Goal: Task Accomplishment & Management: Manage account settings

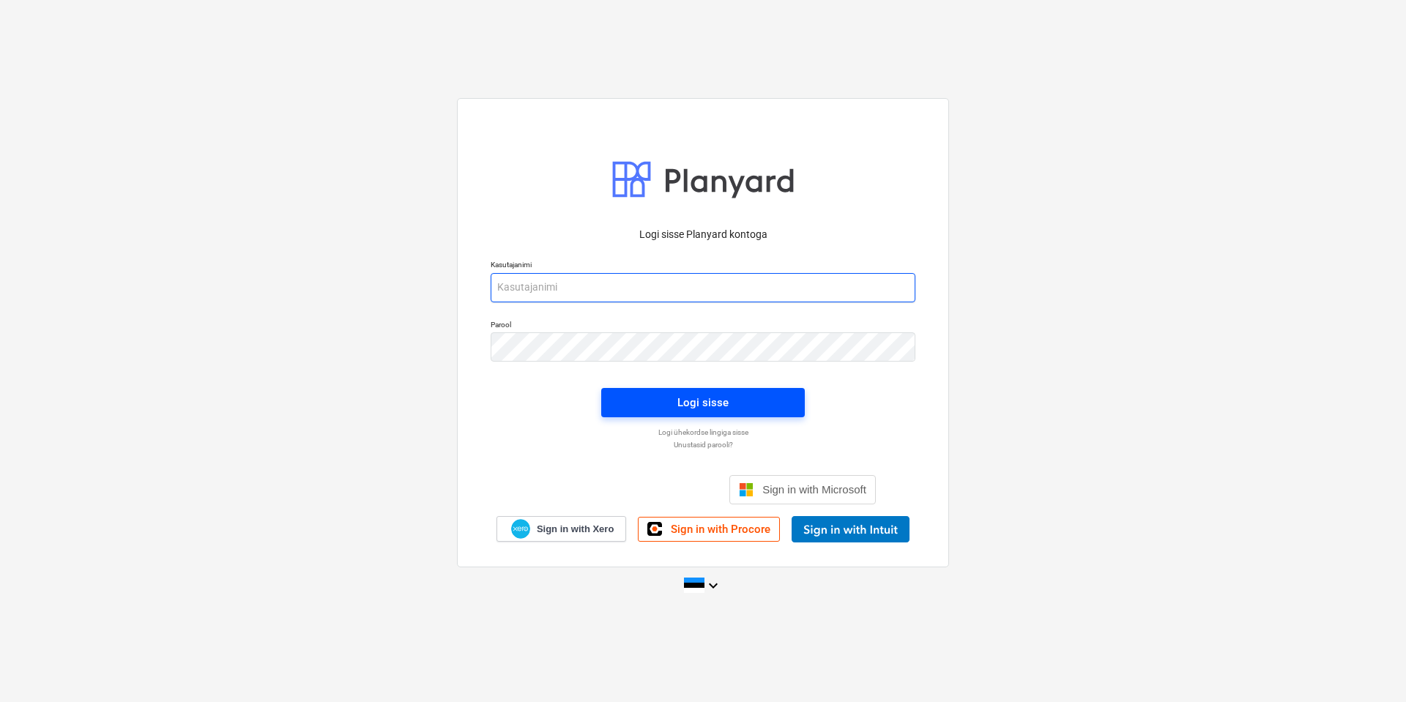
type input "[EMAIL_ADDRESS][DOMAIN_NAME]"
click at [671, 398] on span "Logi sisse" at bounding box center [703, 402] width 168 height 19
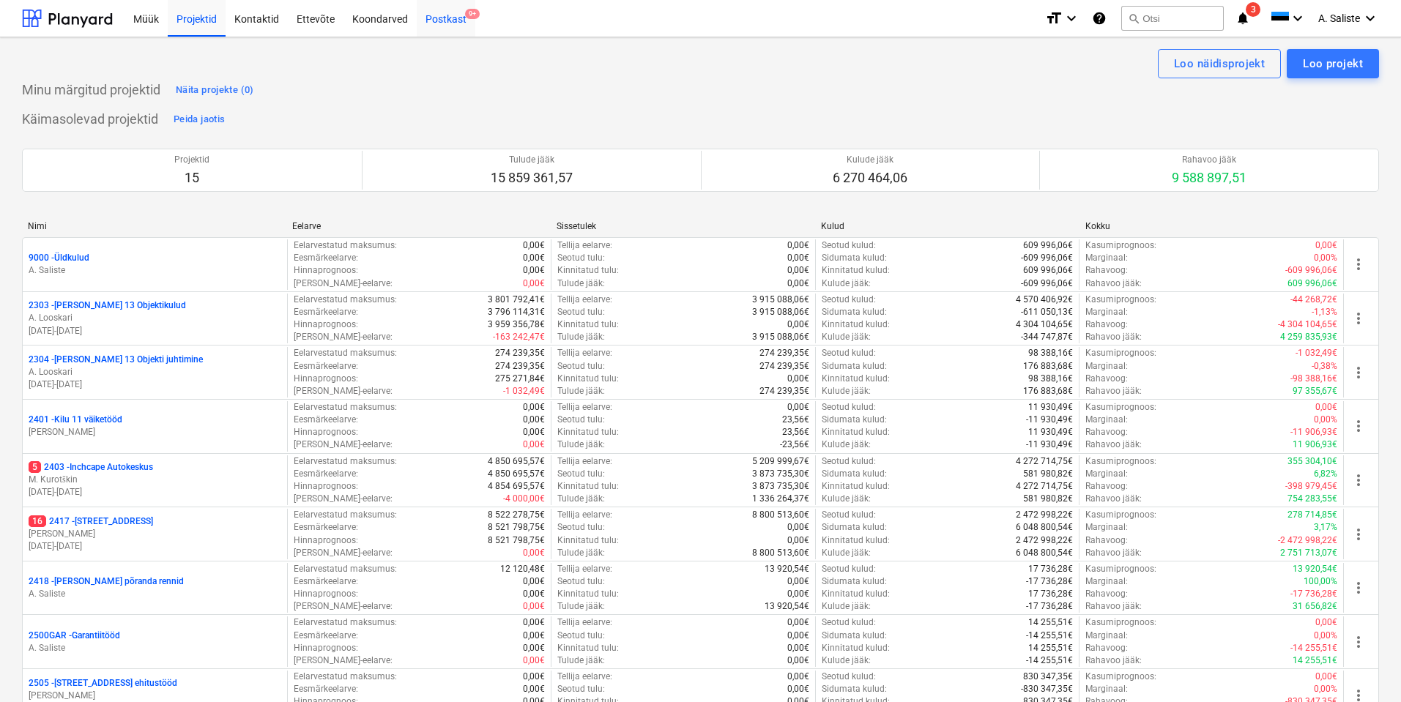
click at [447, 16] on div "Postkast 9+" at bounding box center [446, 17] width 59 height 37
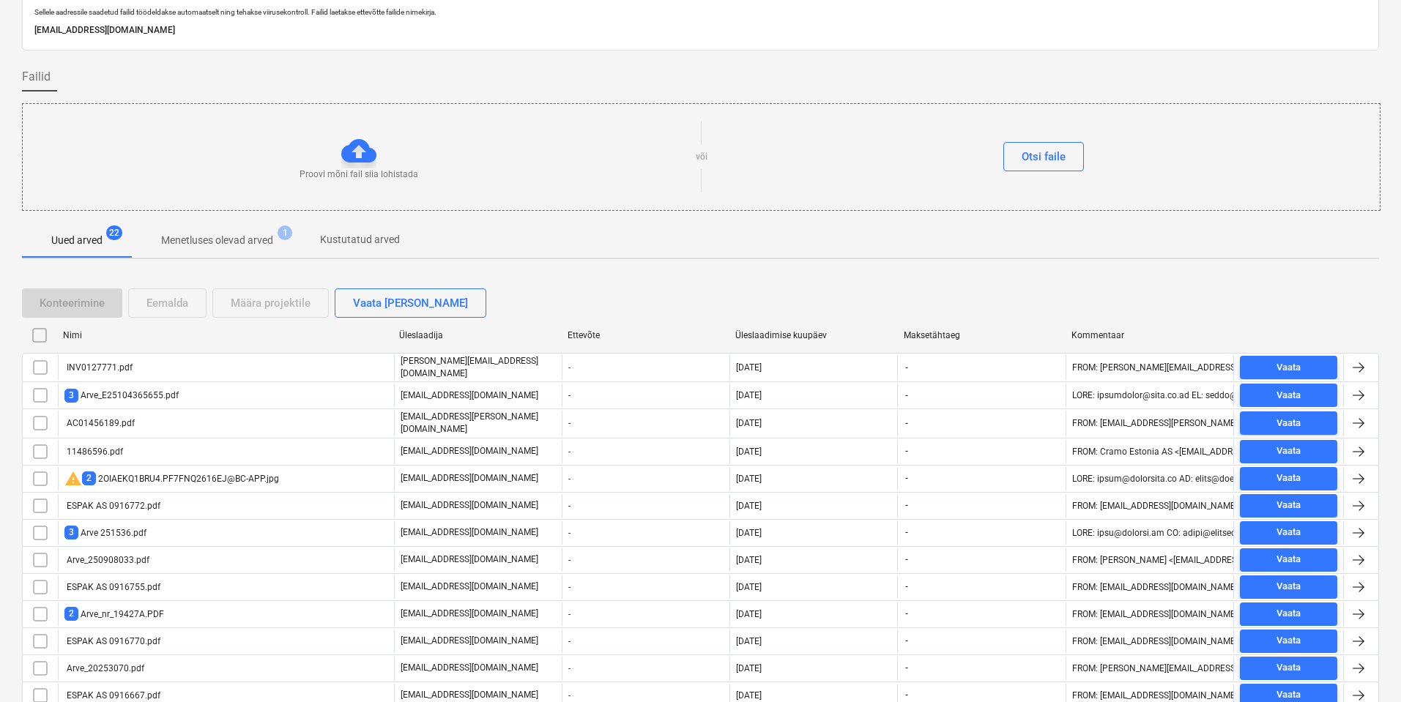
scroll to position [192, 0]
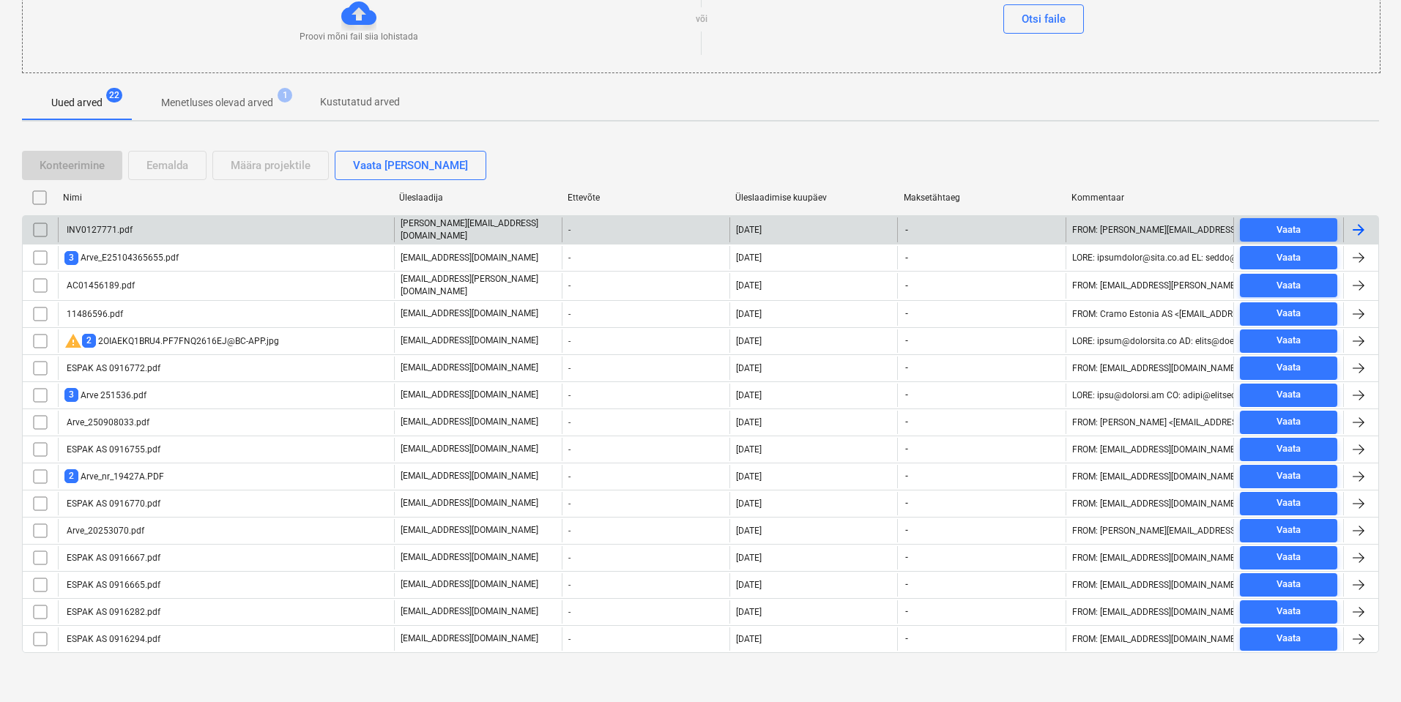
click at [213, 226] on div "INV0127771.pdf" at bounding box center [226, 229] width 336 height 25
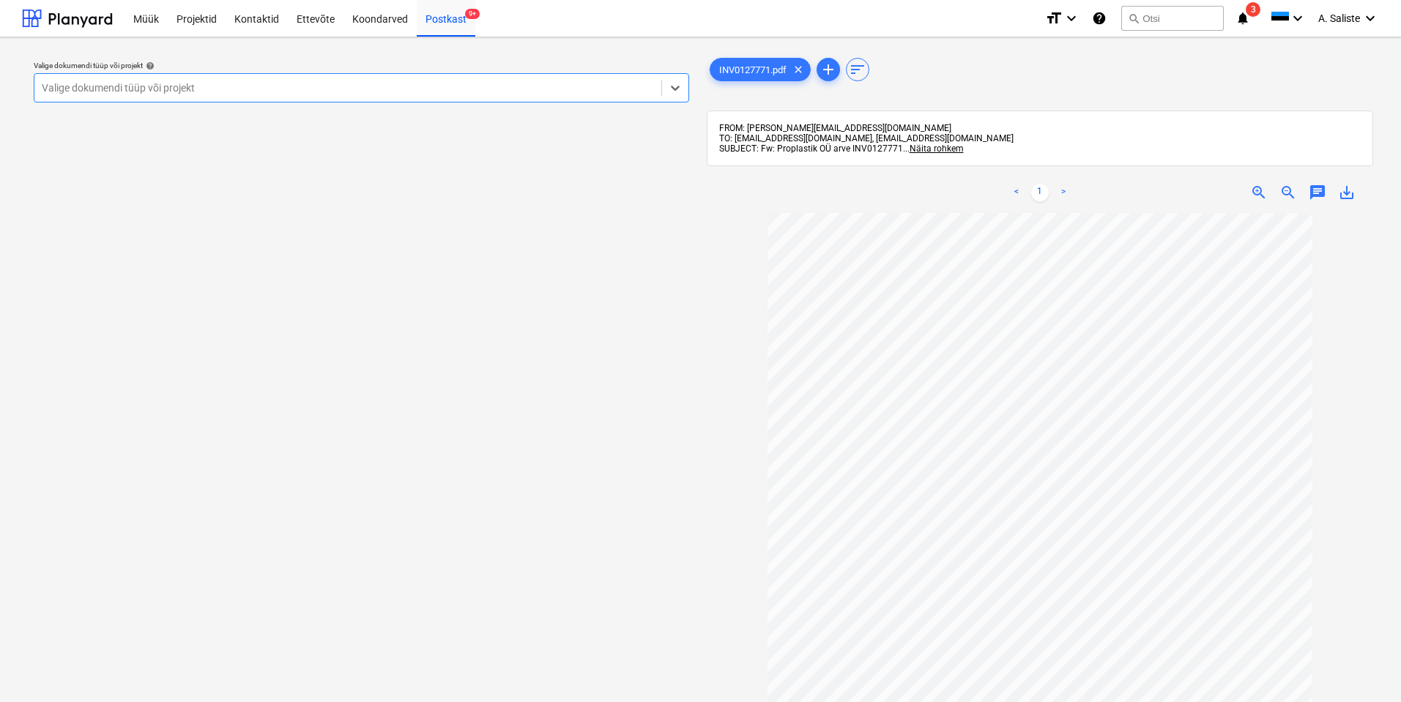
click at [483, 83] on div at bounding box center [348, 88] width 612 height 15
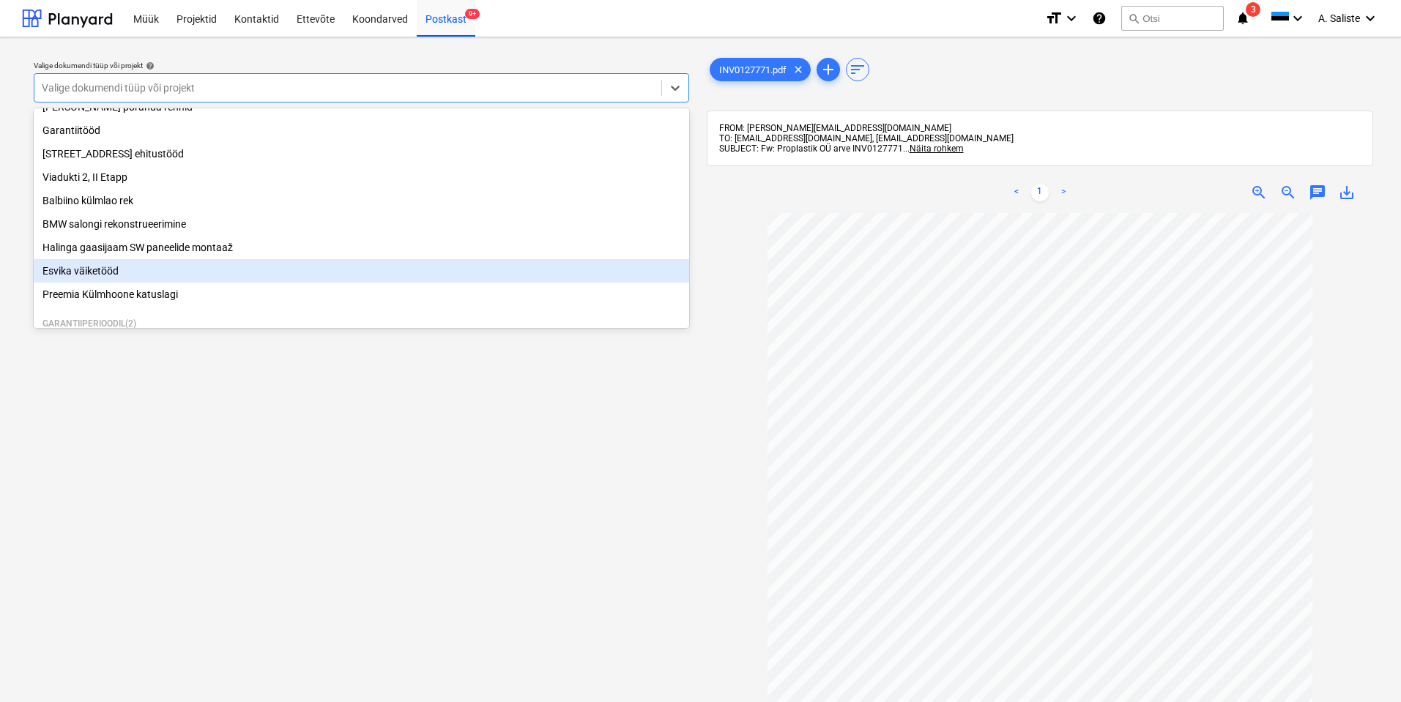
scroll to position [225, 0]
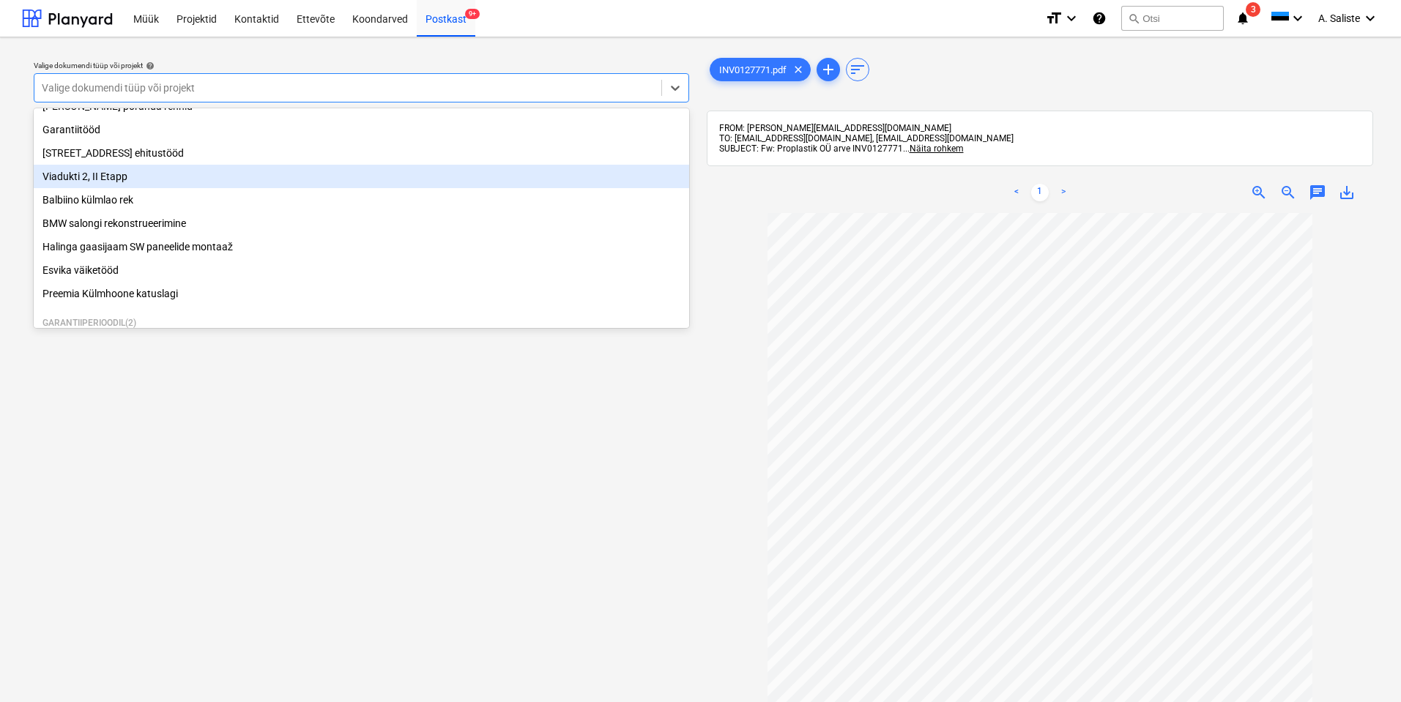
click at [125, 188] on div "Viadukti 2, II Etapp" at bounding box center [361, 176] width 655 height 23
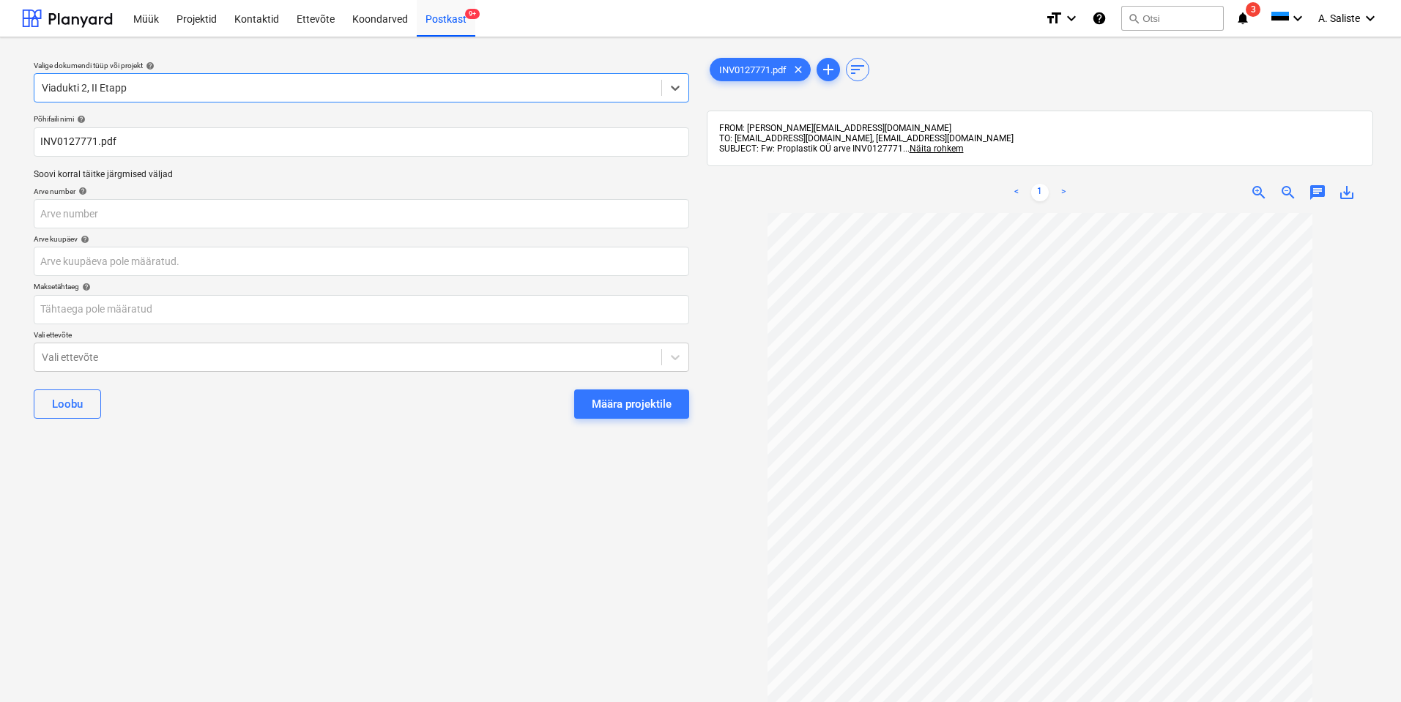
click at [631, 397] on div "Määra projektile" at bounding box center [632, 404] width 80 height 19
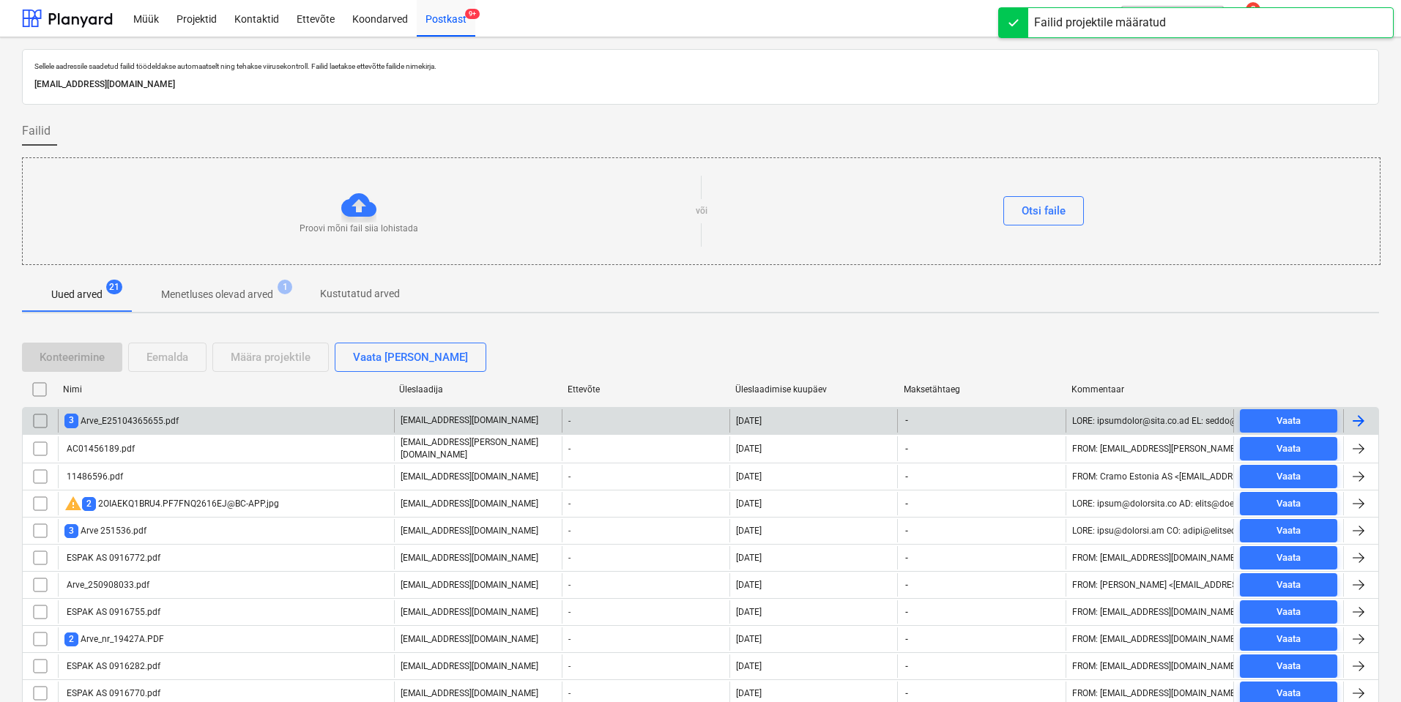
scroll to position [138, 0]
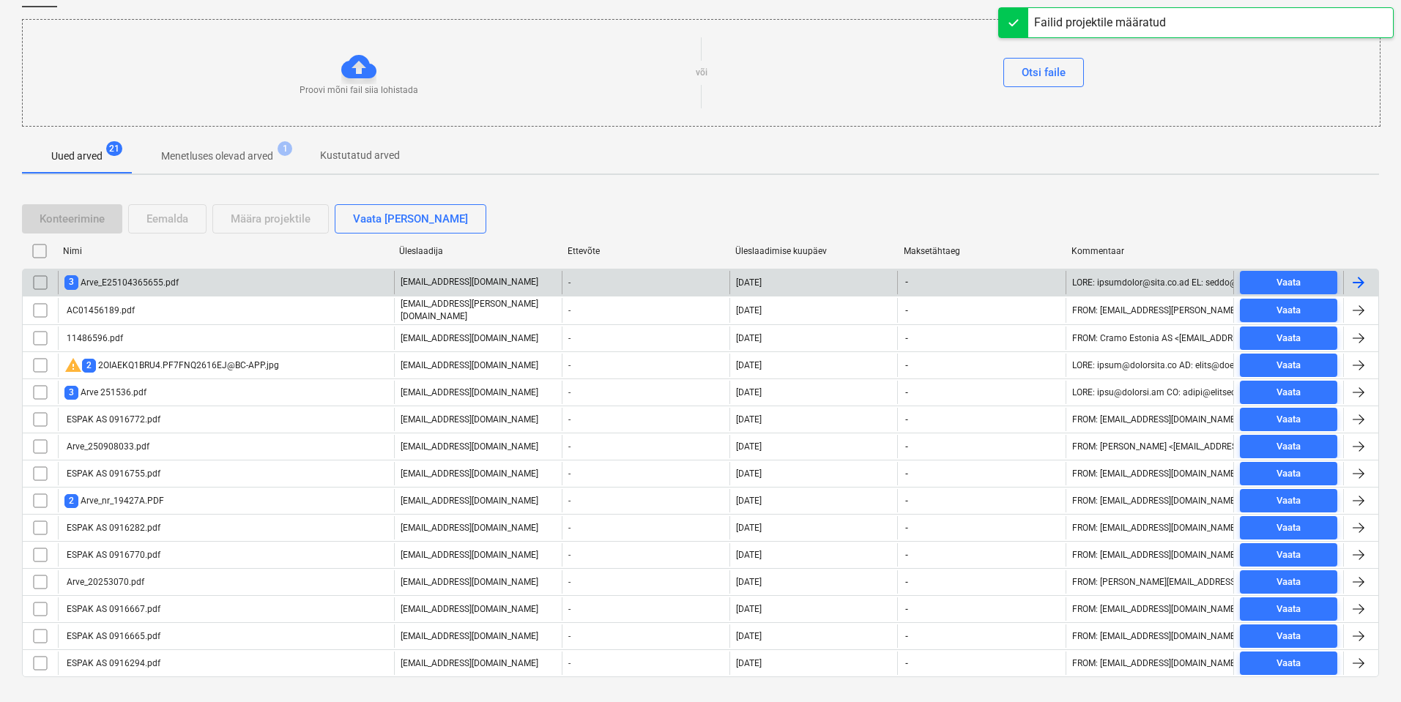
click at [157, 284] on div "3 Arve_E25104365655.pdf" at bounding box center [121, 282] width 114 height 14
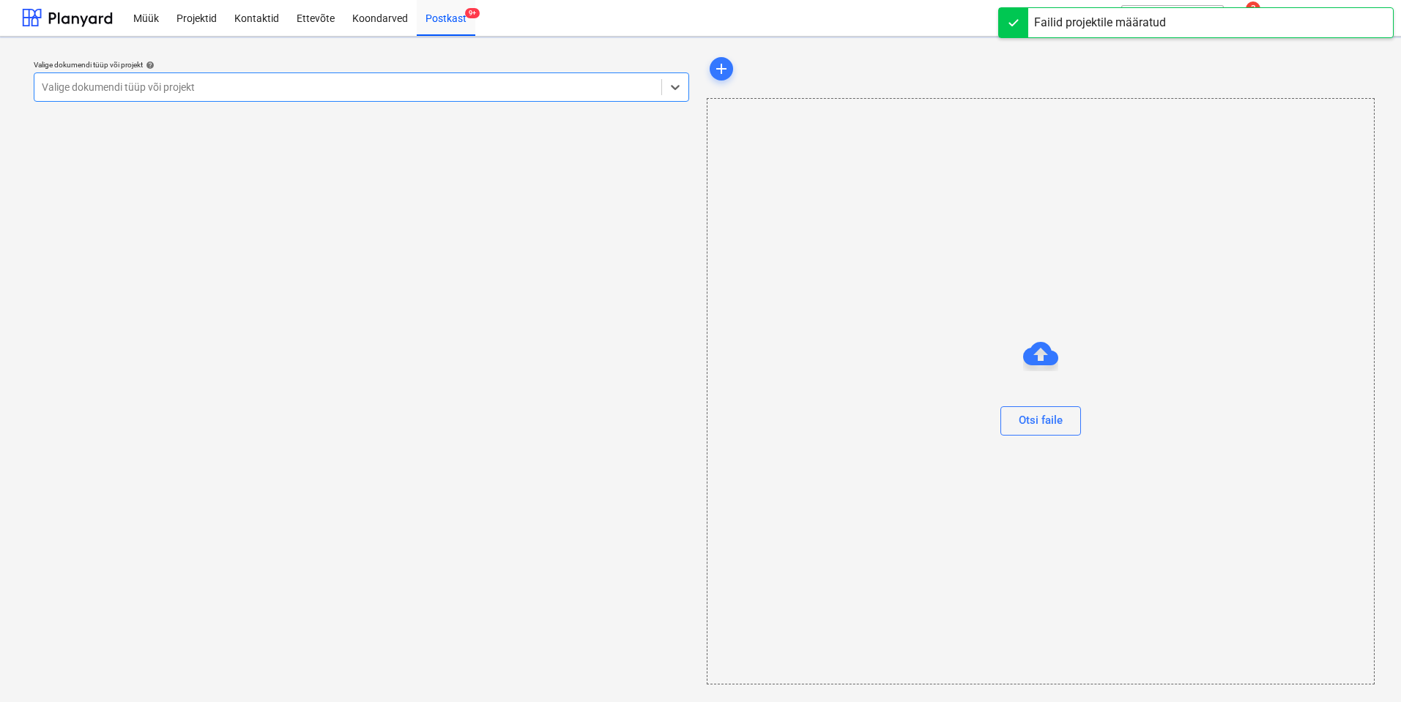
scroll to position [1, 0]
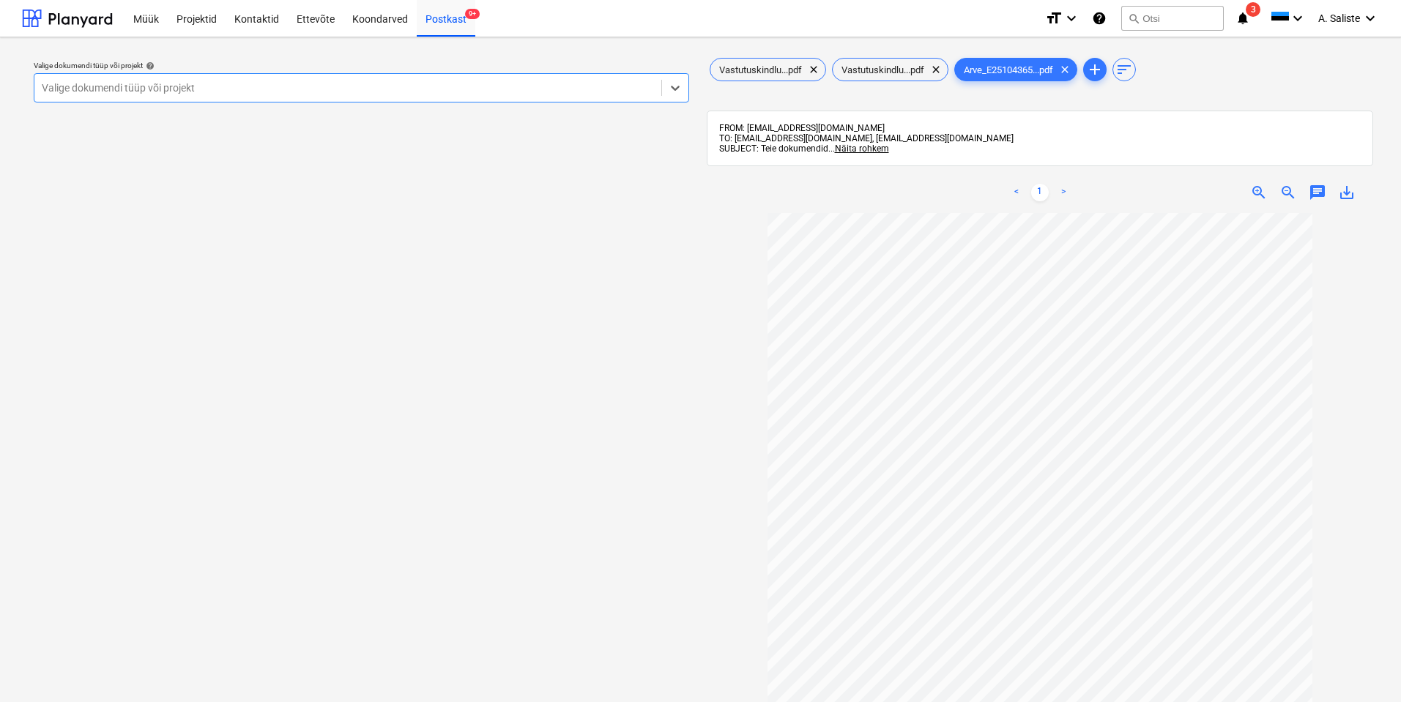
drag, startPoint x: 460, startPoint y: 81, endPoint x: 390, endPoint y: 107, distance: 74.1
click at [459, 82] on div at bounding box center [348, 88] width 612 height 15
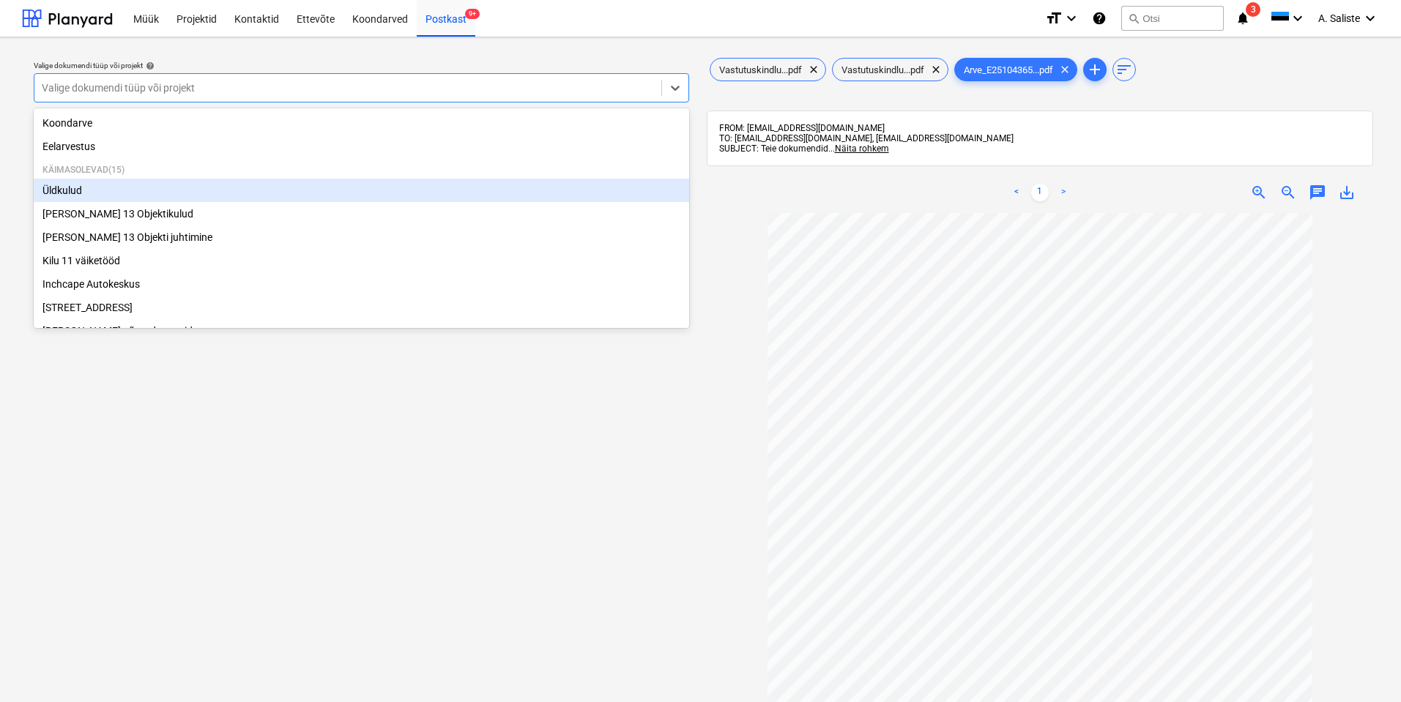
click at [122, 187] on div "Üldkulud" at bounding box center [361, 190] width 655 height 23
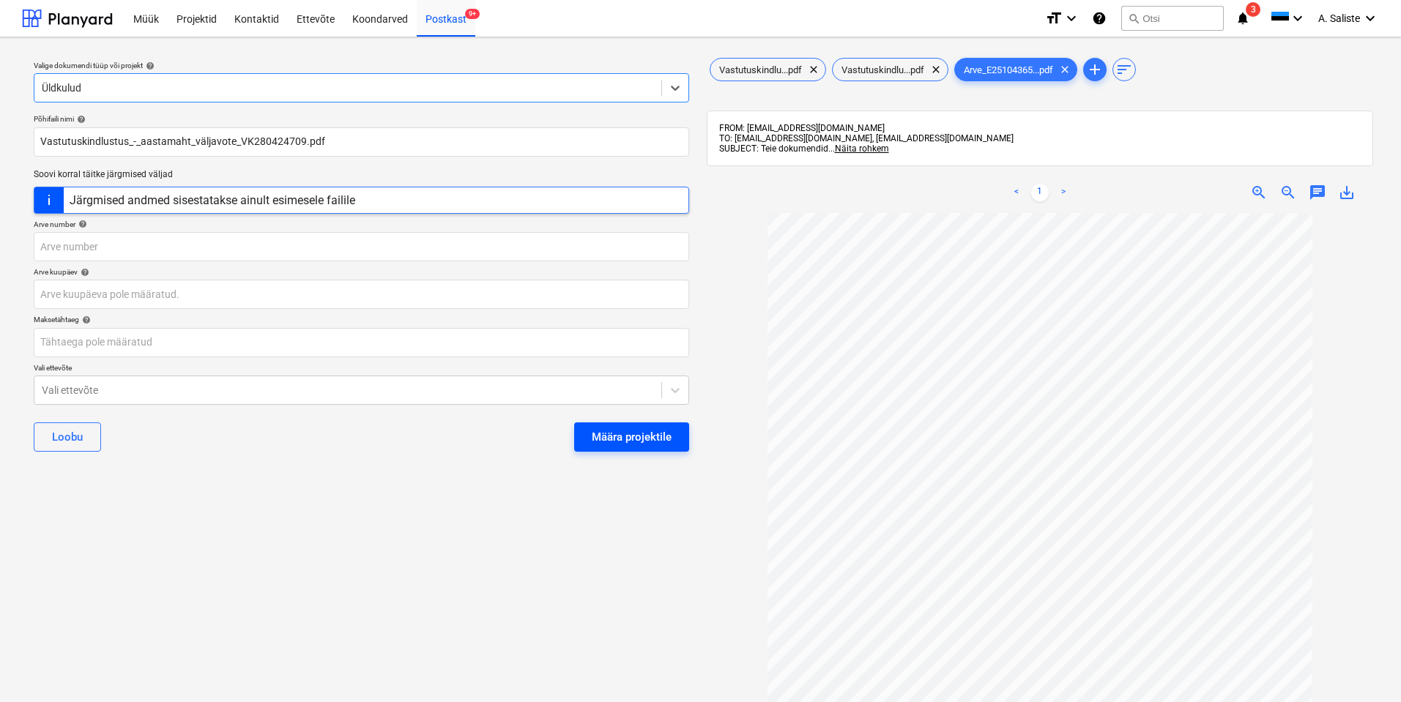
click at [621, 434] on div "Määra projektile" at bounding box center [632, 437] width 80 height 19
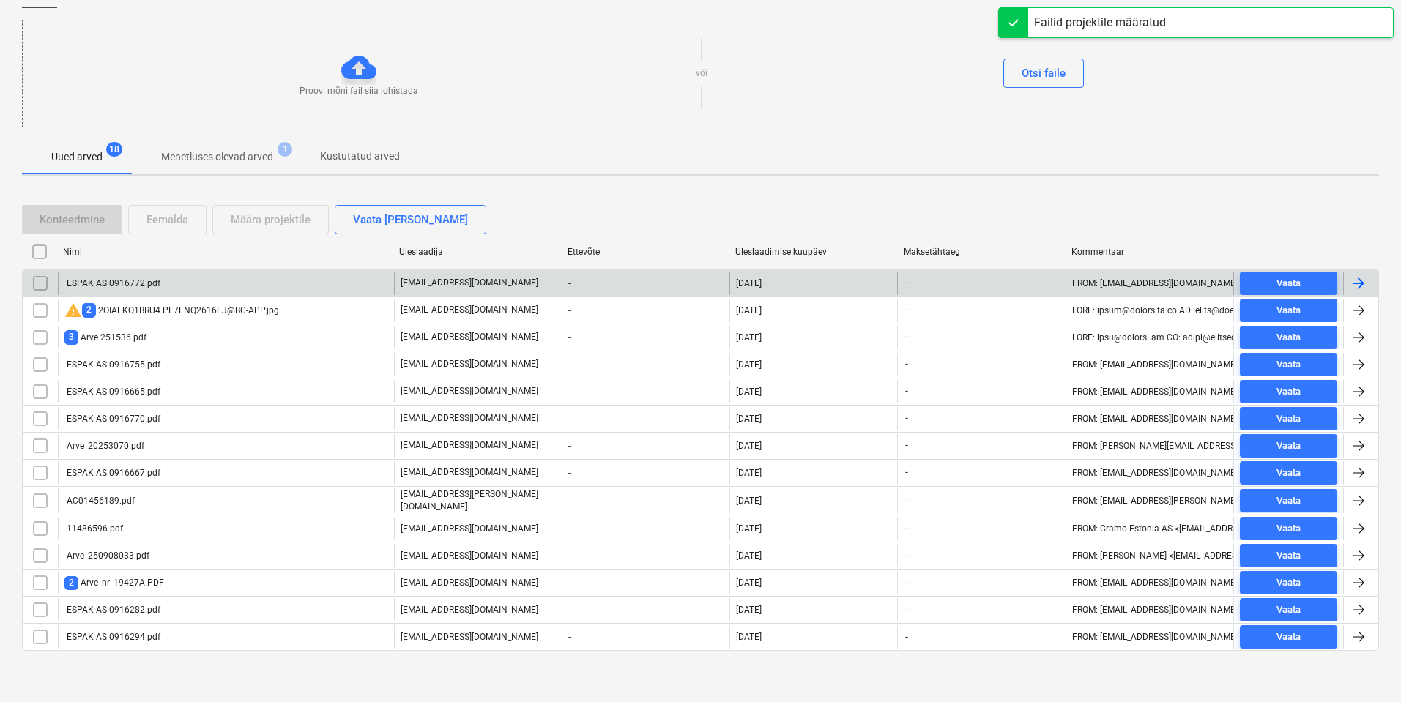
click at [128, 283] on div "ESPAK AS 0916772.pdf" at bounding box center [112, 283] width 96 height 10
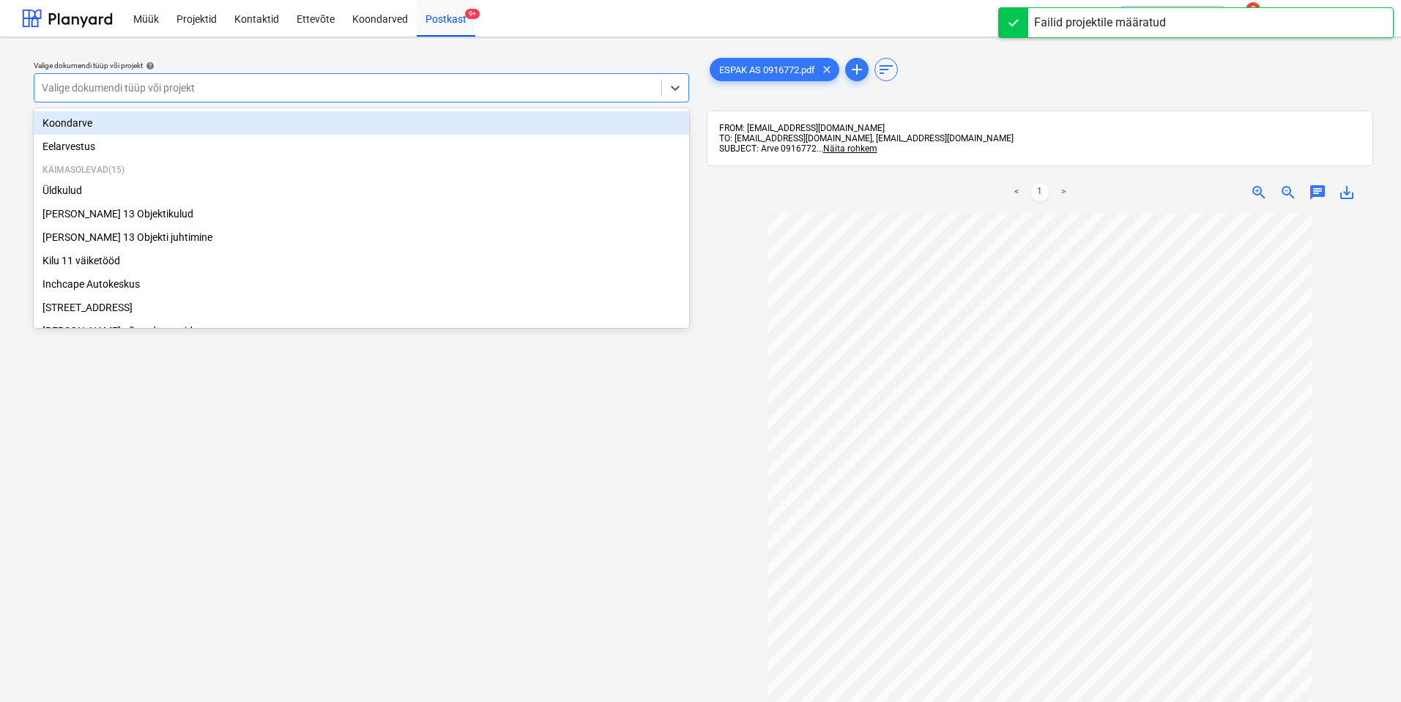
click at [510, 89] on div at bounding box center [348, 88] width 612 height 15
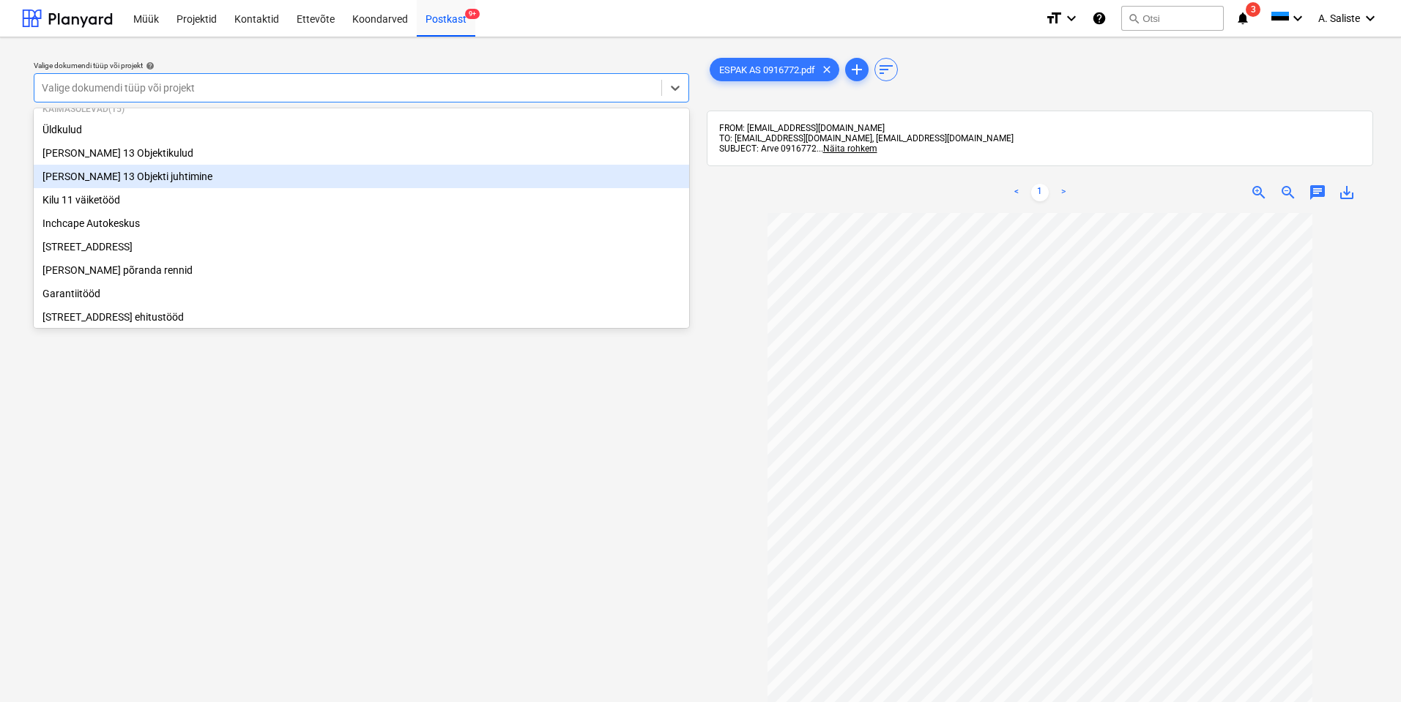
scroll to position [220, 0]
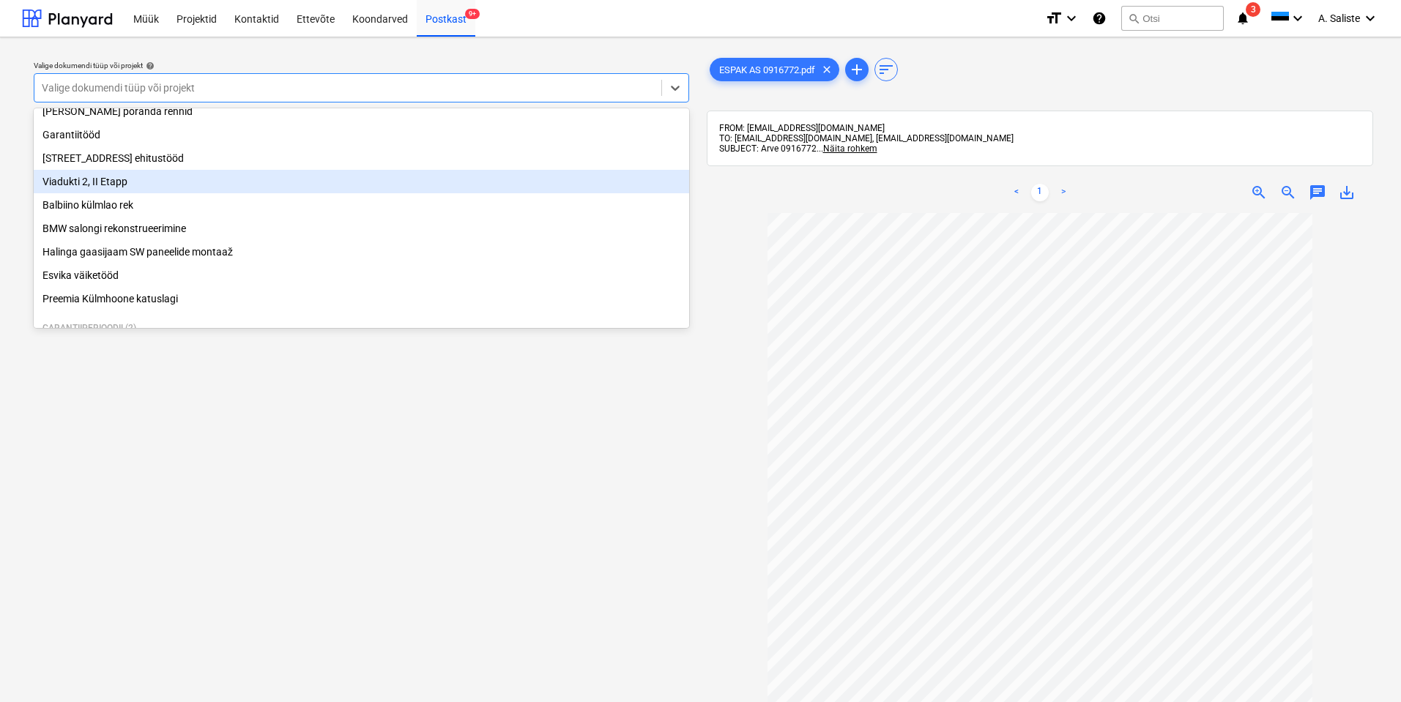
click at [139, 193] on div "Viadukti 2, II Etapp" at bounding box center [361, 181] width 655 height 23
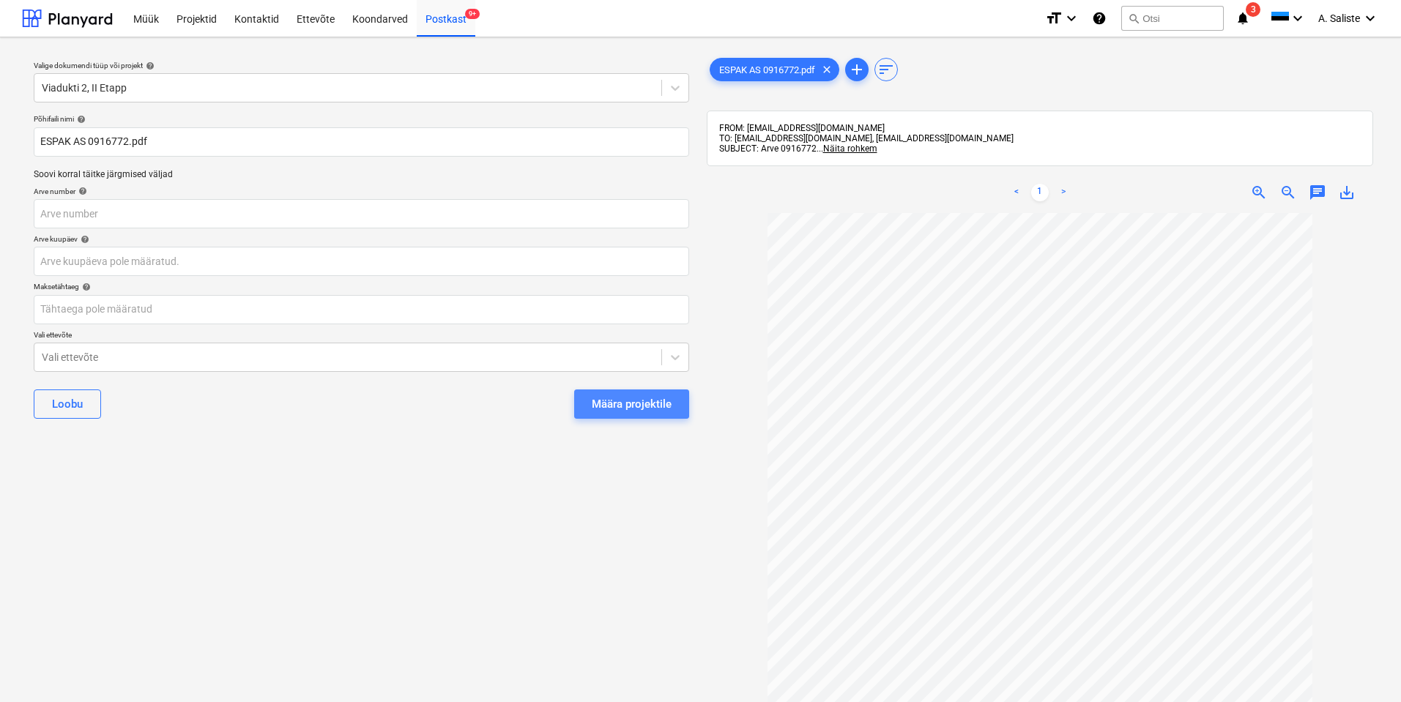
click at [622, 406] on div "Määra projektile" at bounding box center [632, 404] width 80 height 19
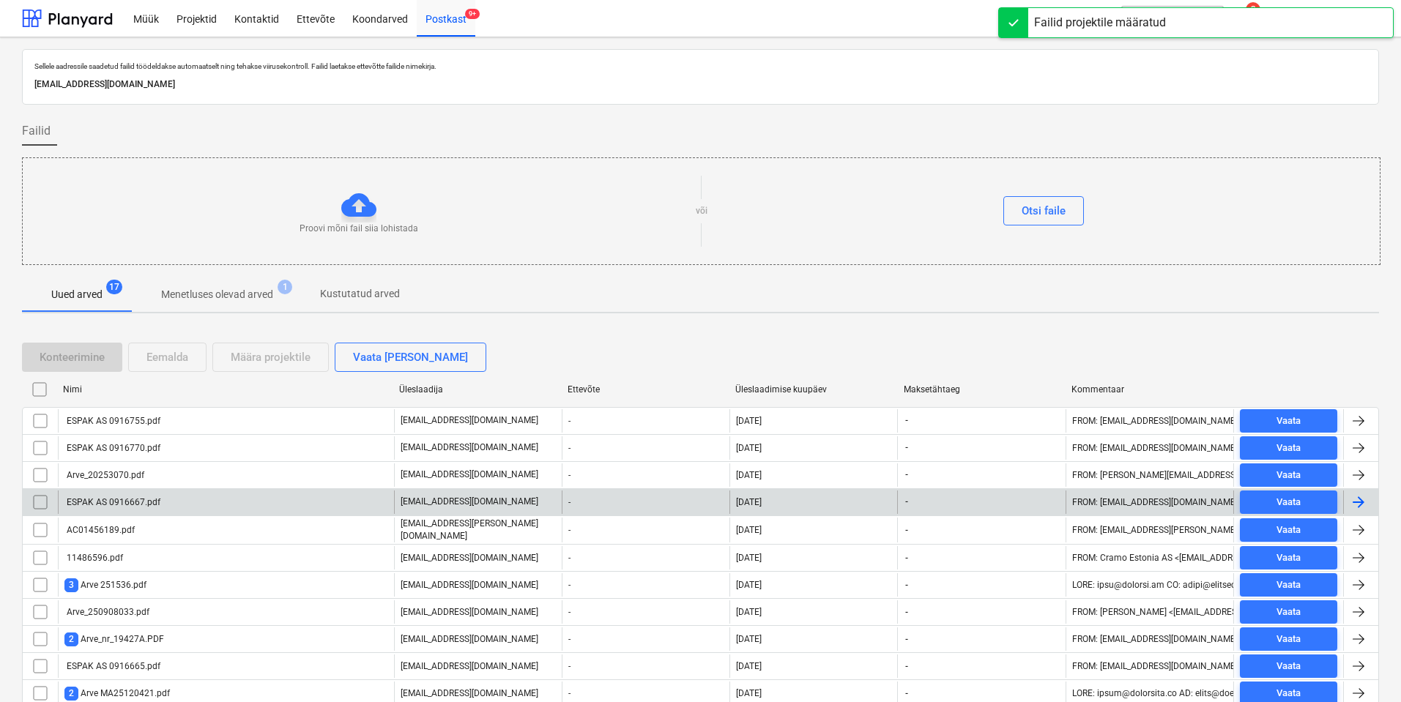
scroll to position [111, 0]
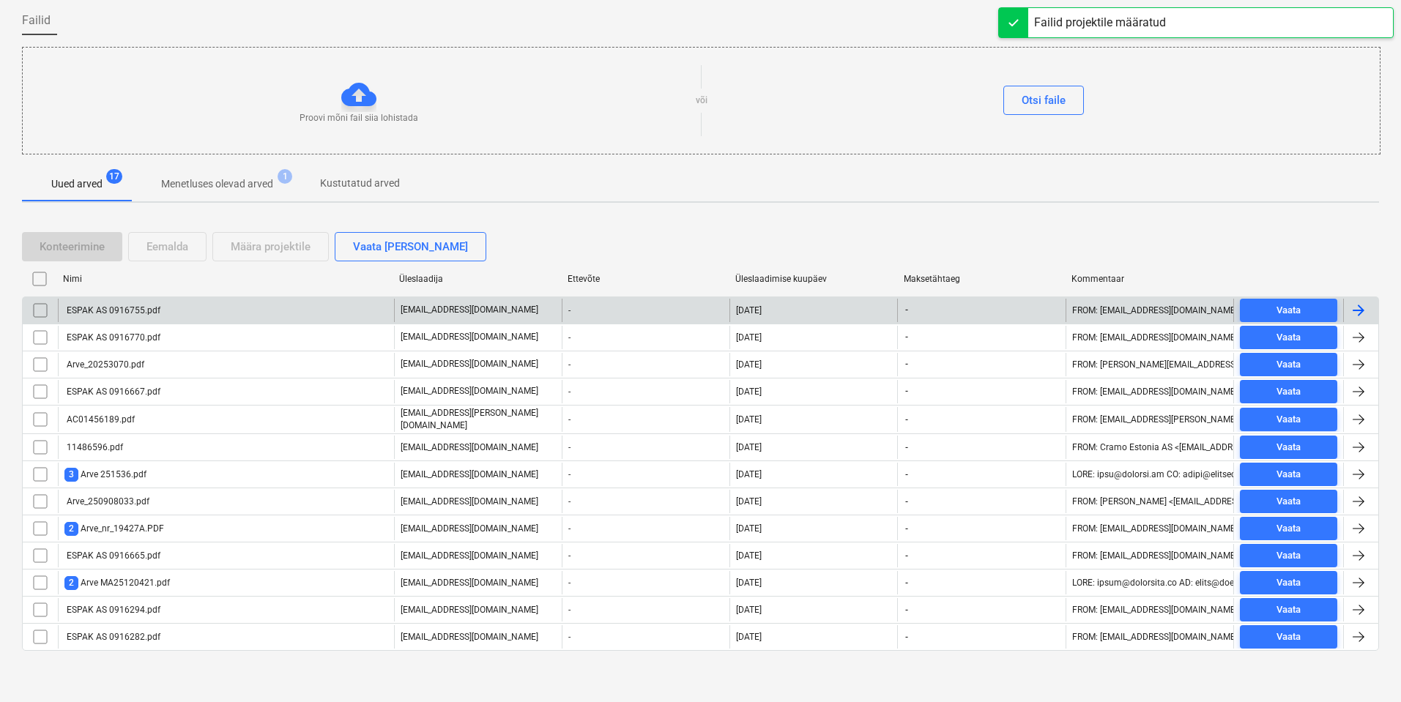
click at [166, 308] on div "ESPAK AS 0916755.pdf" at bounding box center [226, 310] width 336 height 23
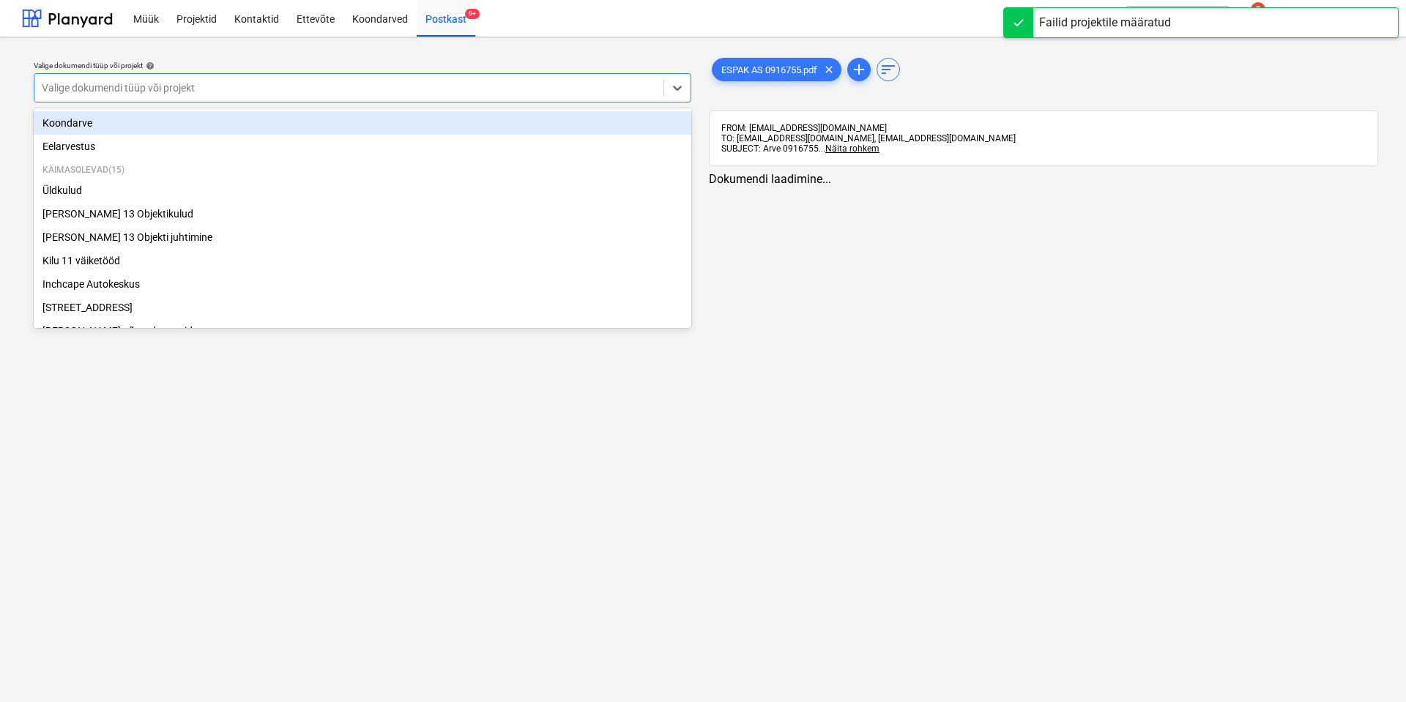
click at [373, 92] on div at bounding box center [349, 88] width 614 height 15
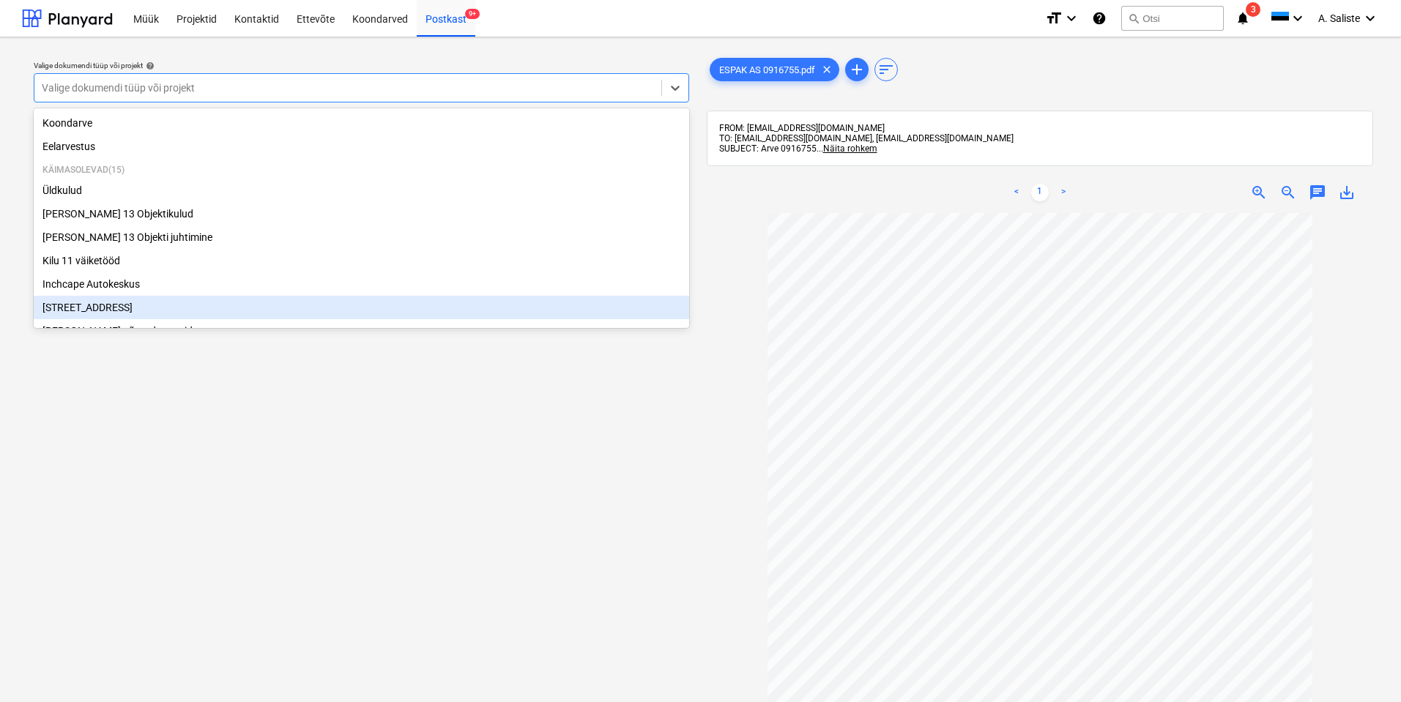
click at [107, 319] on div "[STREET_ADDRESS]" at bounding box center [361, 307] width 655 height 23
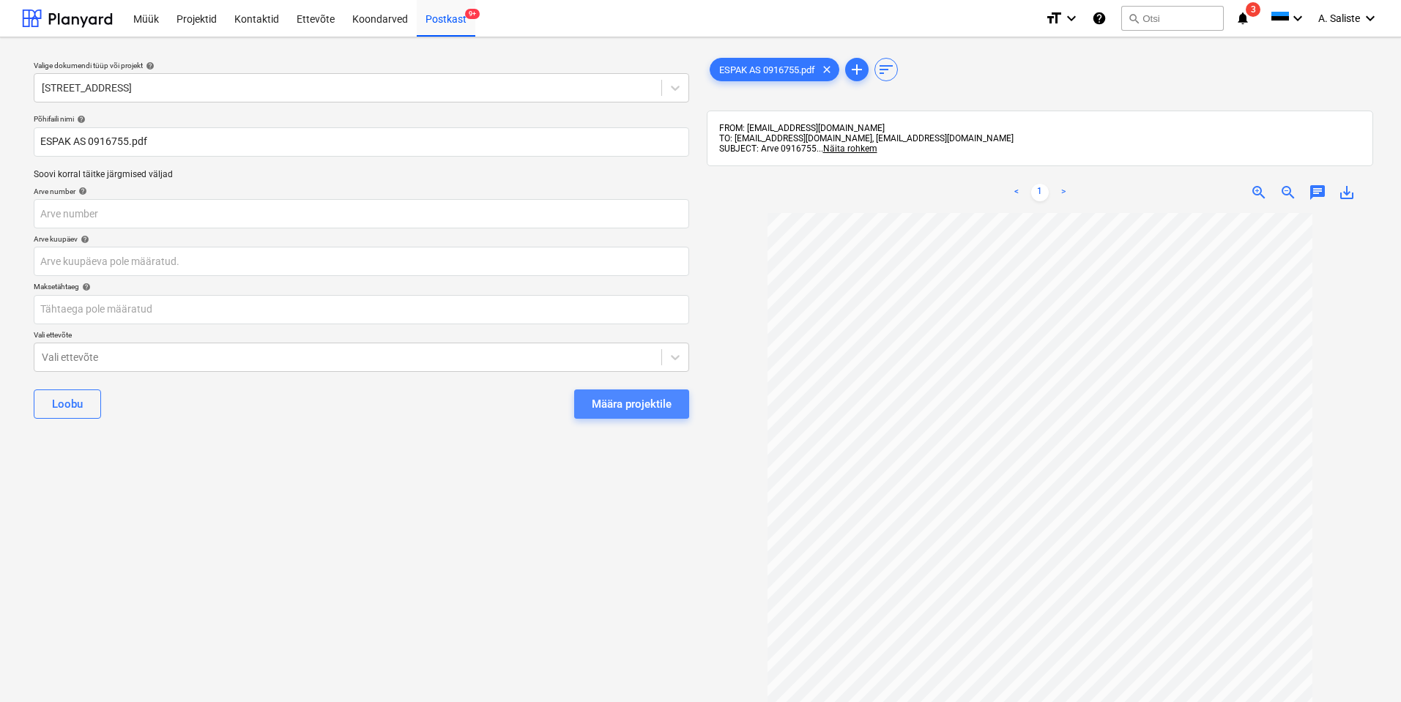
click at [616, 400] on div "Määra projektile" at bounding box center [632, 404] width 80 height 19
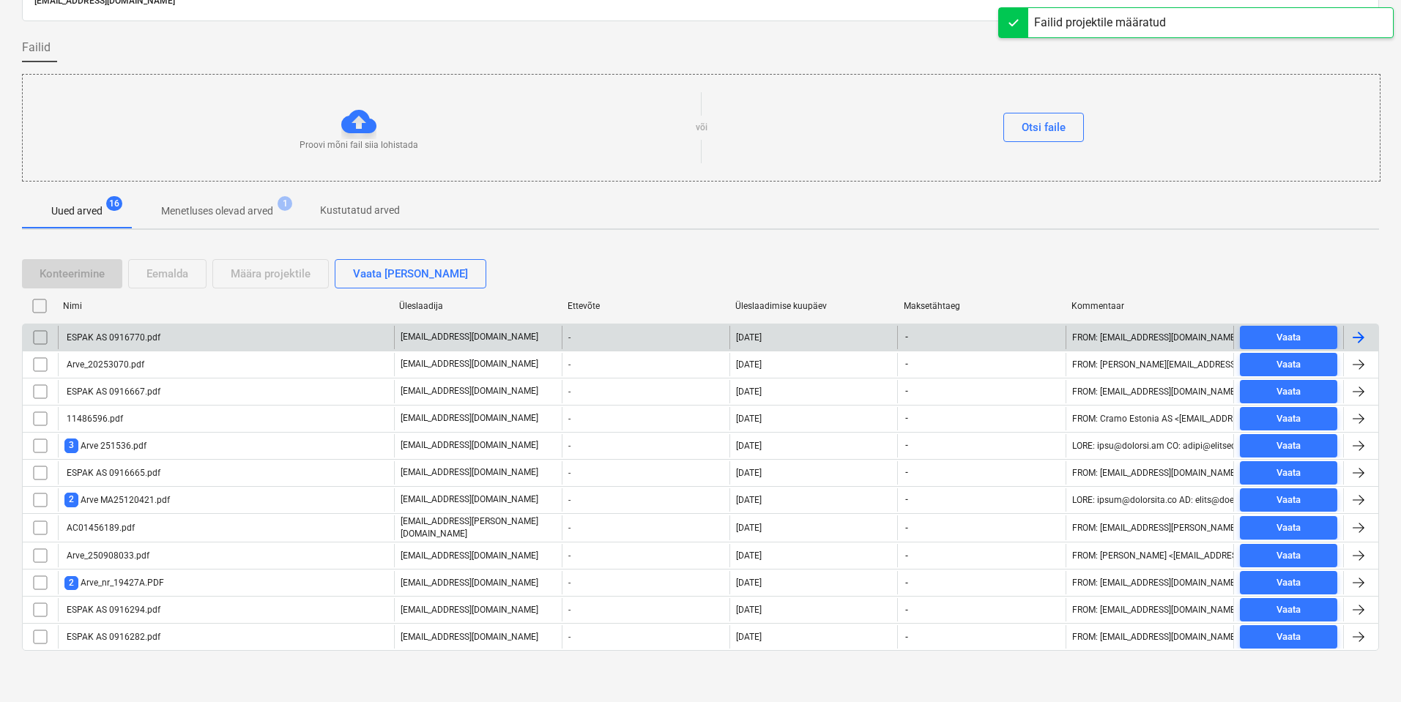
click at [129, 346] on div "ESPAK AS 0916770.pdf" at bounding box center [226, 337] width 336 height 23
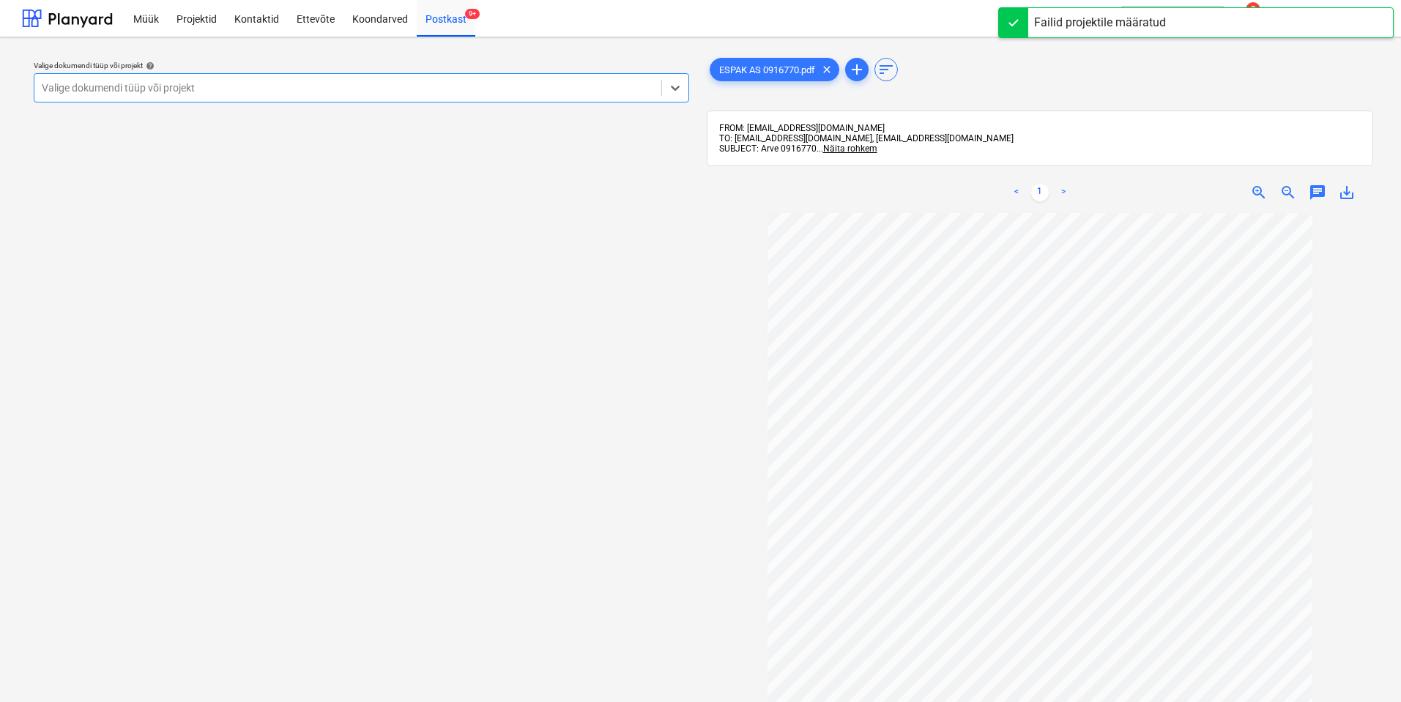
click at [547, 90] on div at bounding box center [348, 88] width 612 height 15
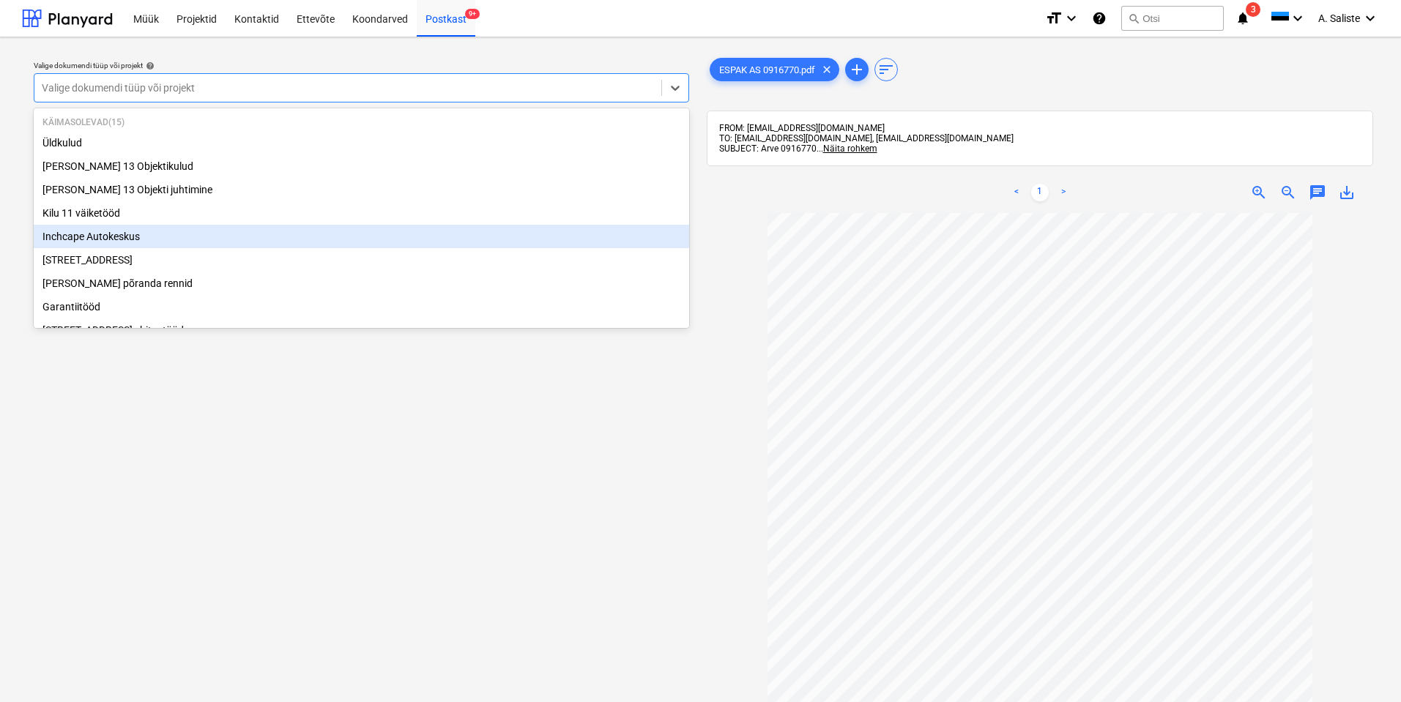
scroll to position [73, 0]
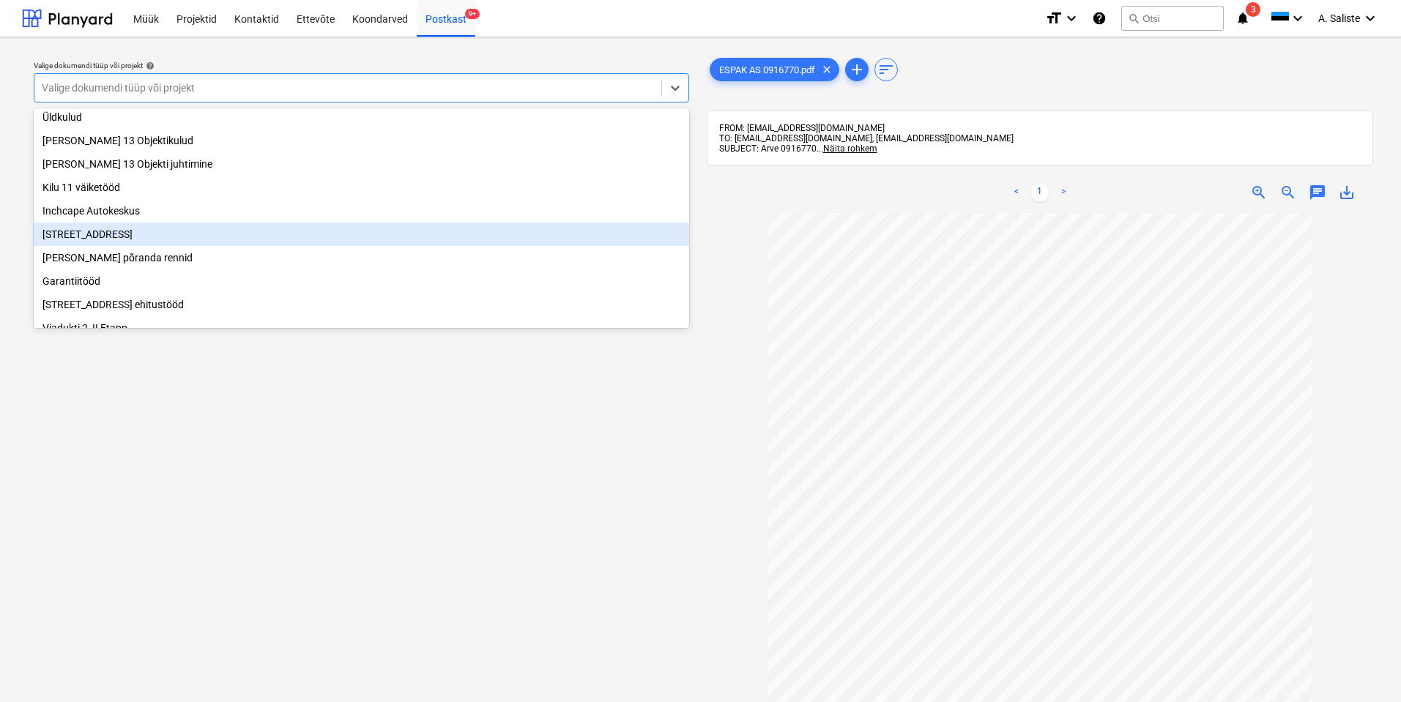
click at [181, 242] on div "[STREET_ADDRESS]" at bounding box center [361, 234] width 655 height 23
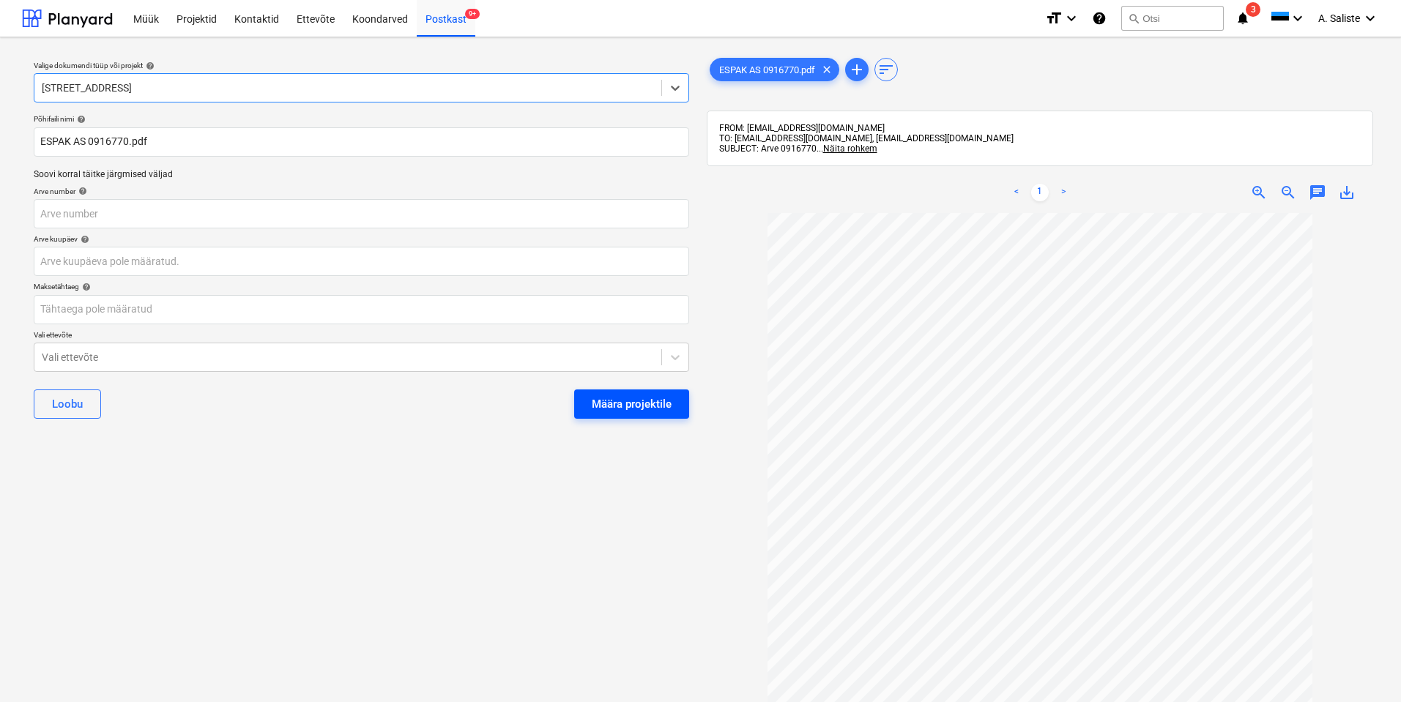
click at [590, 392] on button "Määra projektile" at bounding box center [631, 404] width 115 height 29
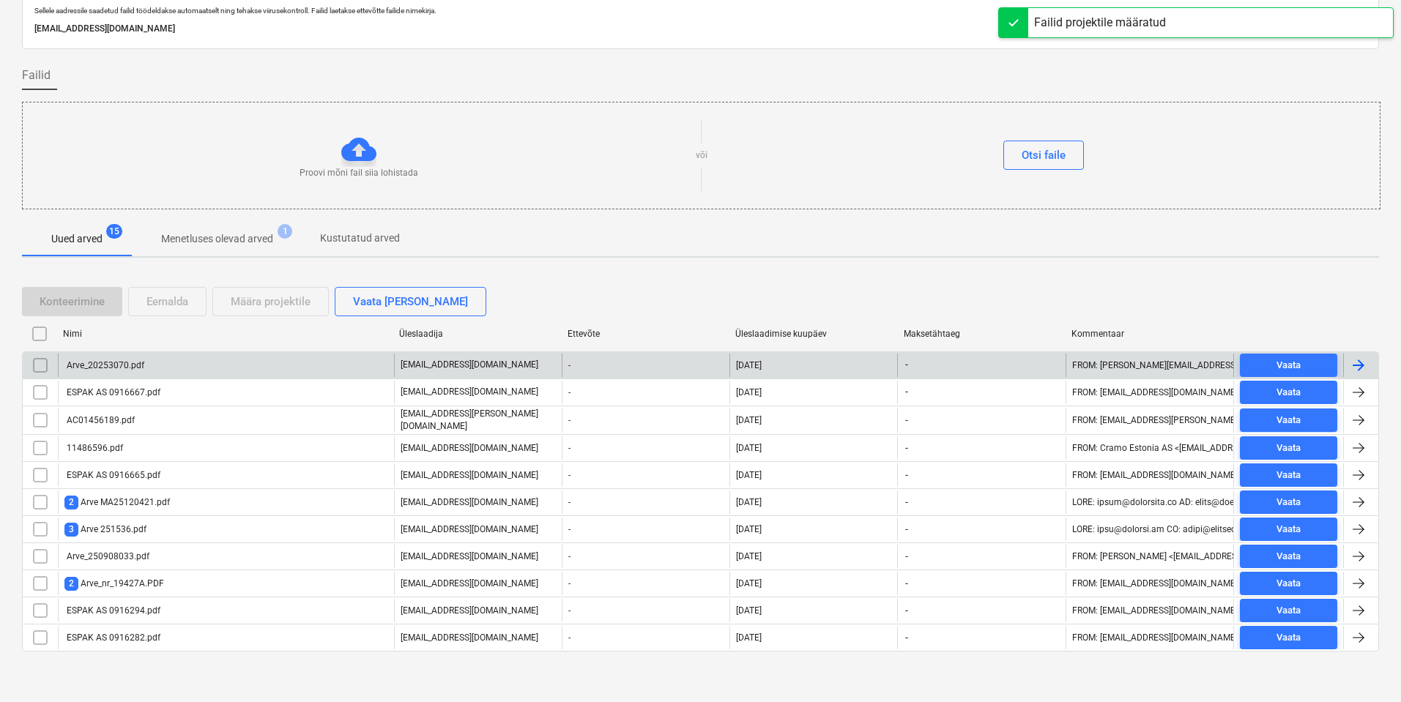
click at [185, 371] on div "Arve_20253070.pdf" at bounding box center [226, 365] width 336 height 23
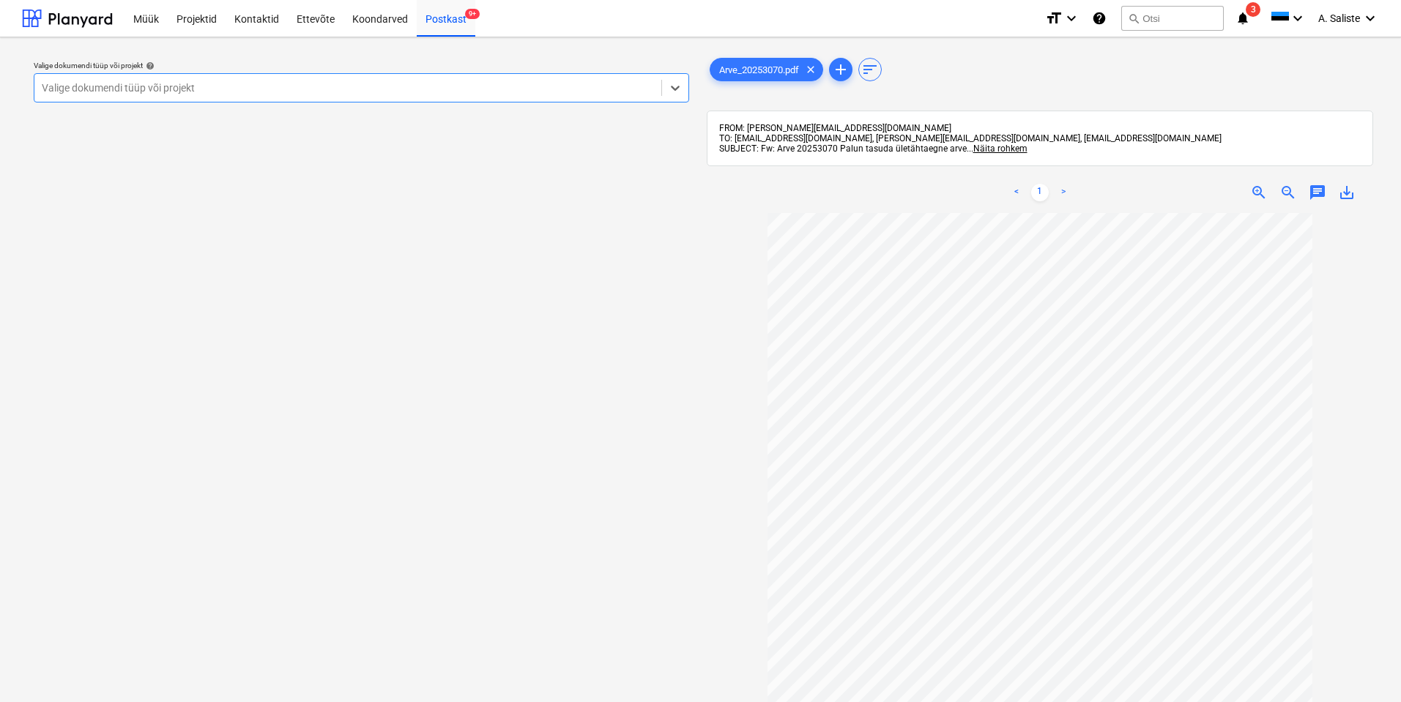
click at [518, 82] on div at bounding box center [348, 88] width 612 height 15
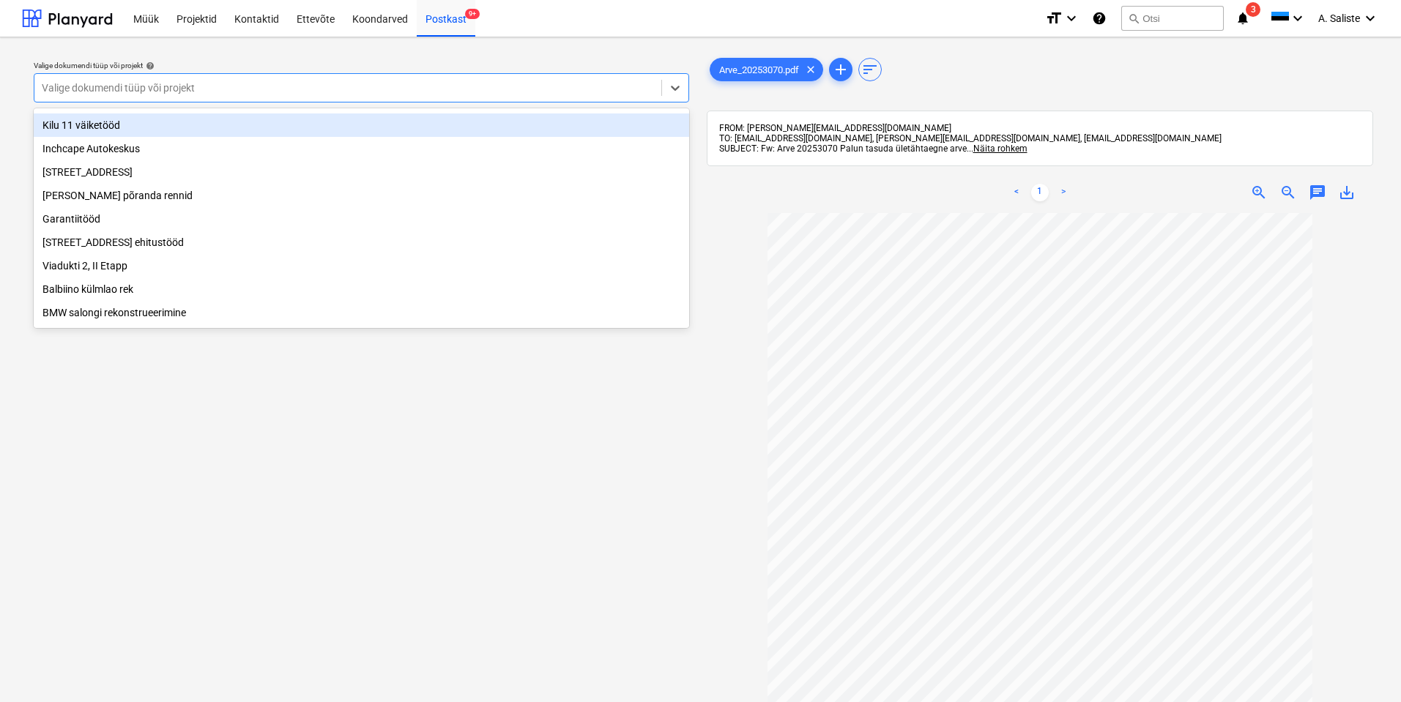
scroll to position [146, 0]
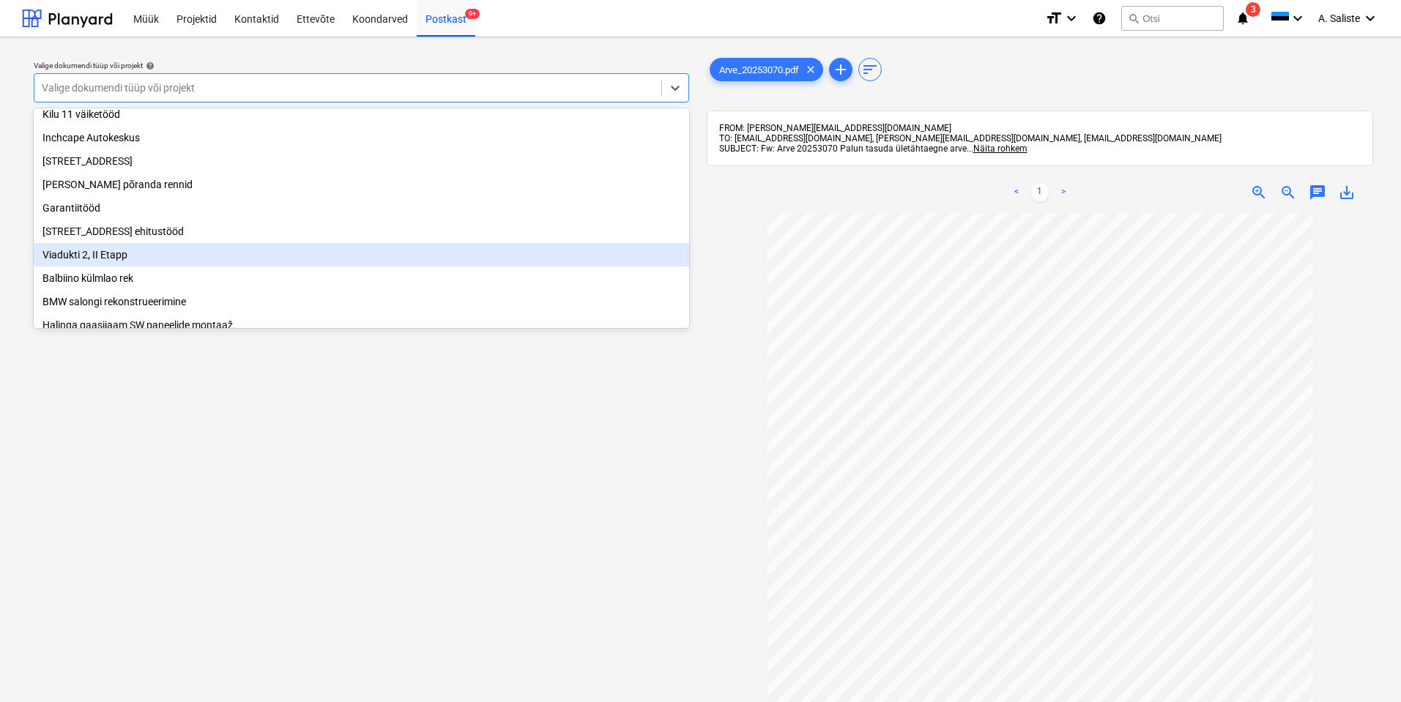
click at [116, 260] on div "Viadukti 2, II Etapp" at bounding box center [361, 254] width 655 height 23
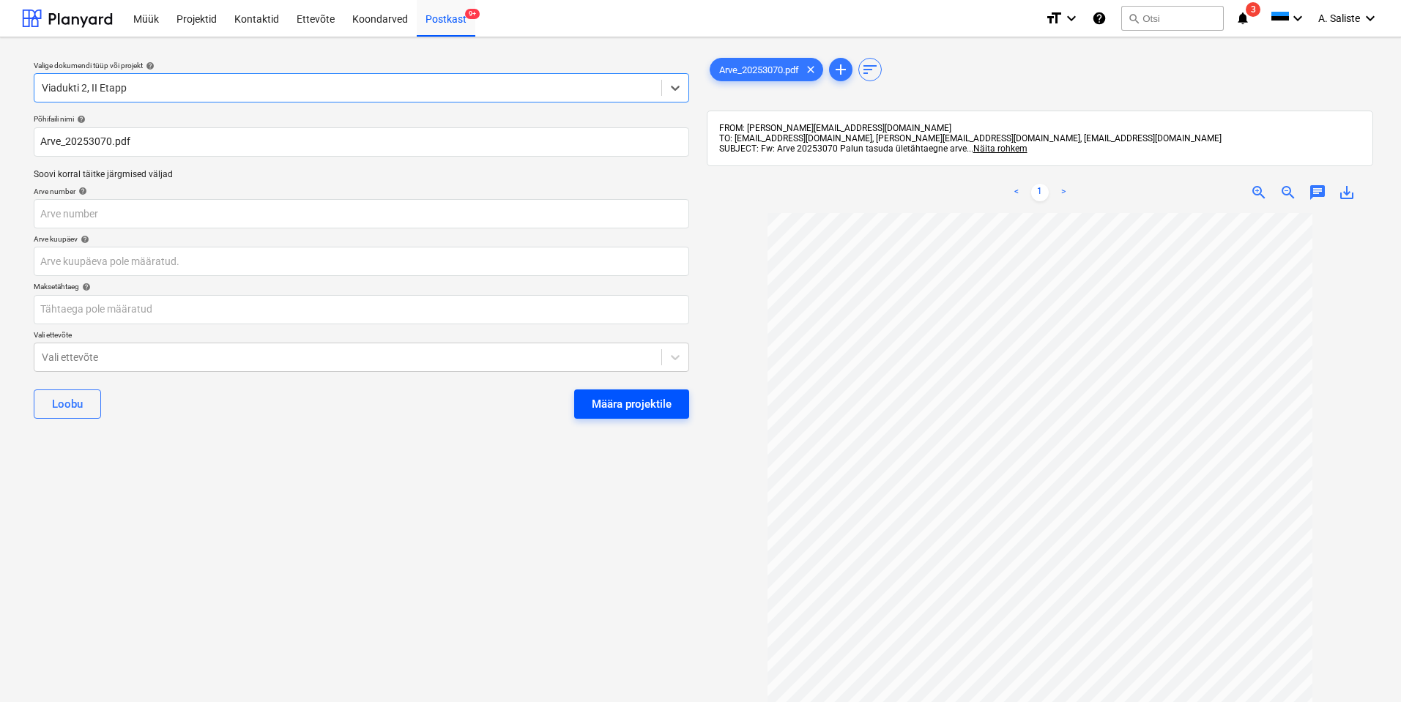
click at [654, 398] on div "Määra projektile" at bounding box center [632, 404] width 80 height 19
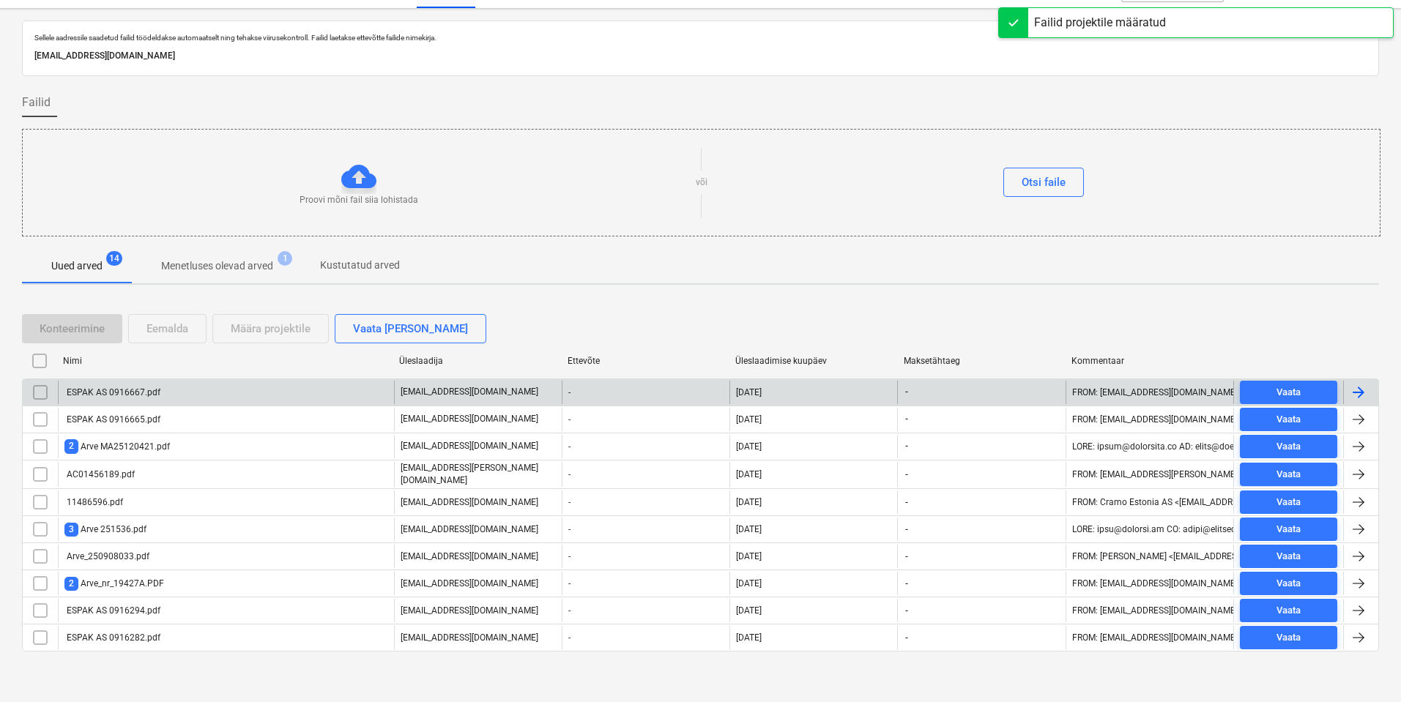
click at [190, 398] on div "ESPAK AS 0916667.pdf" at bounding box center [226, 392] width 336 height 23
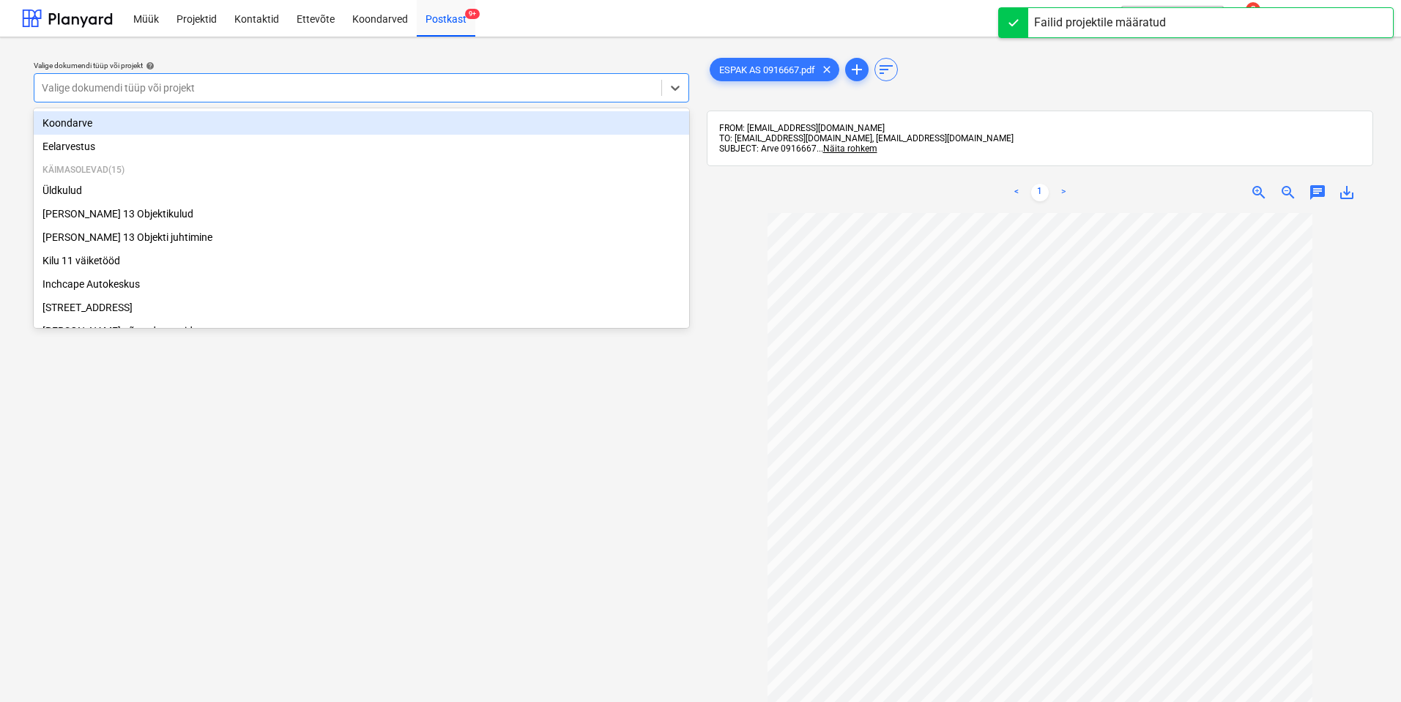
click at [535, 85] on div at bounding box center [348, 88] width 612 height 15
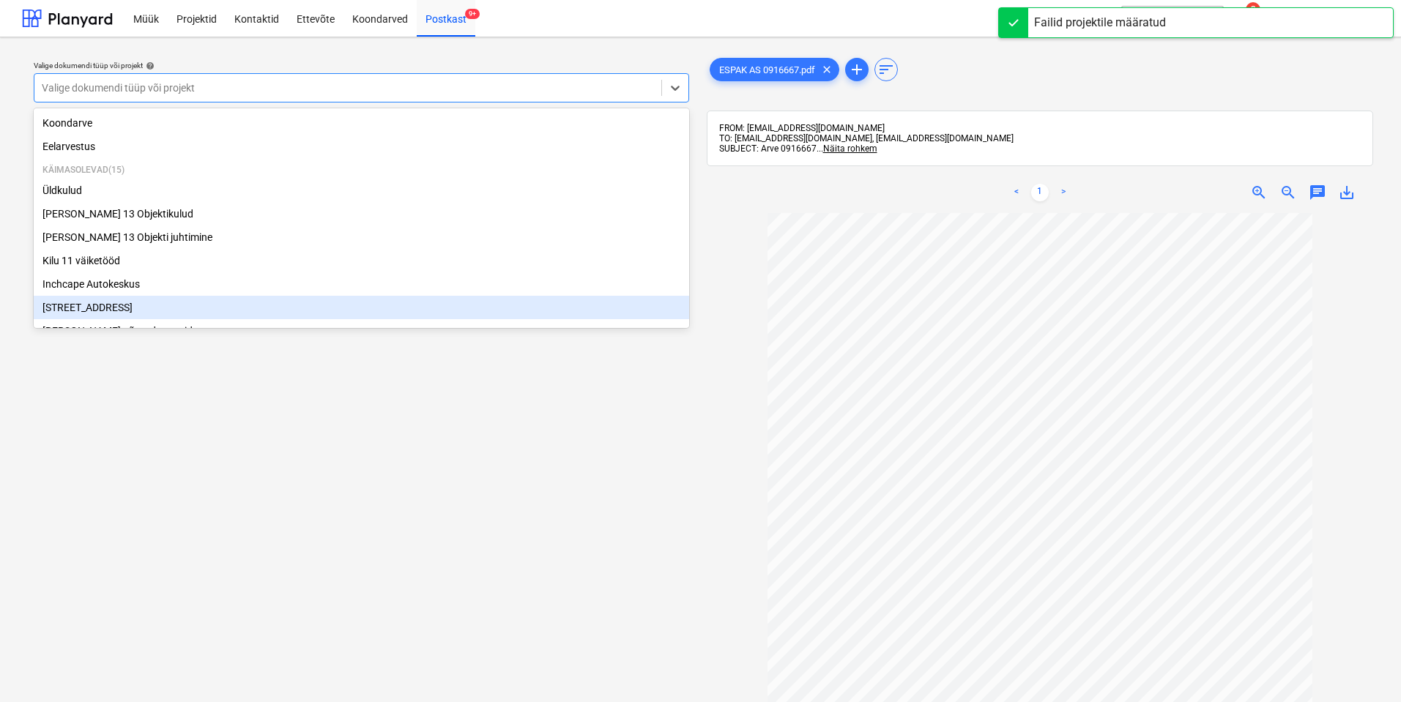
click at [119, 305] on div "[STREET_ADDRESS]" at bounding box center [361, 307] width 655 height 23
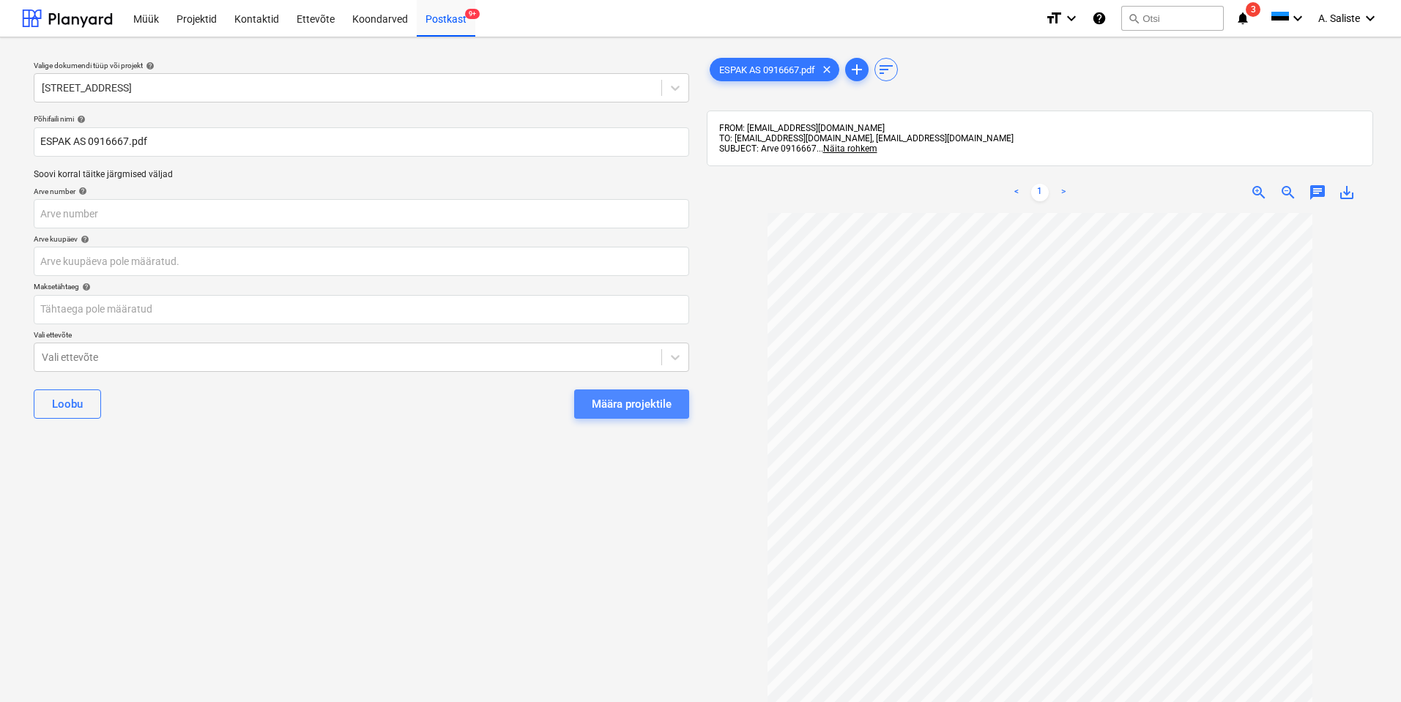
click at [618, 402] on div "Määra projektile" at bounding box center [632, 404] width 80 height 19
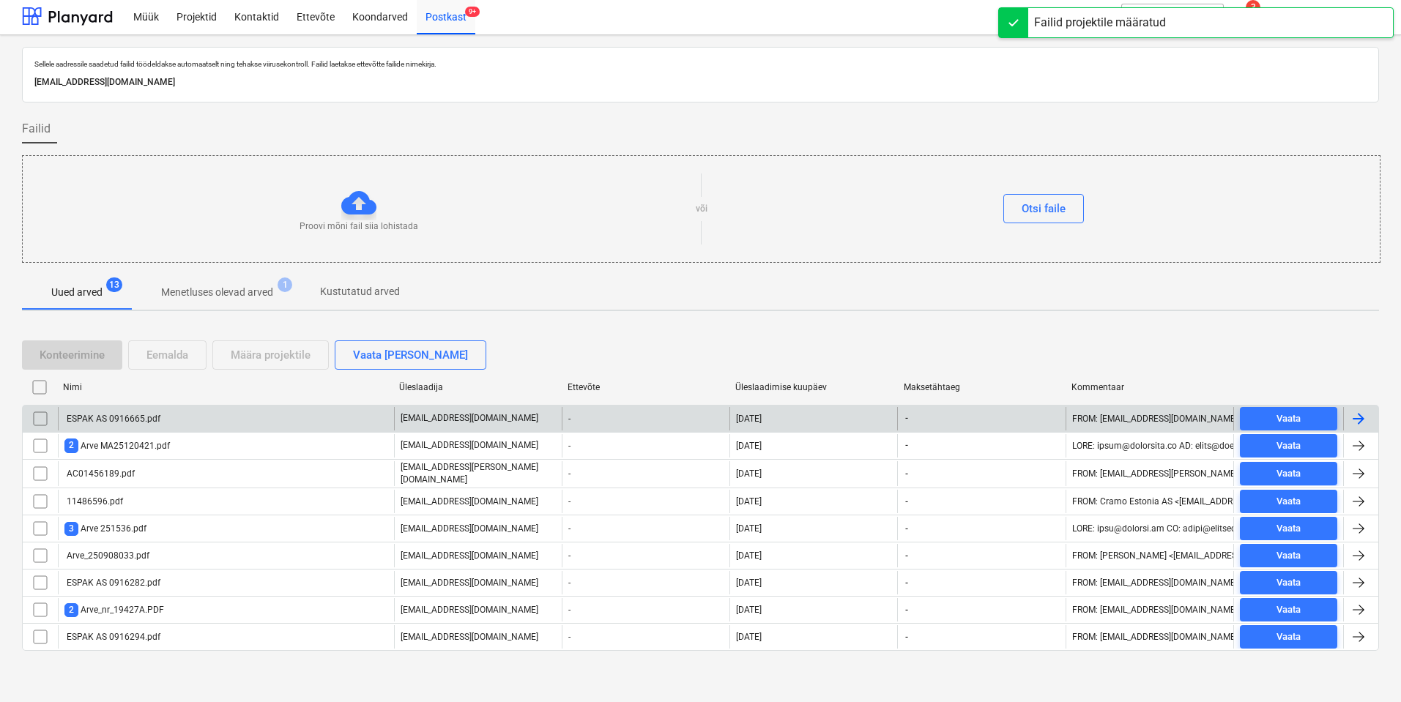
click at [130, 421] on div "ESPAK AS 0916665.pdf" at bounding box center [112, 419] width 96 height 10
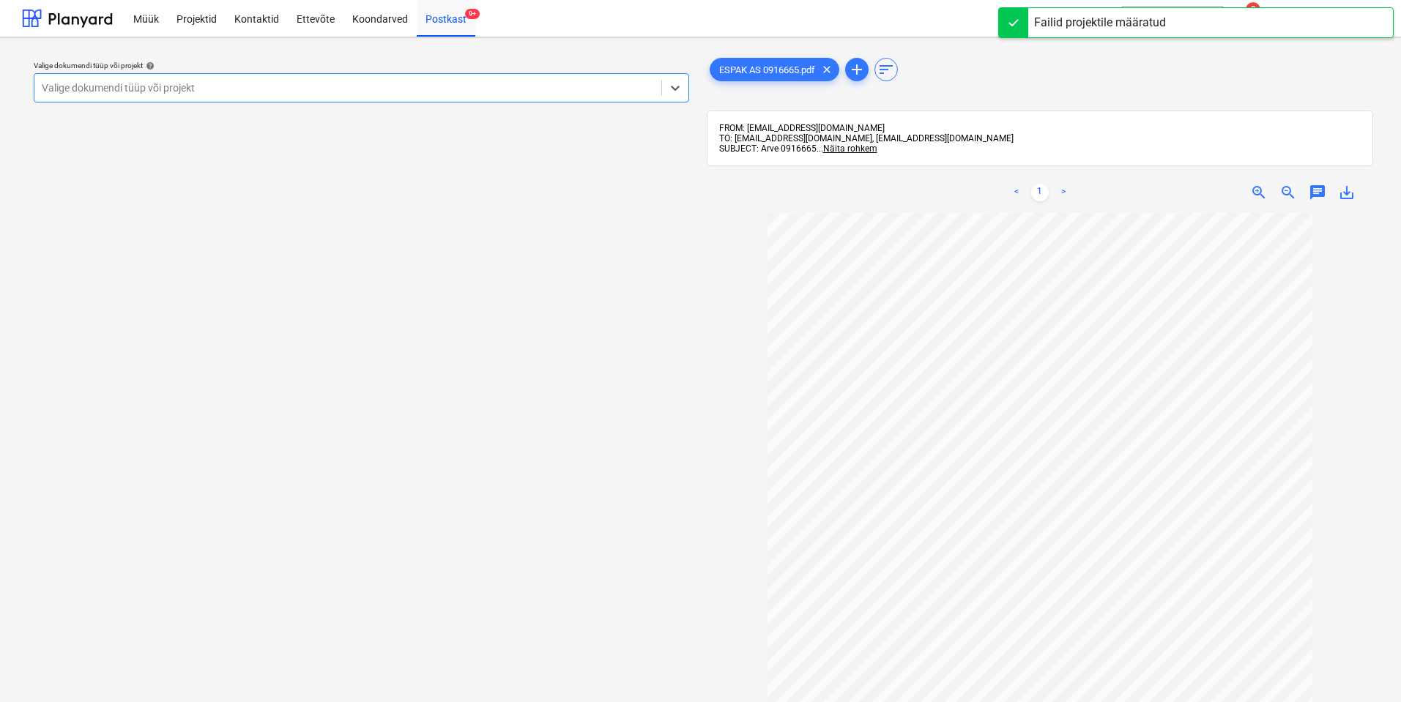
click at [543, 92] on div at bounding box center [348, 88] width 612 height 15
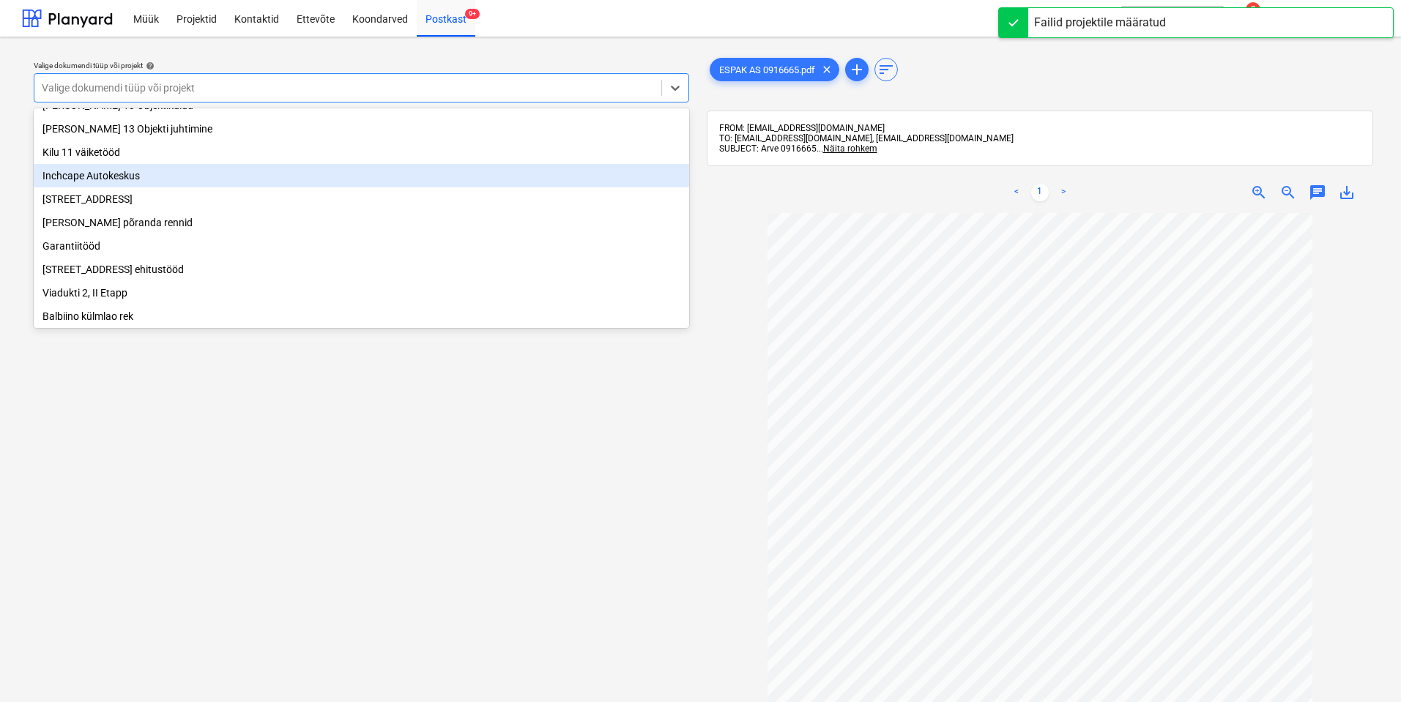
scroll to position [146, 0]
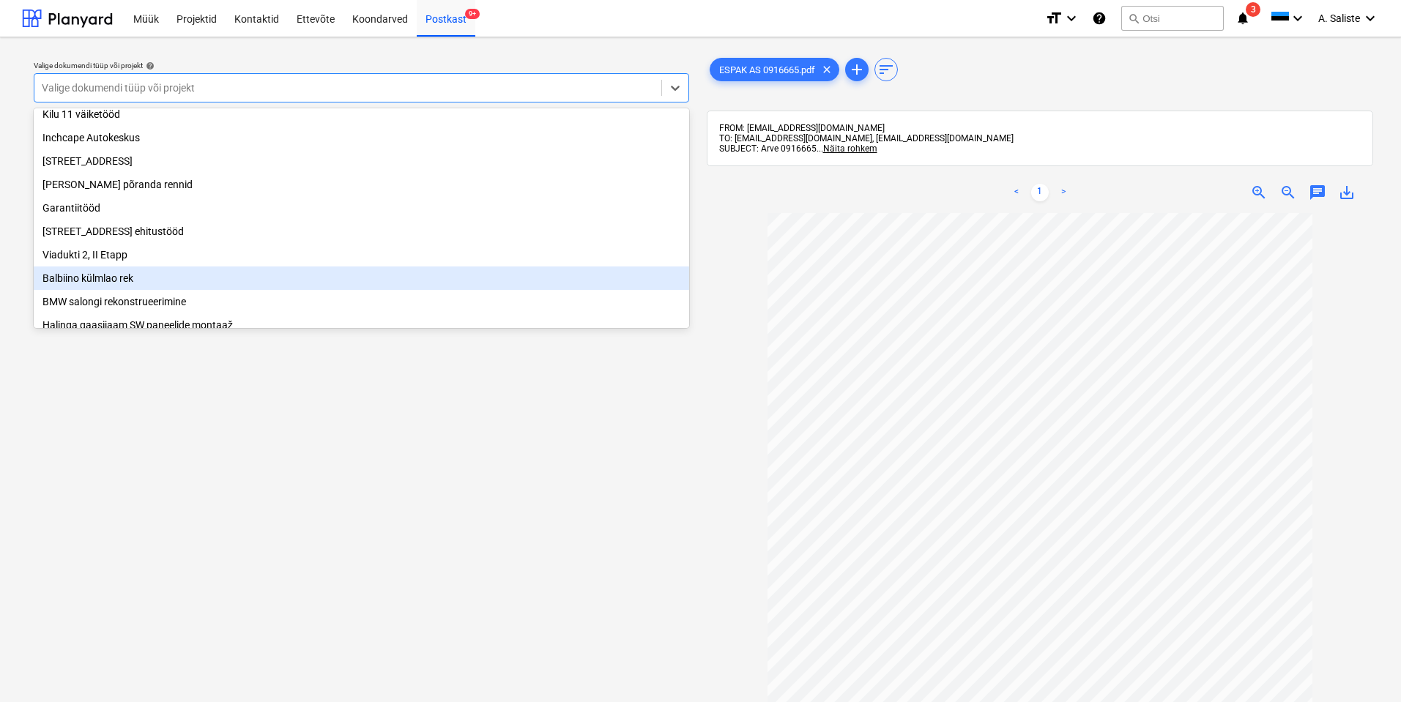
click at [119, 283] on div "Balbiino külmlao rek" at bounding box center [361, 278] width 655 height 23
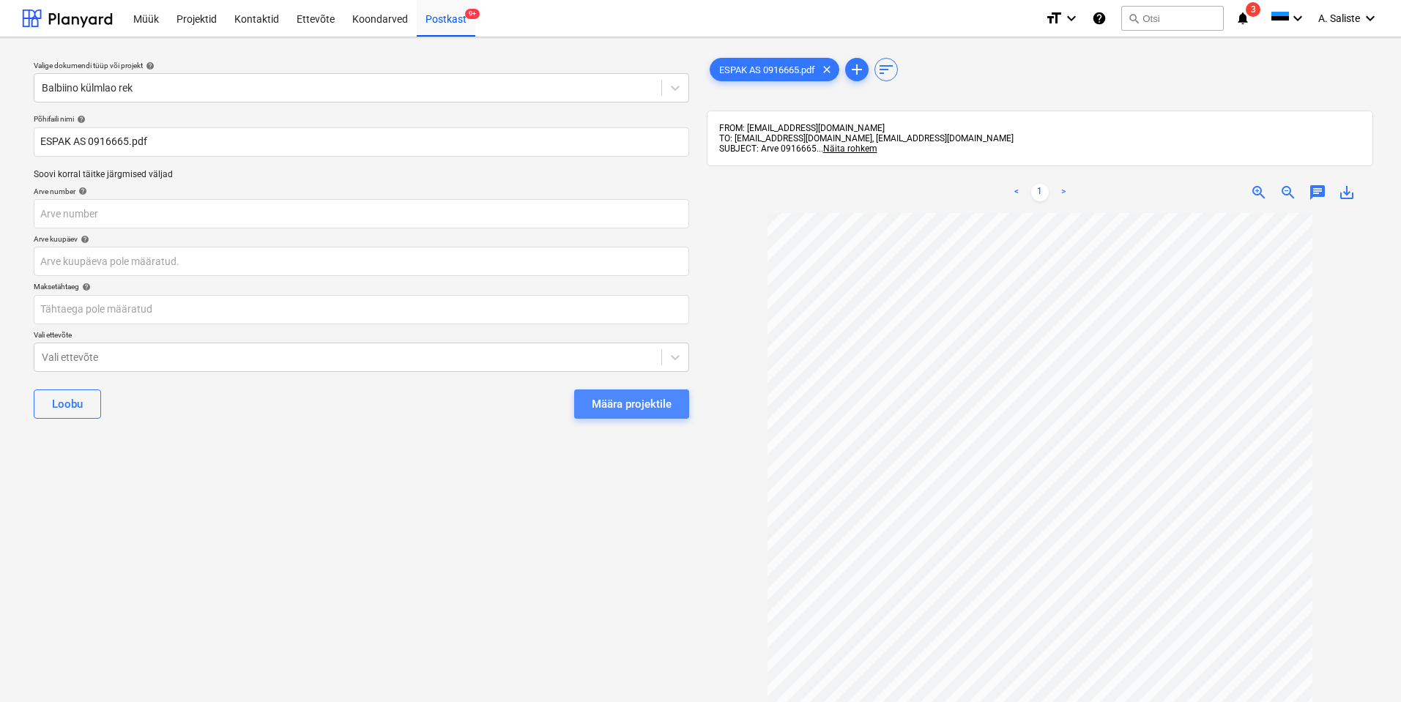
click at [631, 401] on div "Määra projektile" at bounding box center [632, 404] width 80 height 19
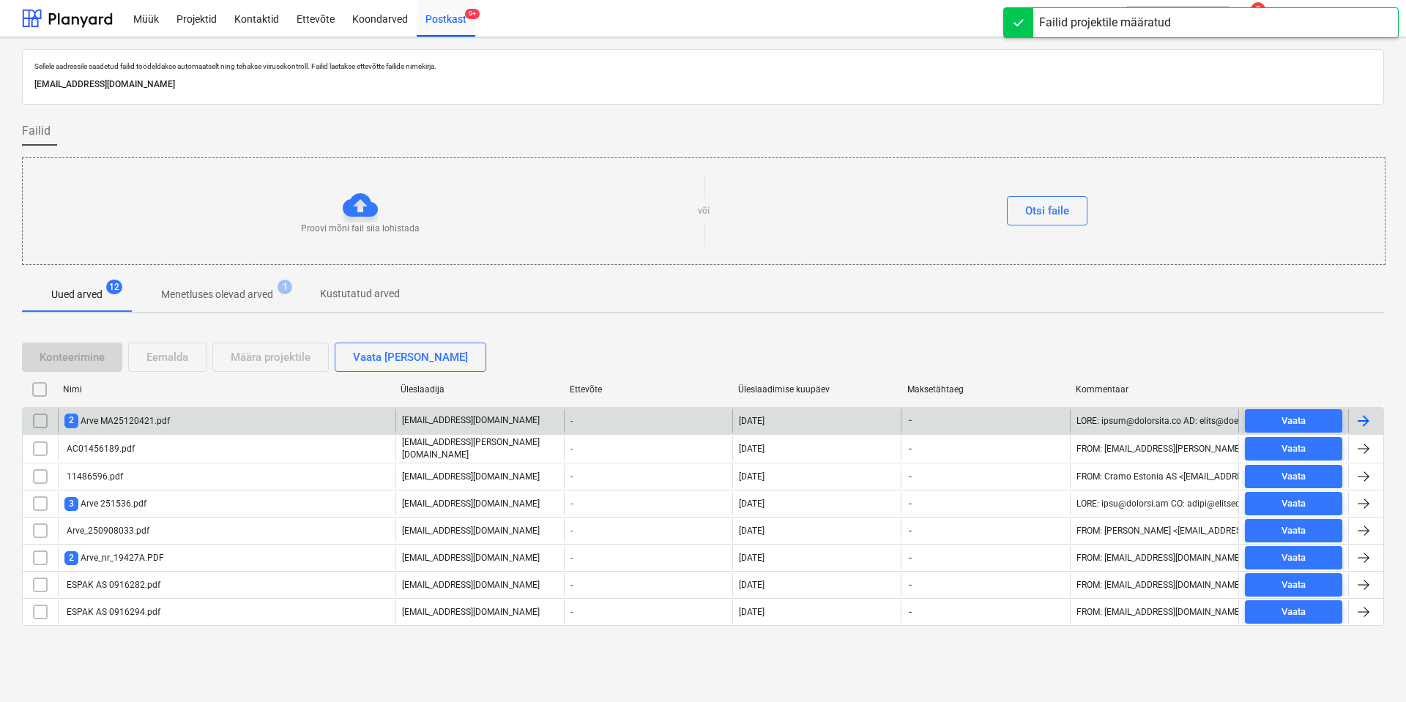
click at [231, 425] on div "2 Arve MA25120421.pdf" at bounding box center [227, 420] width 338 height 23
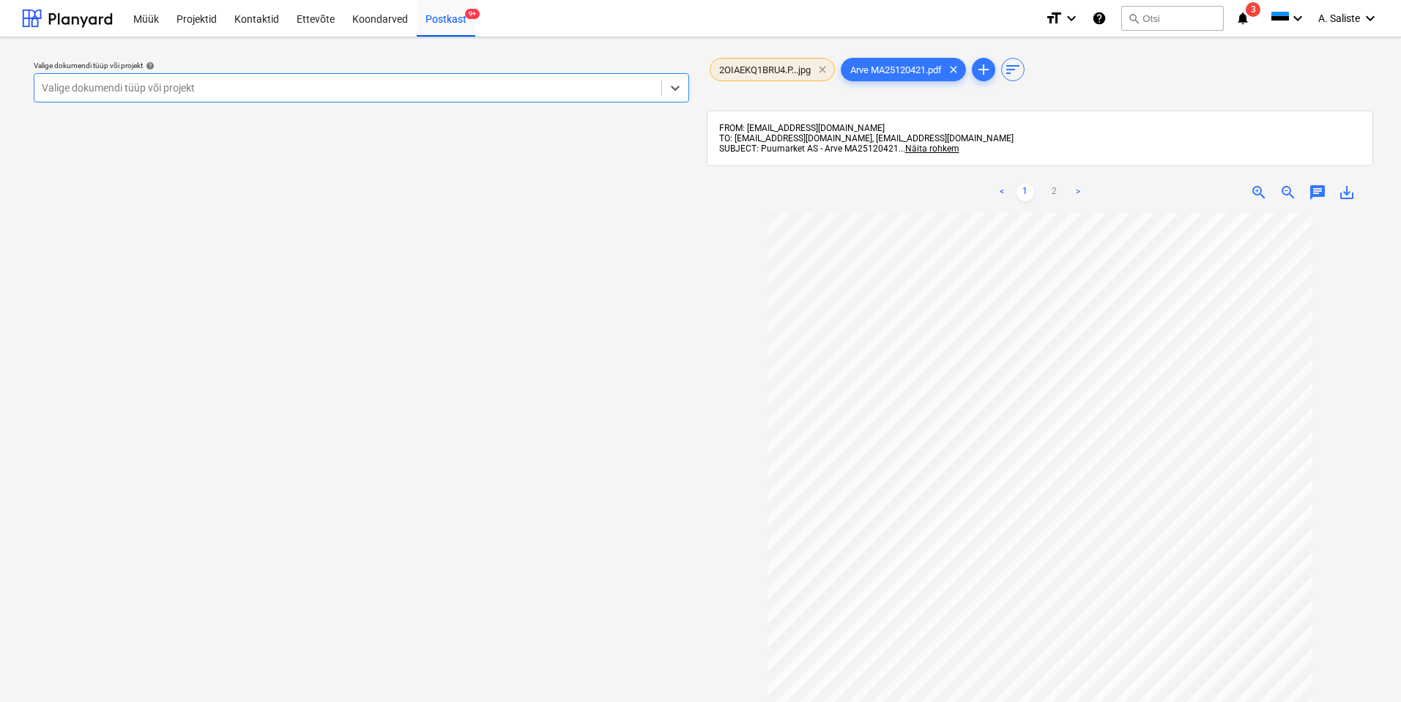
click at [828, 69] on span "clear" at bounding box center [823, 70] width 18 height 18
click at [352, 89] on div at bounding box center [348, 88] width 612 height 15
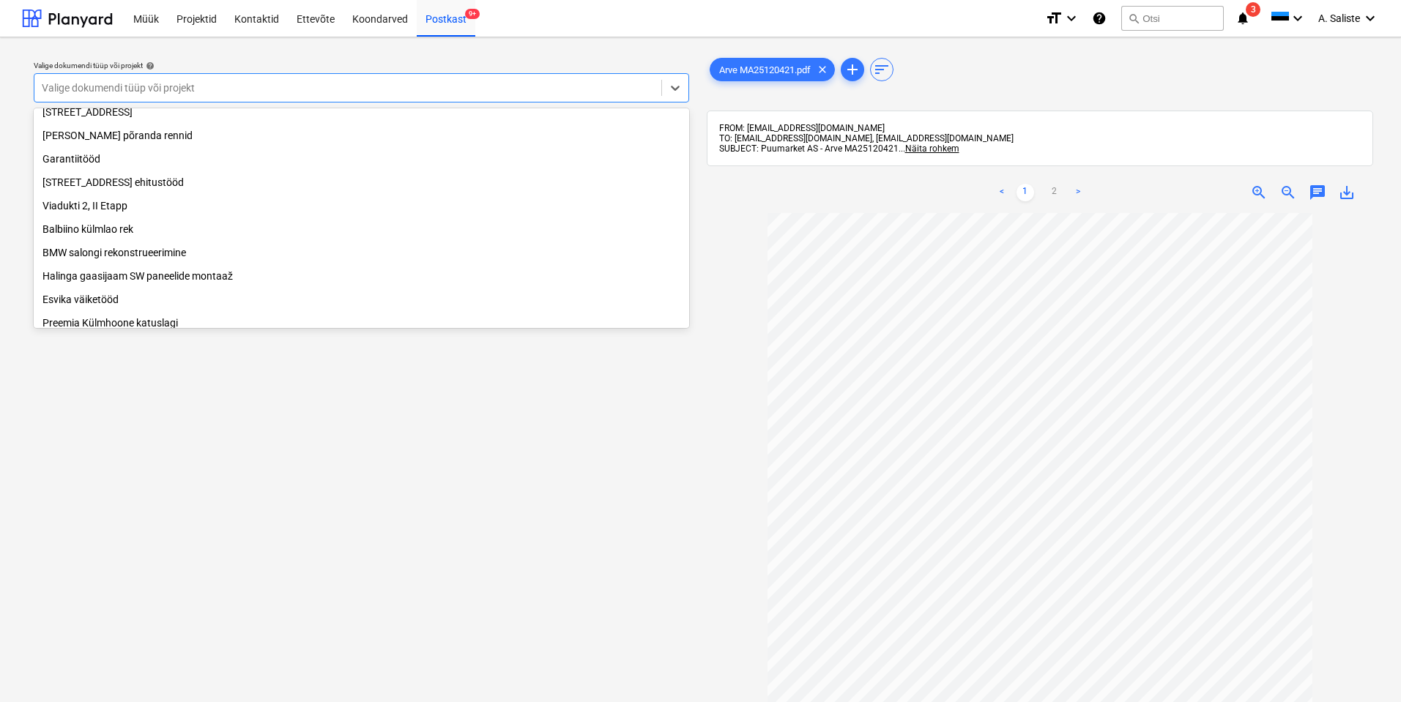
scroll to position [220, 0]
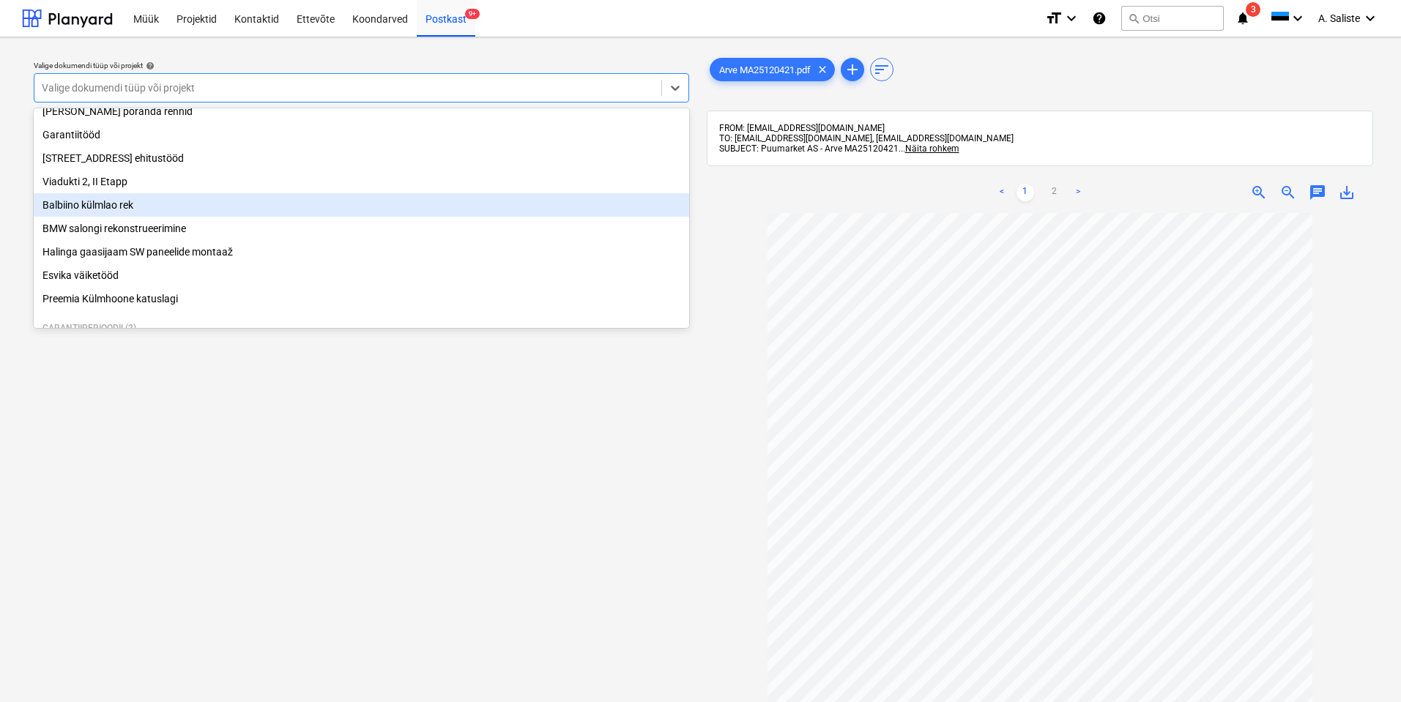
click at [162, 217] on div "Balbiino külmlao rek" at bounding box center [361, 204] width 655 height 23
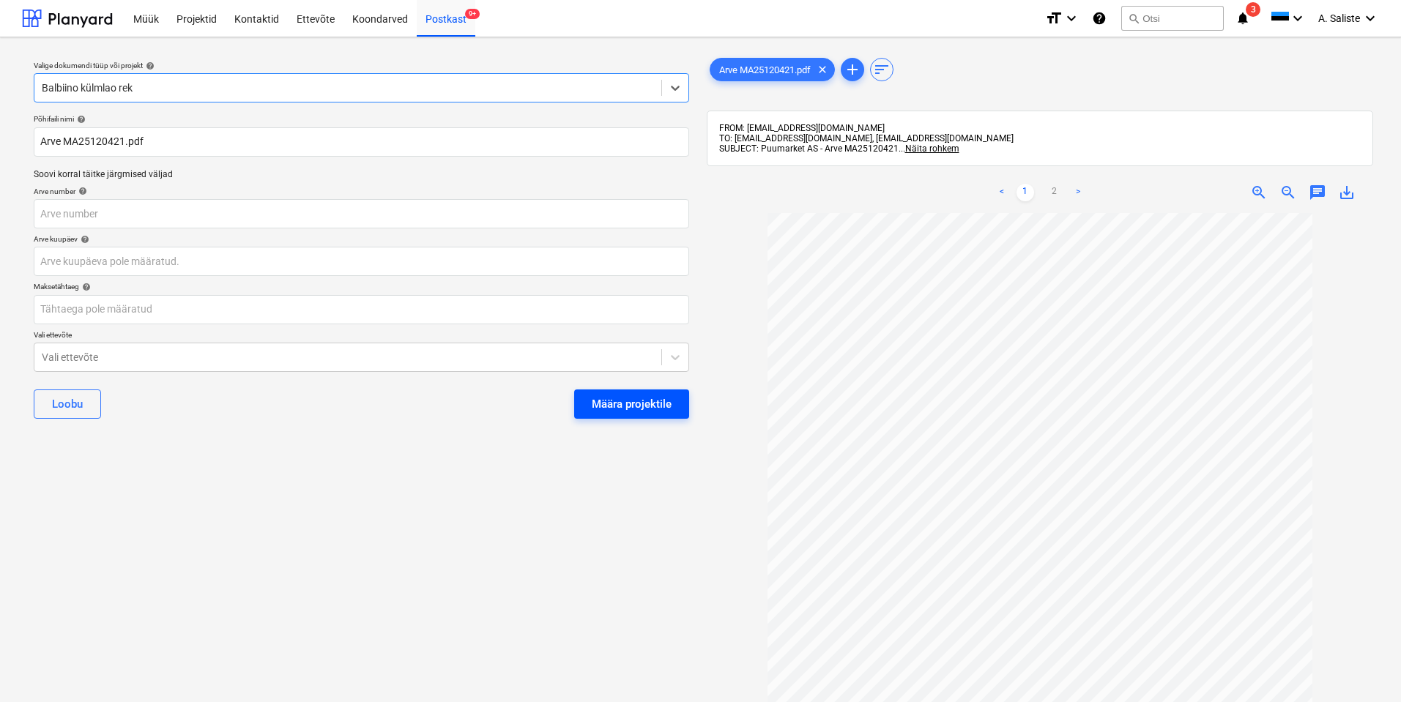
click at [644, 404] on div "Määra projektile" at bounding box center [632, 404] width 80 height 19
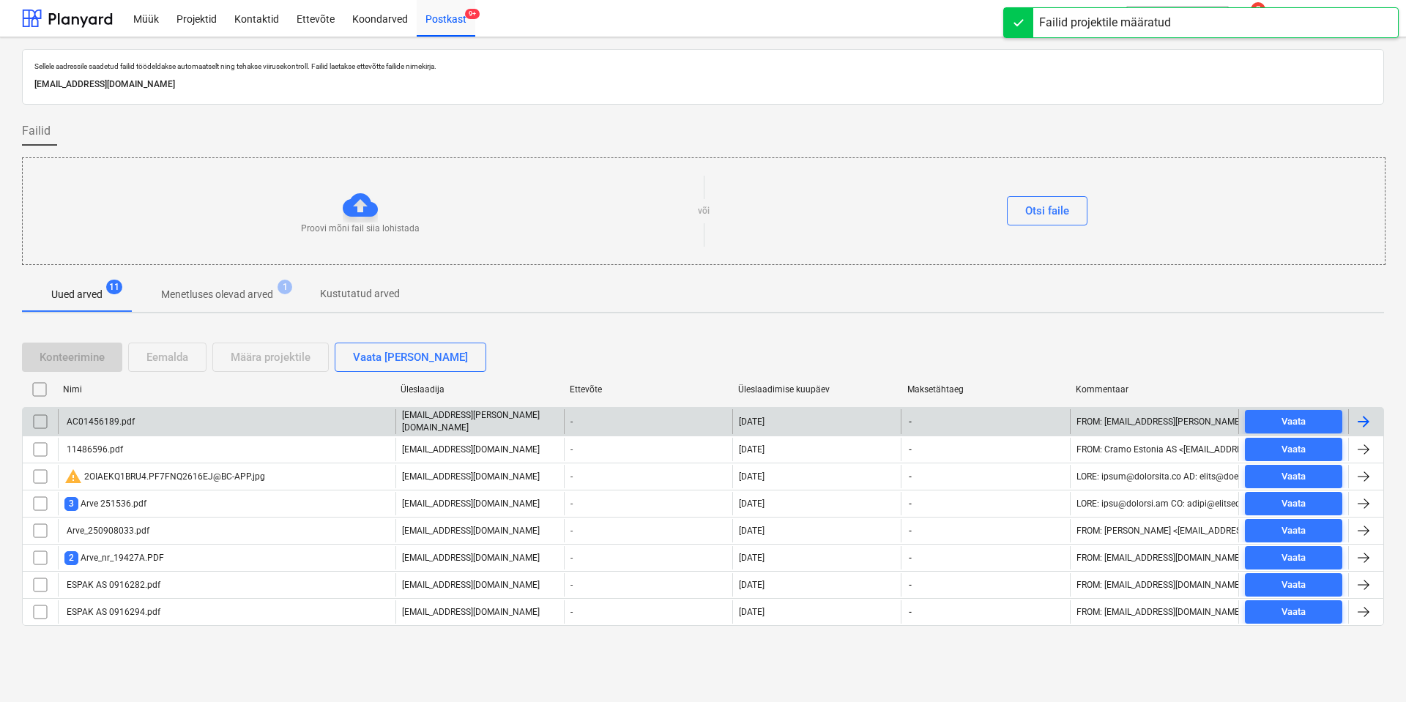
click at [224, 424] on div "AC01456189.pdf" at bounding box center [227, 421] width 338 height 25
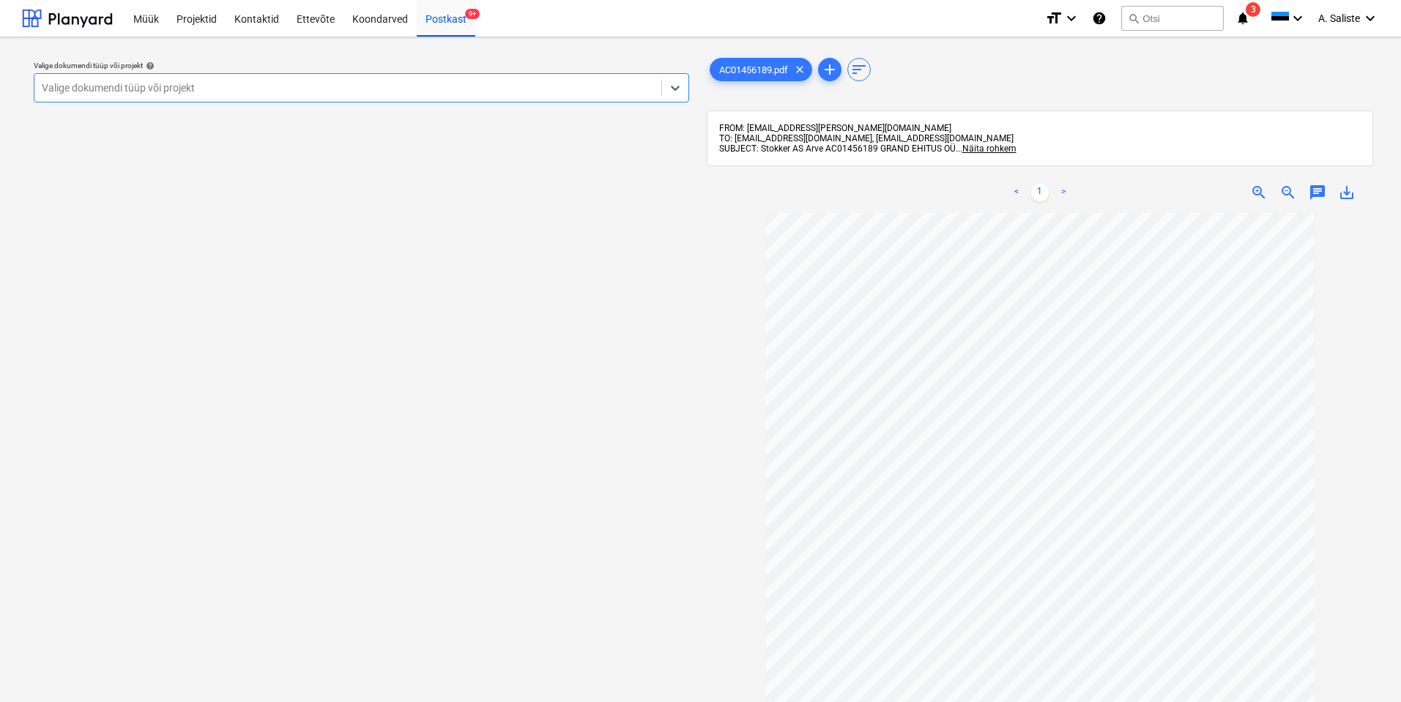
click at [495, 88] on div at bounding box center [348, 88] width 612 height 15
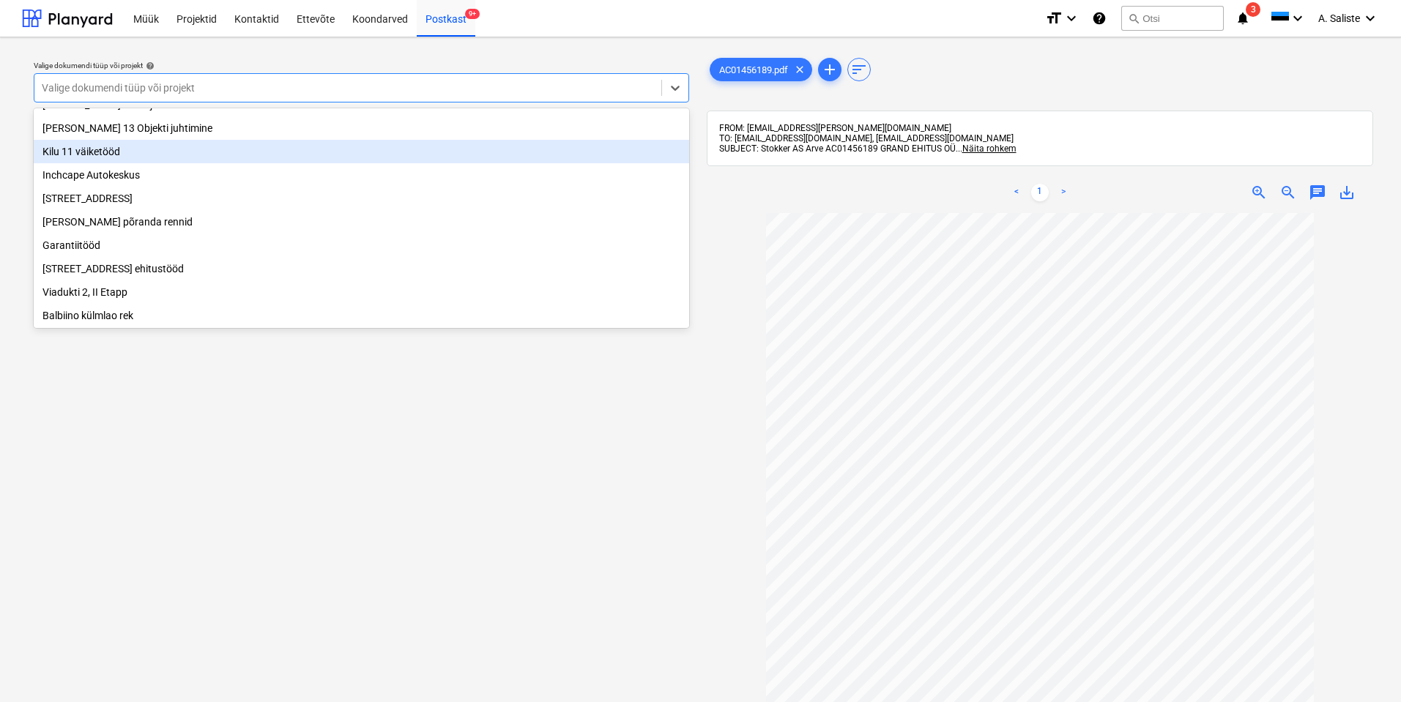
scroll to position [146, 0]
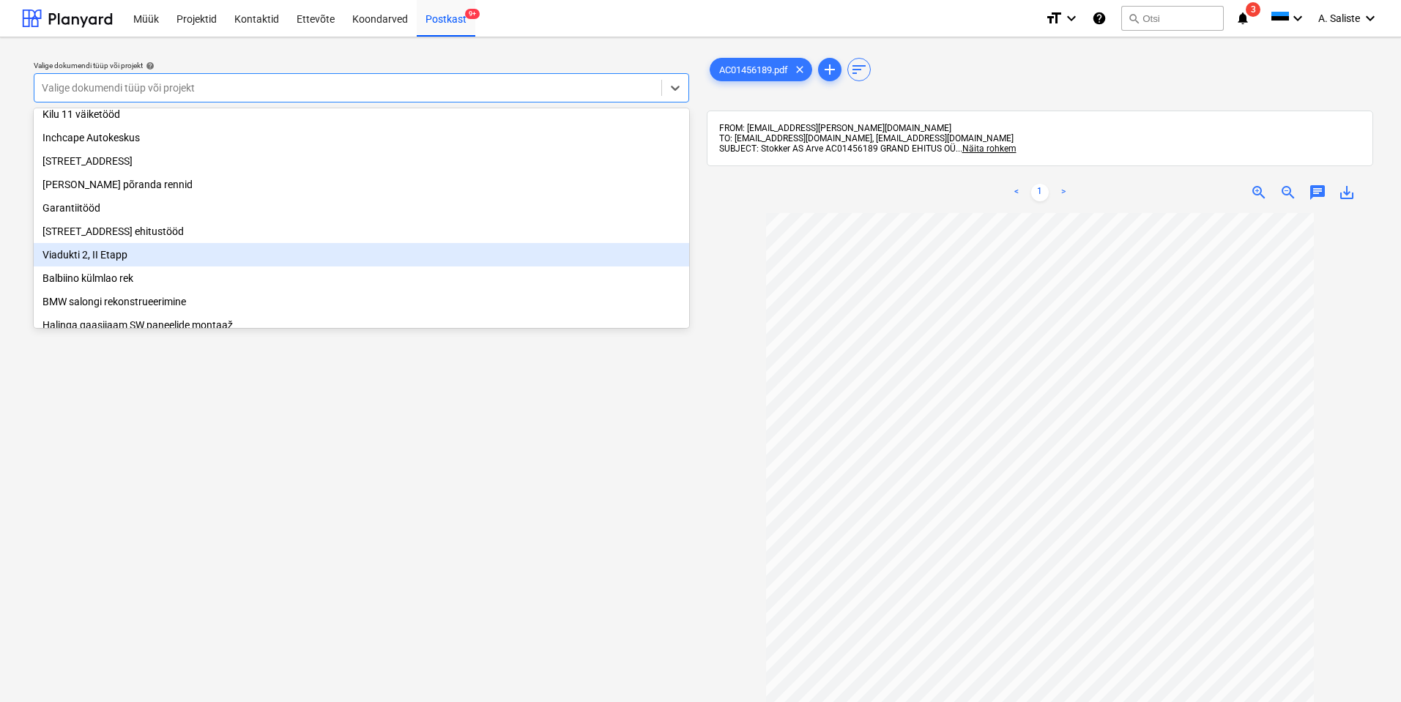
click at [125, 266] on div "Viadukti 2, II Etapp" at bounding box center [361, 254] width 655 height 23
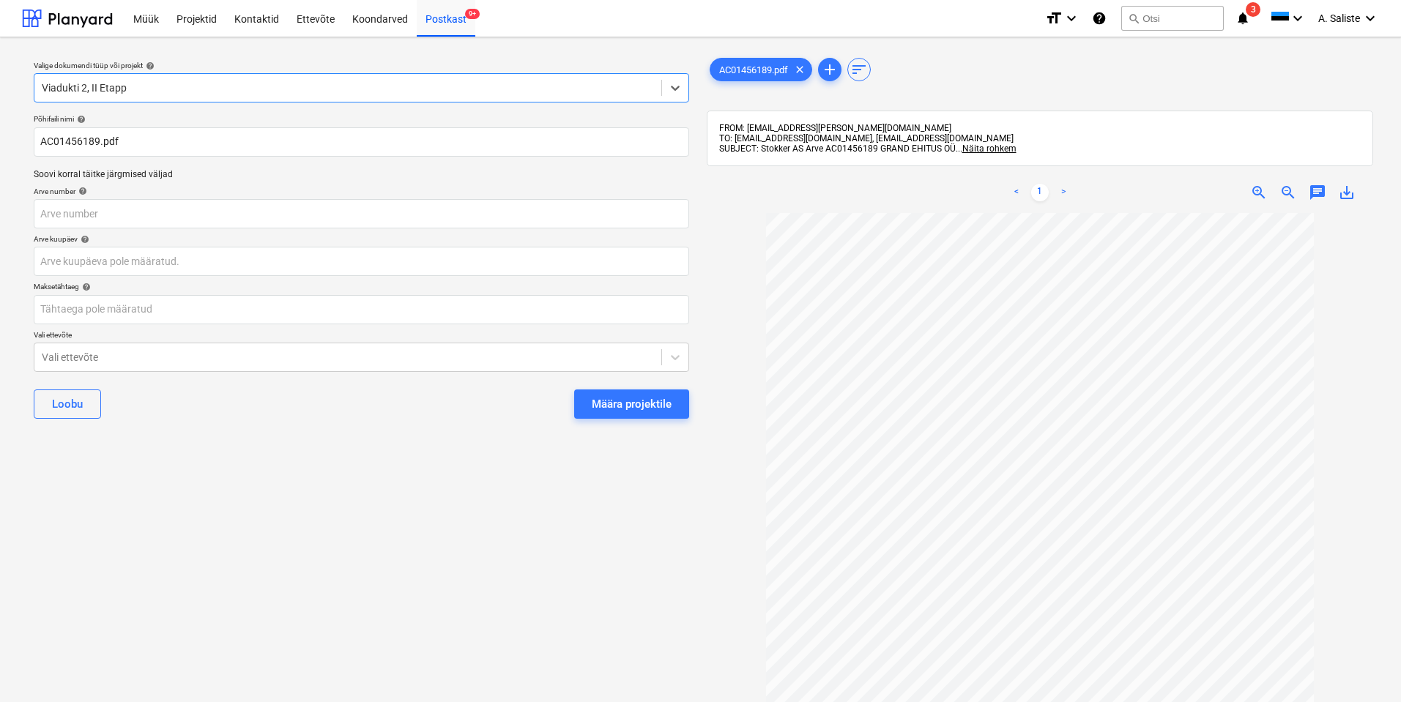
click at [628, 404] on div "Määra projektile" at bounding box center [632, 404] width 80 height 19
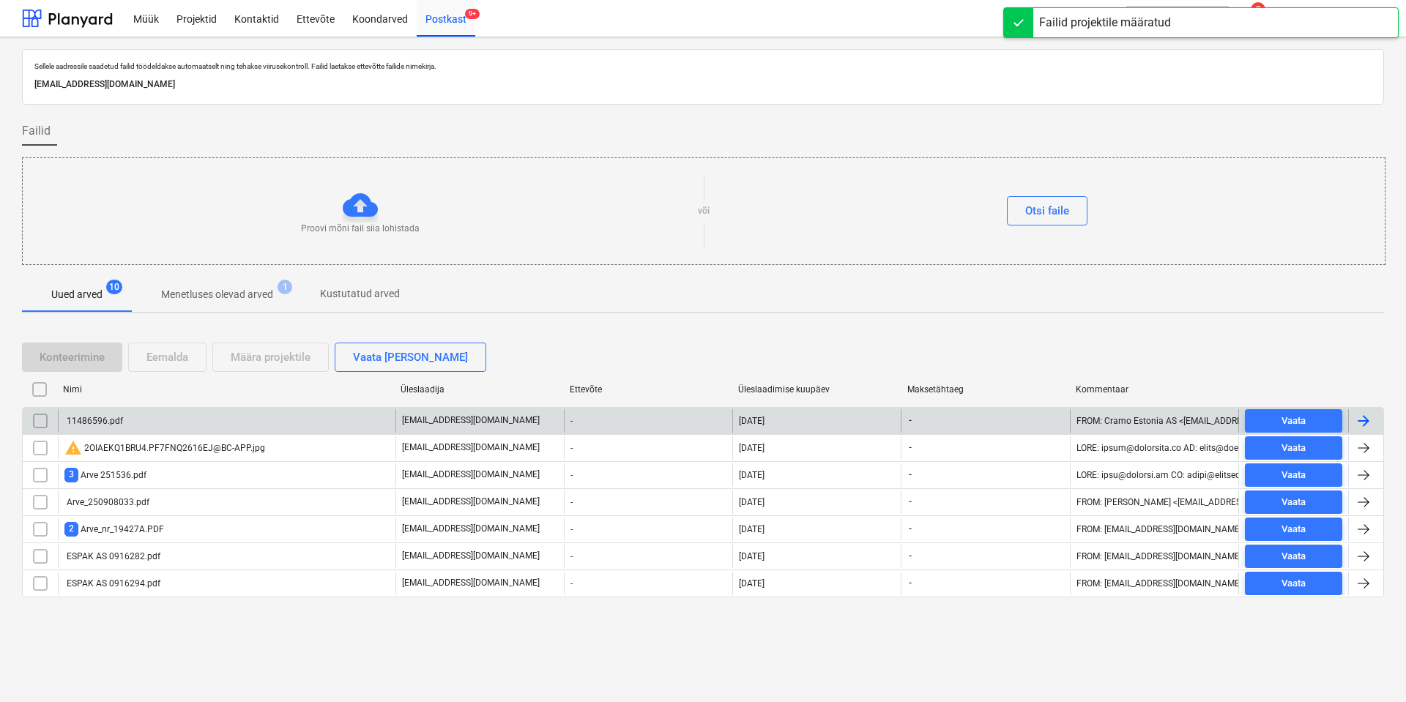
click at [176, 428] on div "11486596.pdf" at bounding box center [227, 420] width 338 height 23
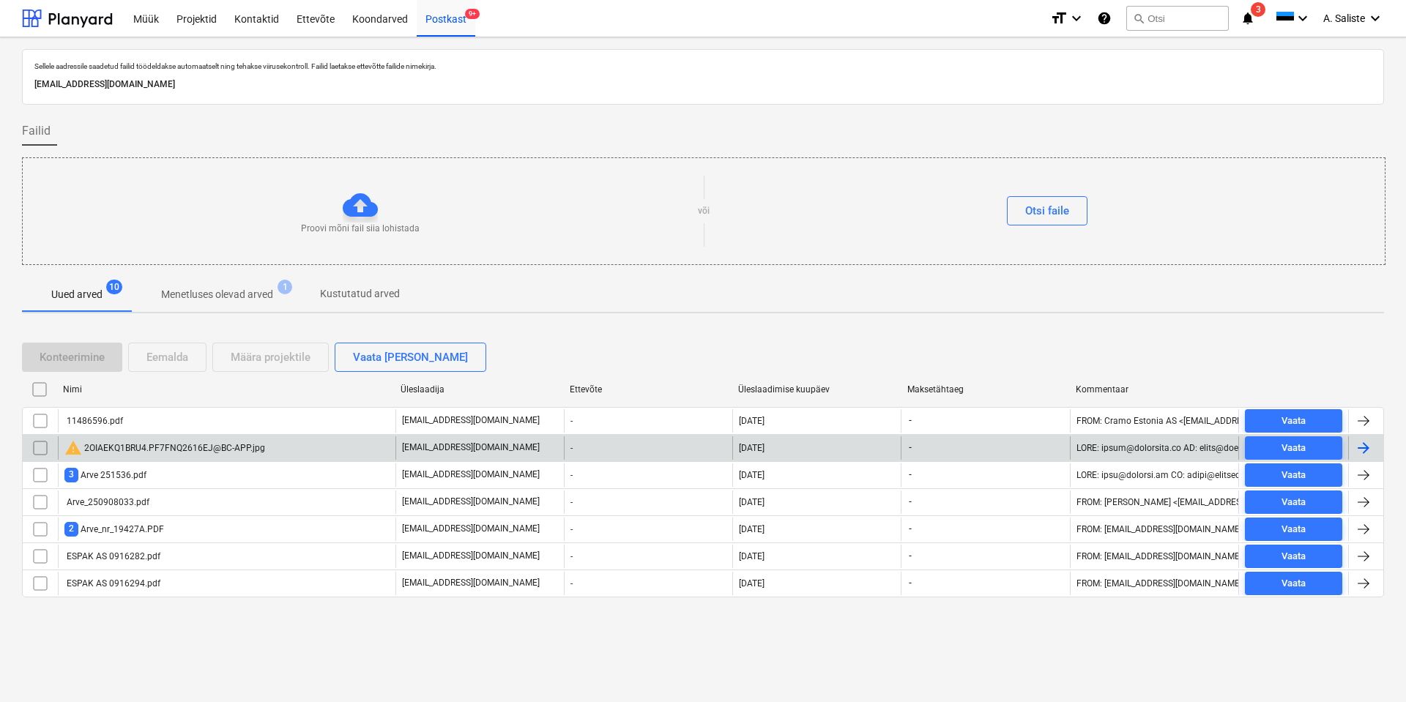
click at [154, 448] on div "warning 2OIAEKQ1BRU4.PF7FNQ2616EJ@BC-APP.jpg" at bounding box center [164, 448] width 201 height 18
drag, startPoint x: 38, startPoint y: 446, endPoint x: 108, endPoint y: 427, distance: 72.8
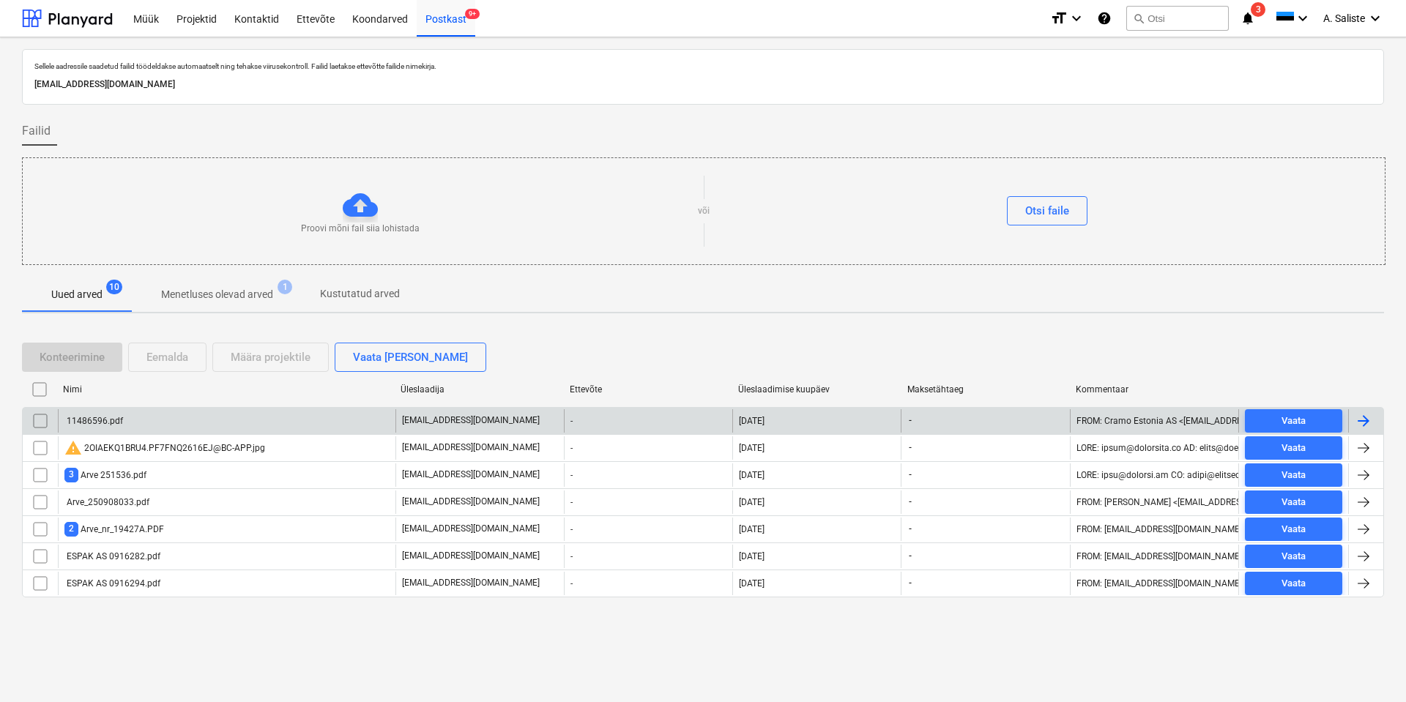
click at [39, 445] on input "checkbox" at bounding box center [40, 447] width 23 height 23
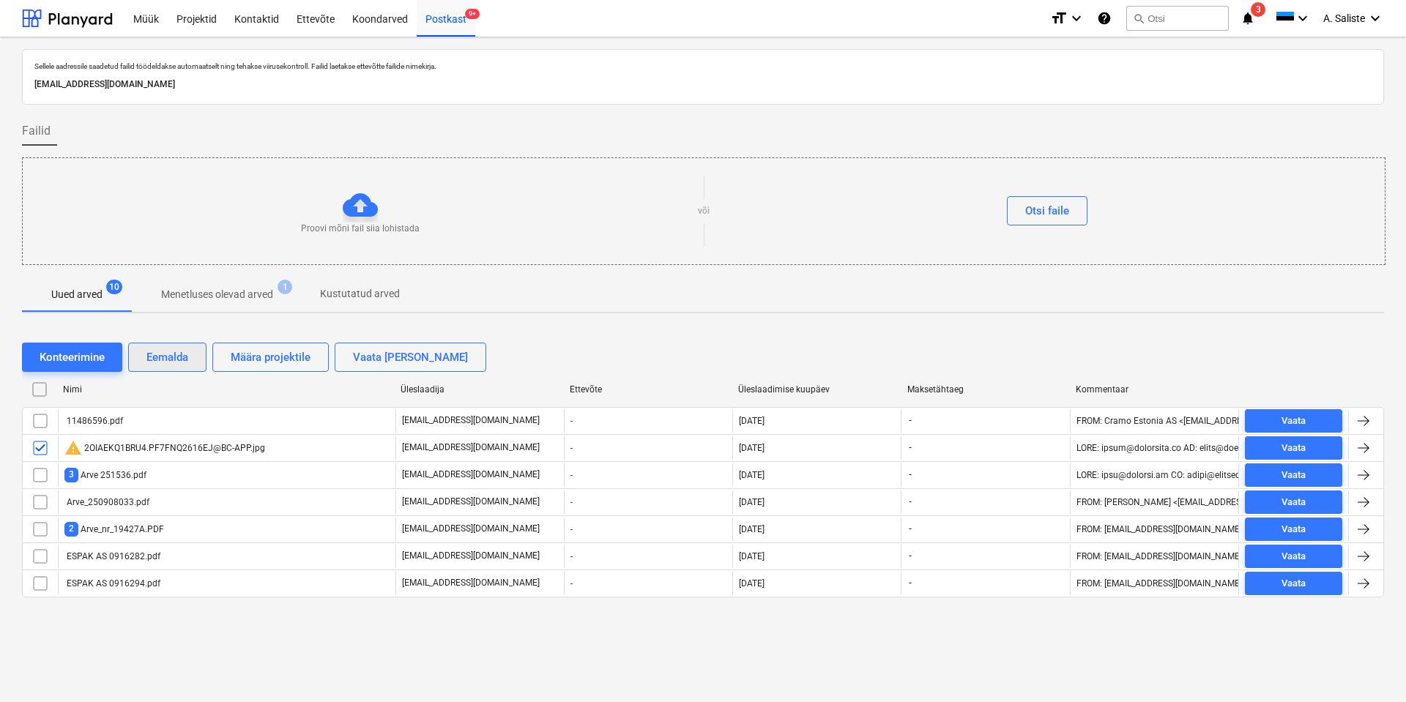
click at [179, 359] on div "Eemalda" at bounding box center [167, 357] width 42 height 19
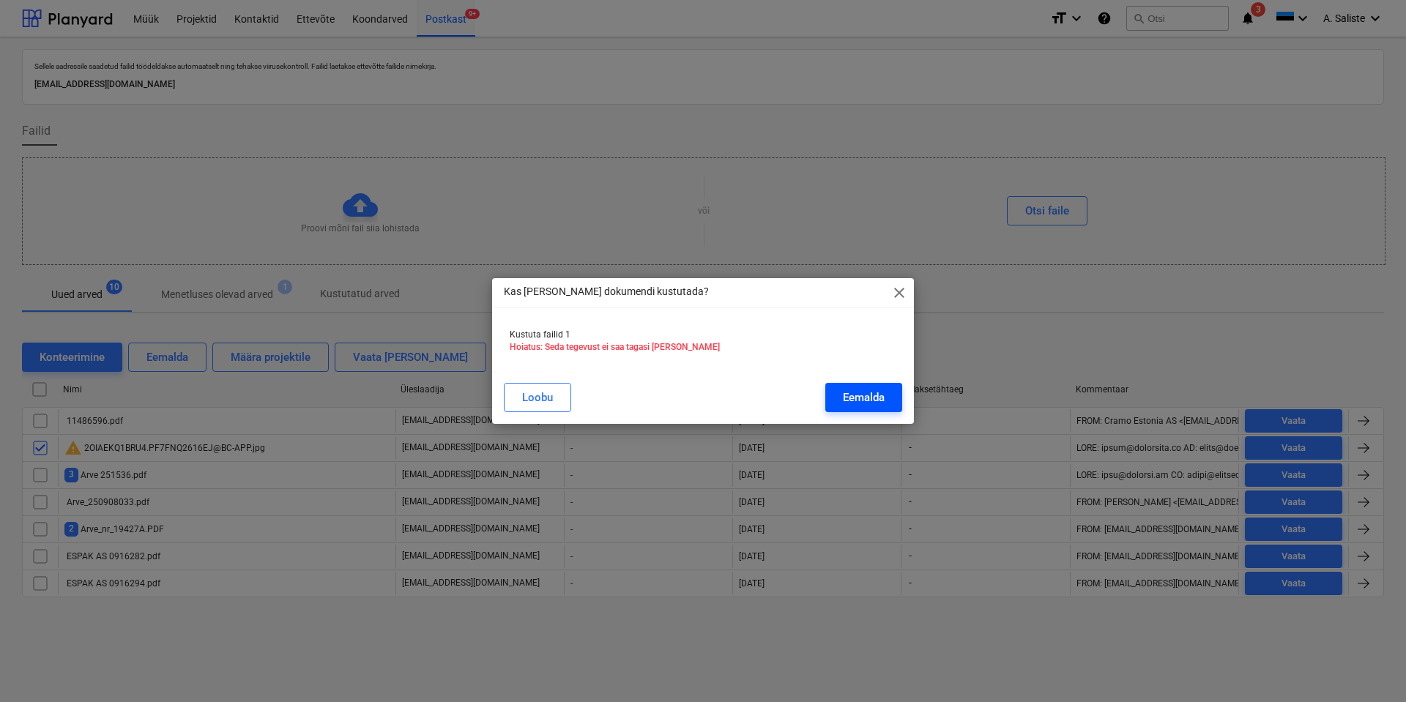
click at [863, 402] on div "Eemalda" at bounding box center [864, 397] width 42 height 19
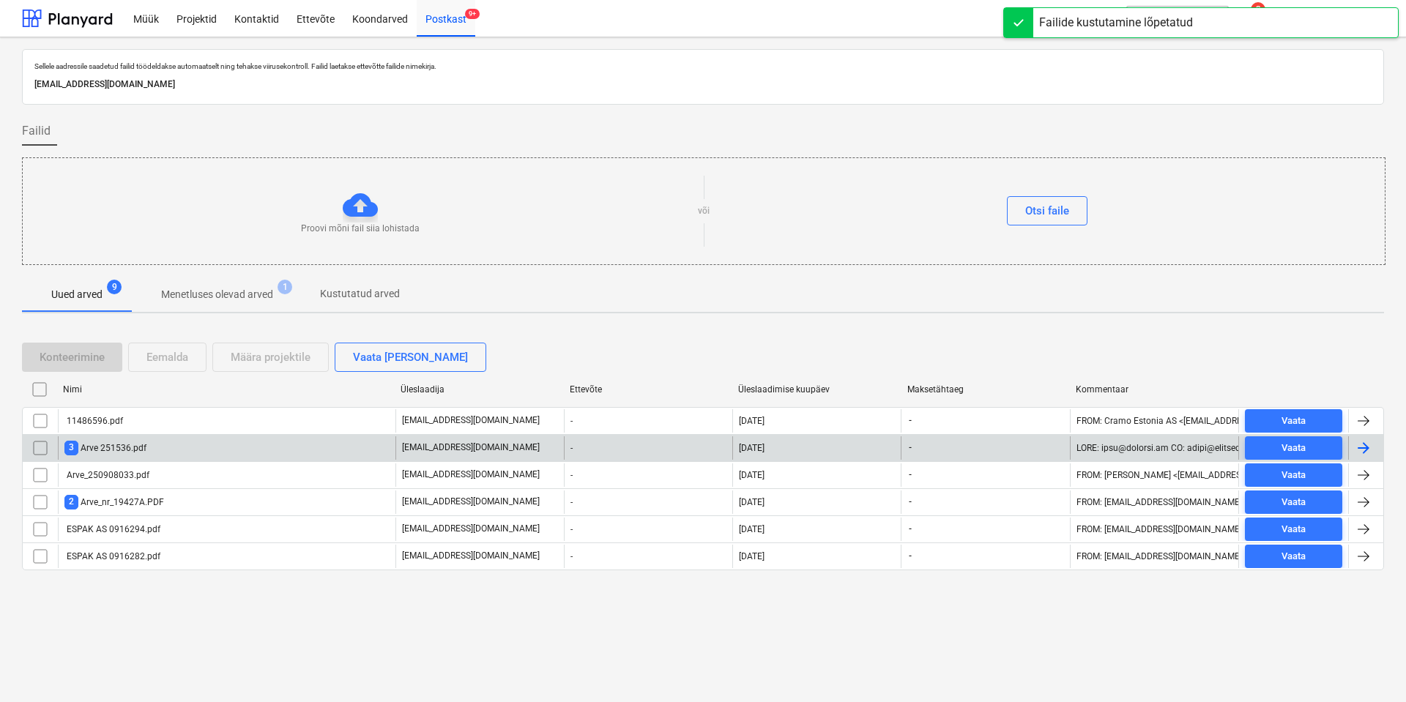
click at [258, 446] on div "3 Arve 251536.pdf" at bounding box center [227, 447] width 338 height 23
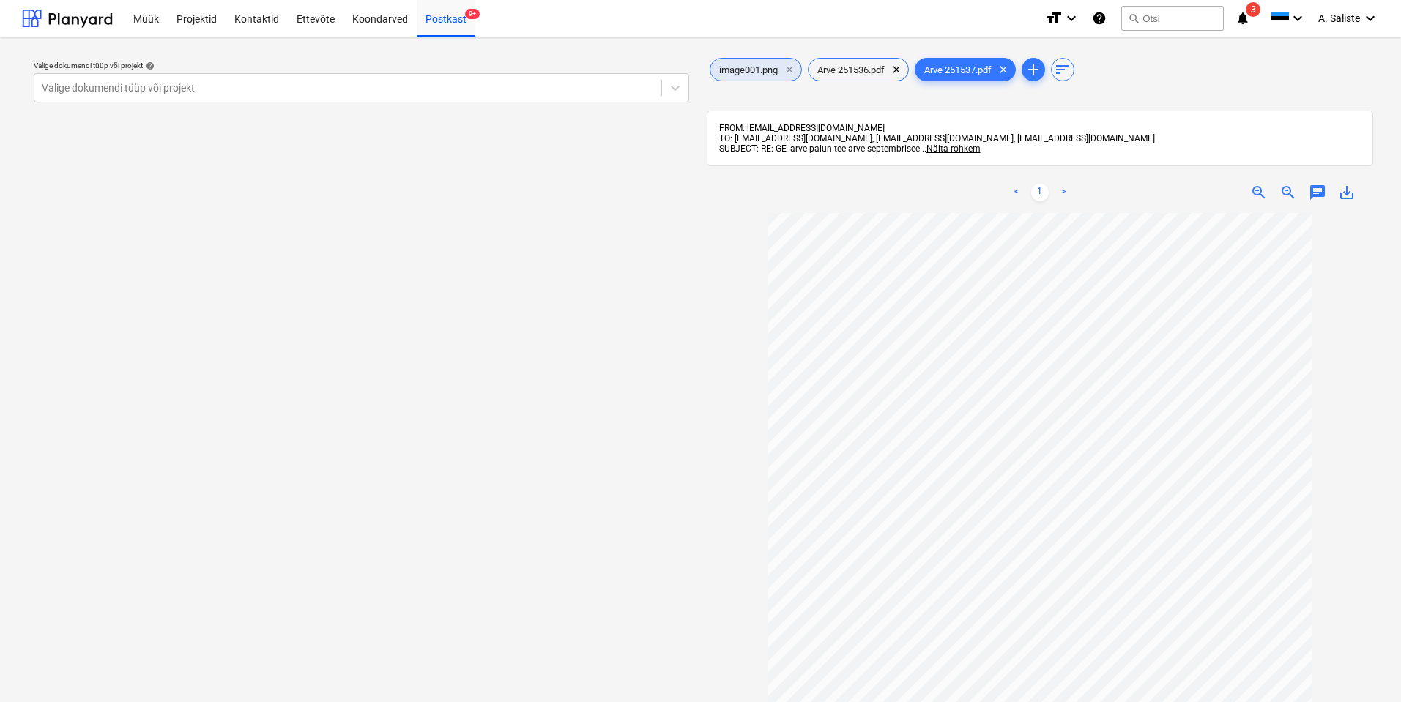
click at [789, 67] on span "clear" at bounding box center [790, 70] width 18 height 18
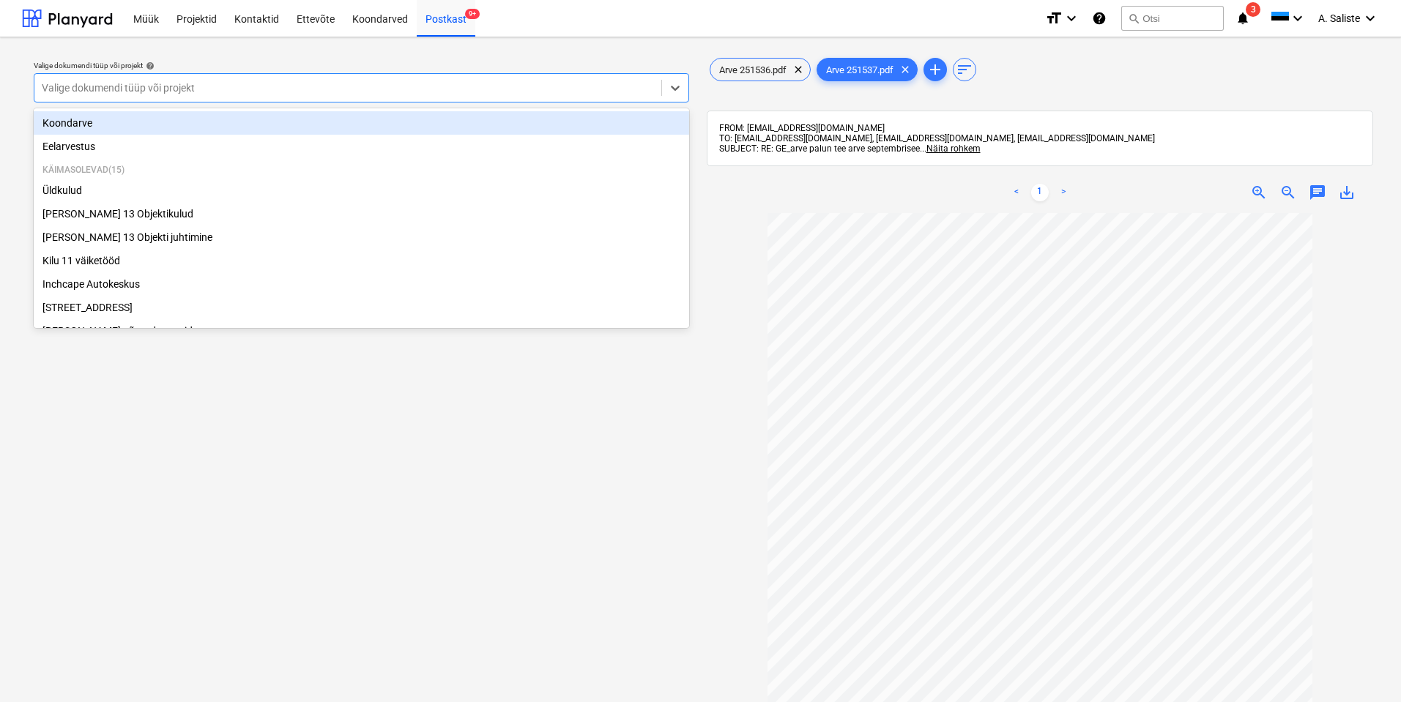
click at [639, 89] on div at bounding box center [348, 88] width 612 height 15
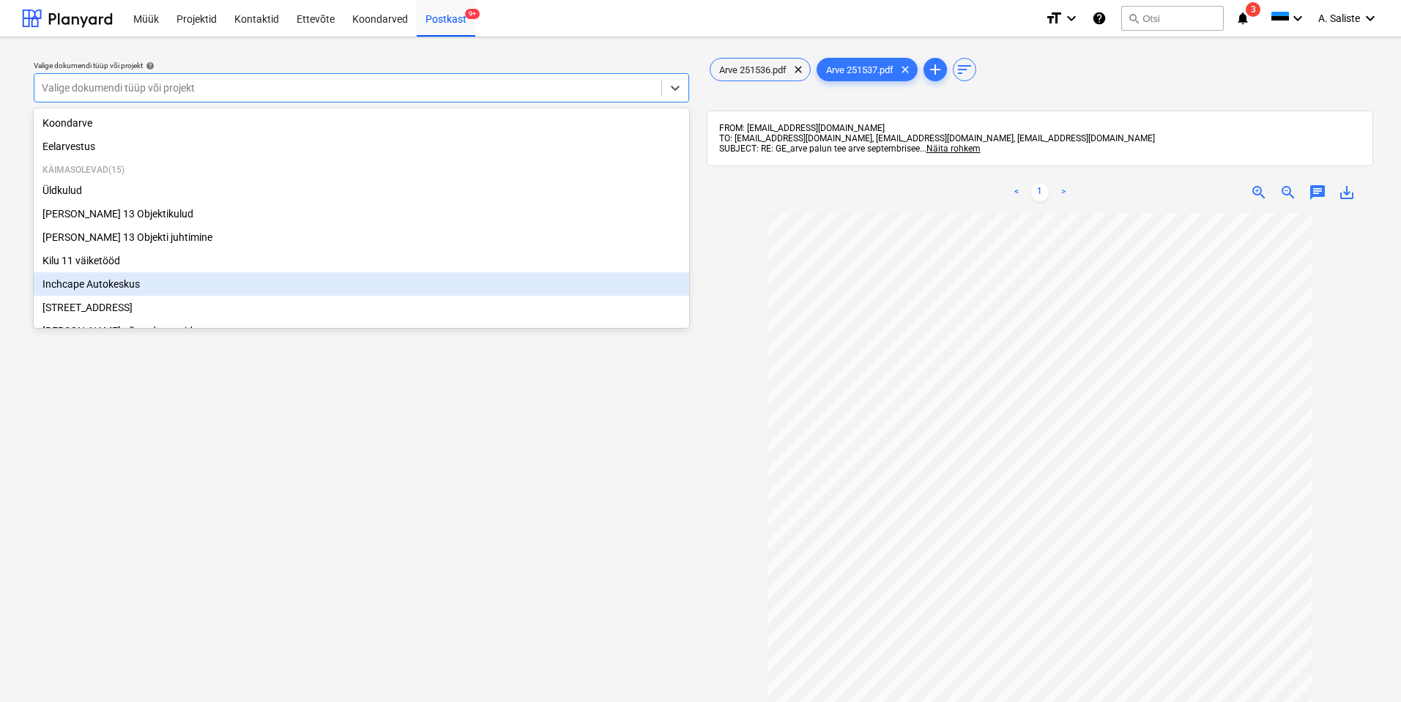
scroll to position [73, 0]
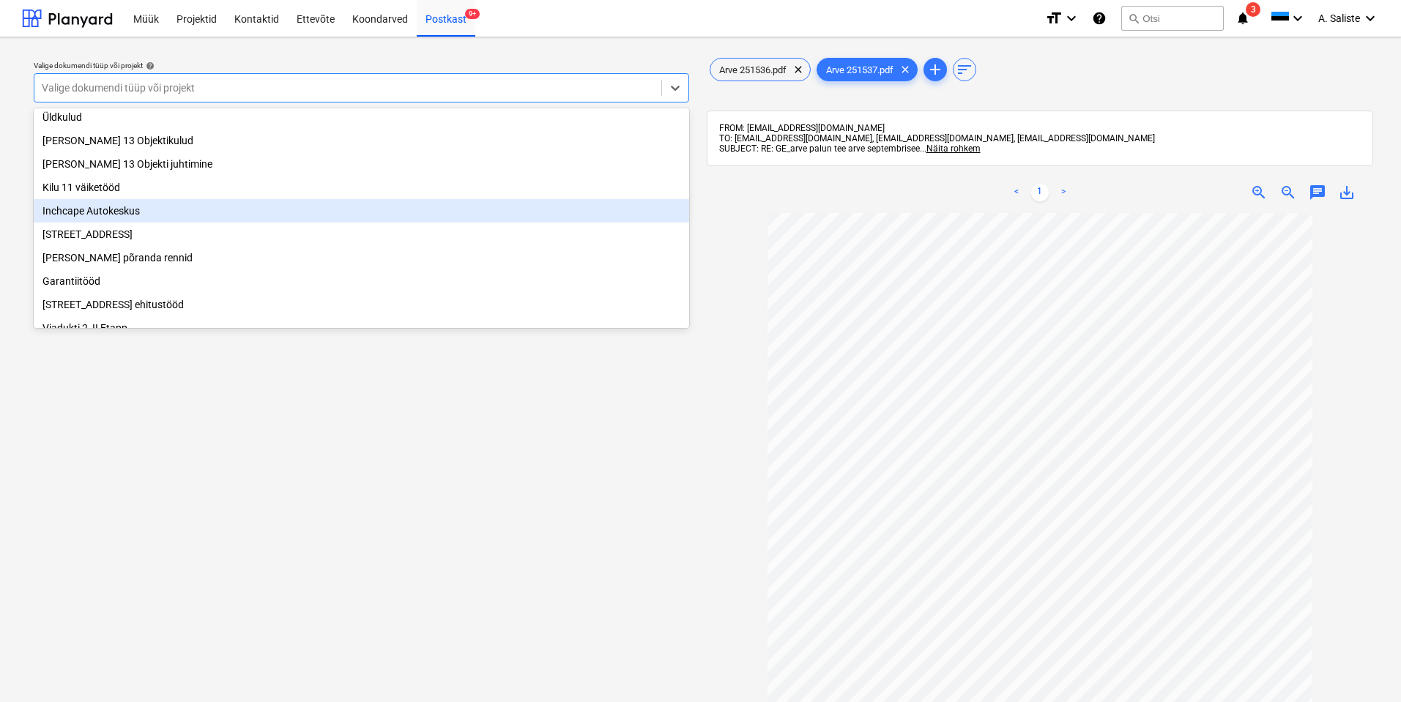
click at [182, 223] on div "Inchcape Autokeskus" at bounding box center [361, 210] width 655 height 23
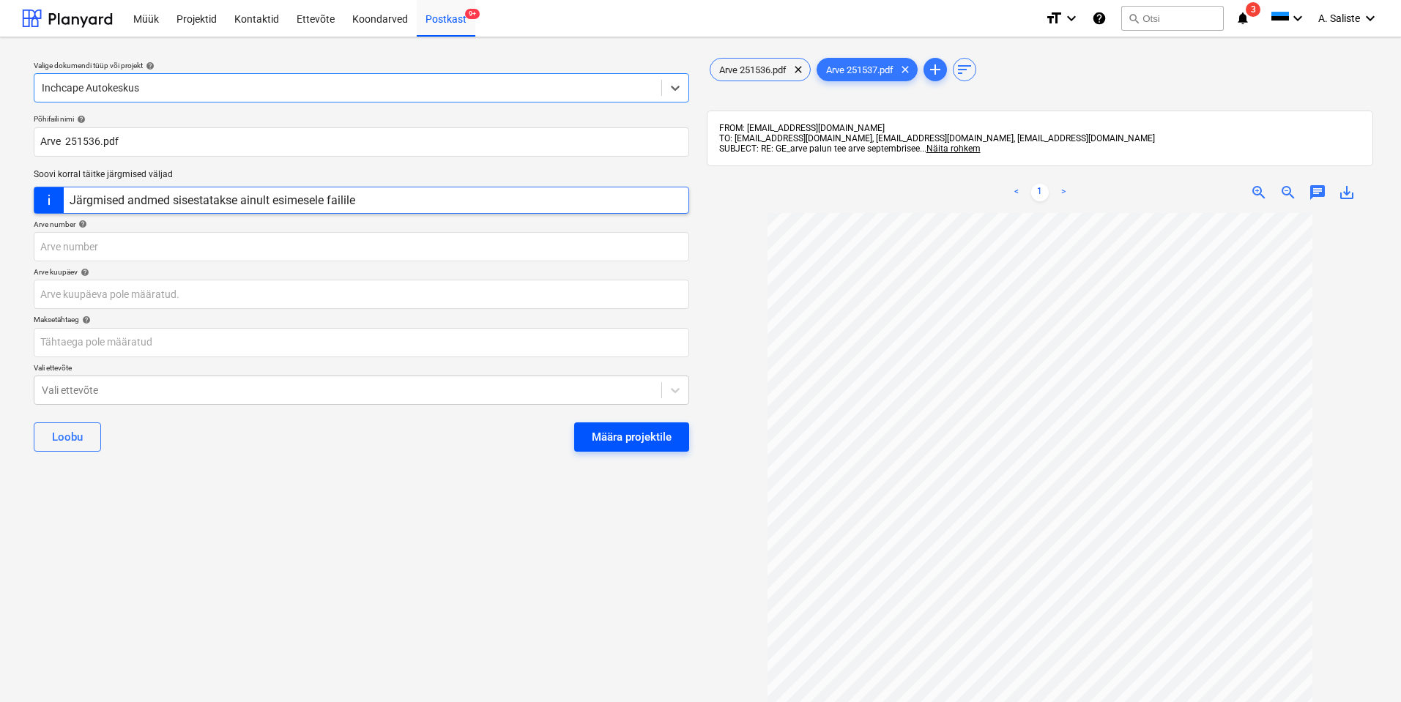
click at [608, 436] on div "Määra projektile" at bounding box center [632, 437] width 80 height 19
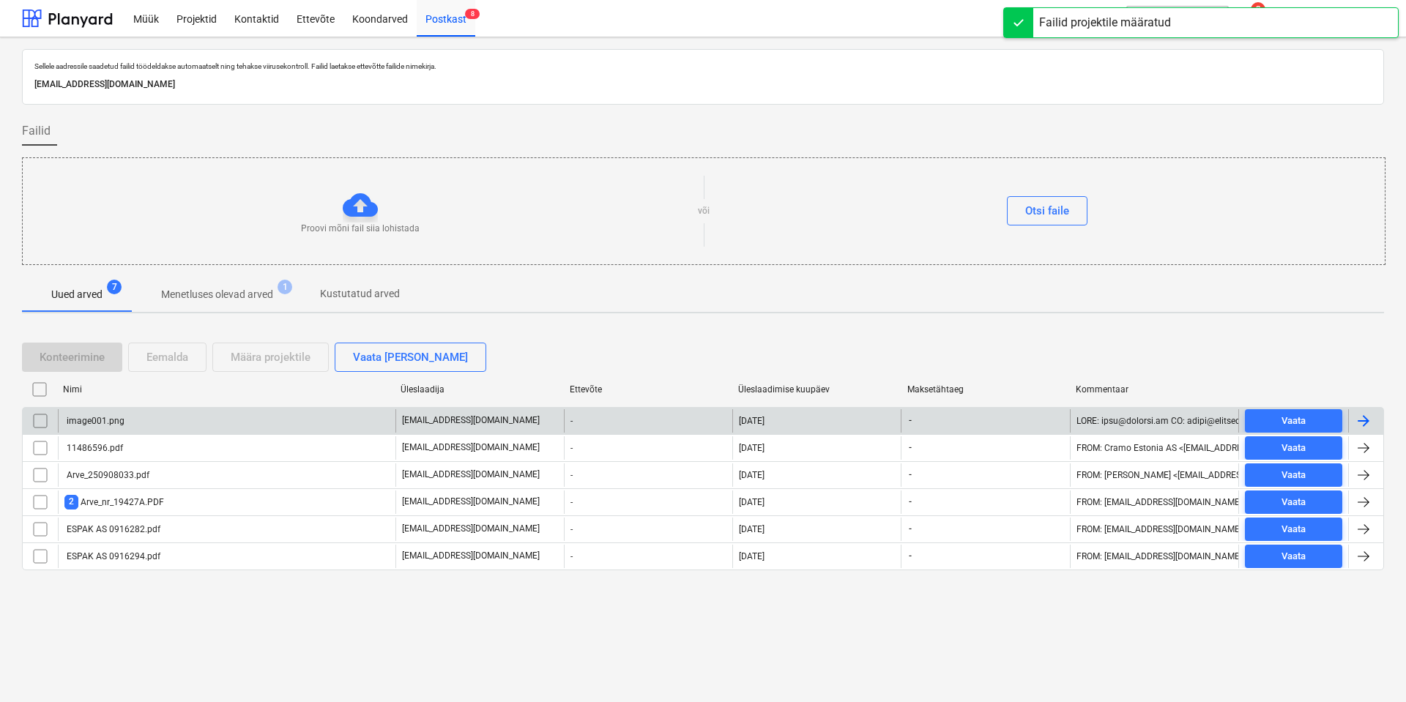
click at [185, 419] on div "image001.png" at bounding box center [227, 420] width 338 height 23
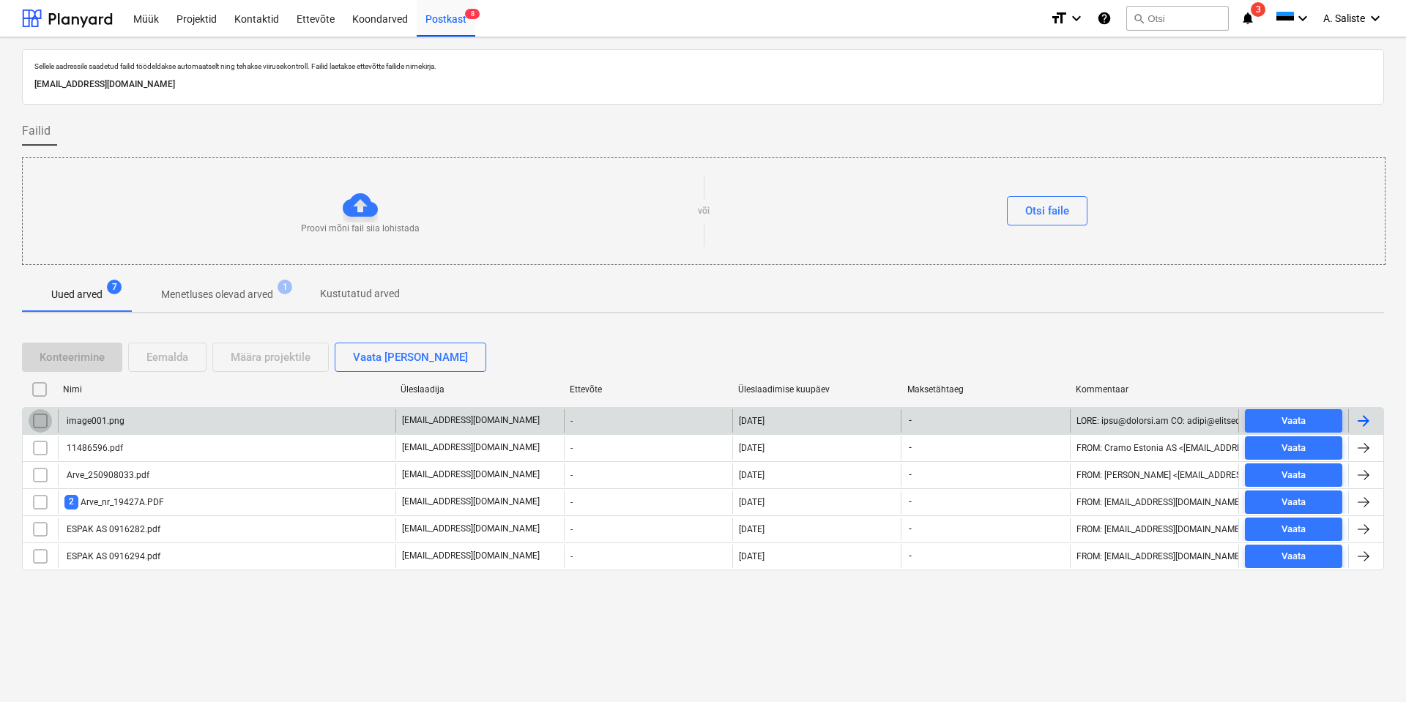
click at [42, 423] on input "checkbox" at bounding box center [40, 420] width 23 height 23
click at [173, 359] on div "Eemalda" at bounding box center [167, 357] width 42 height 19
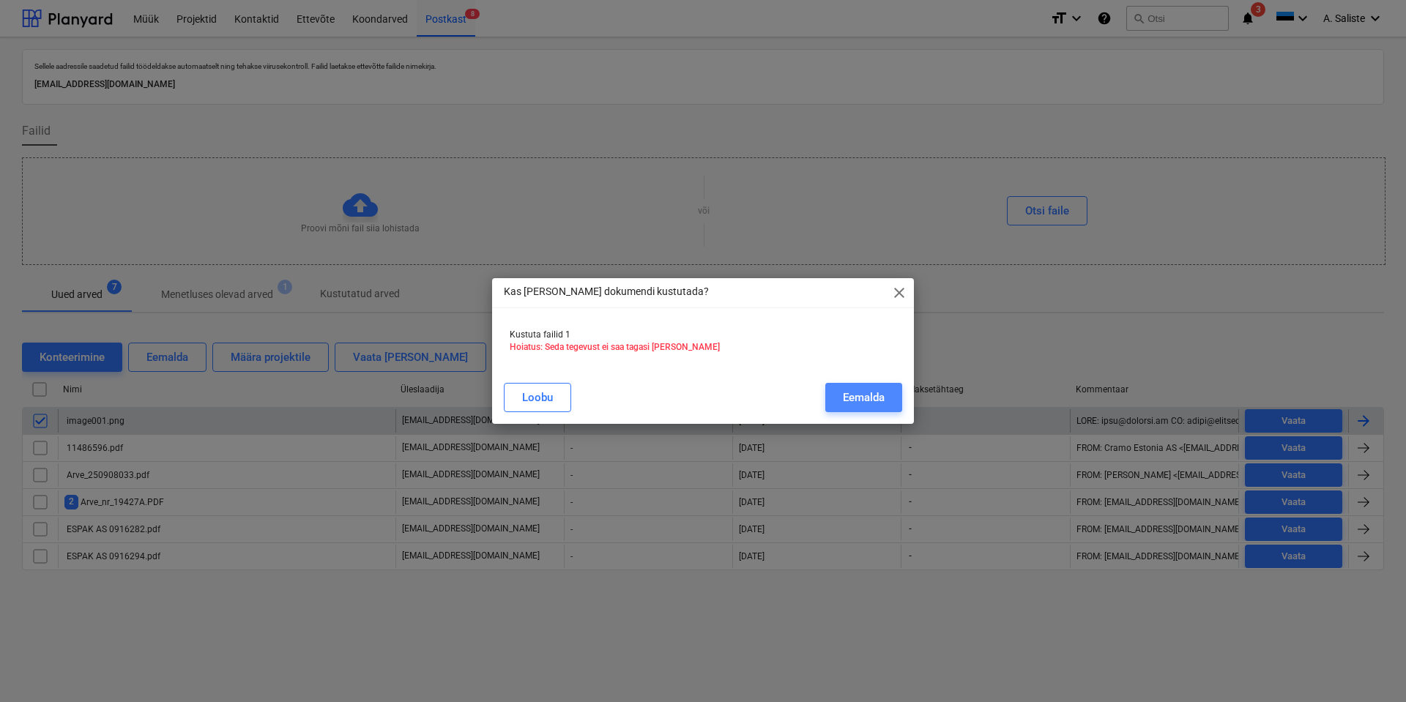
click at [845, 393] on div "Eemalda" at bounding box center [864, 397] width 42 height 19
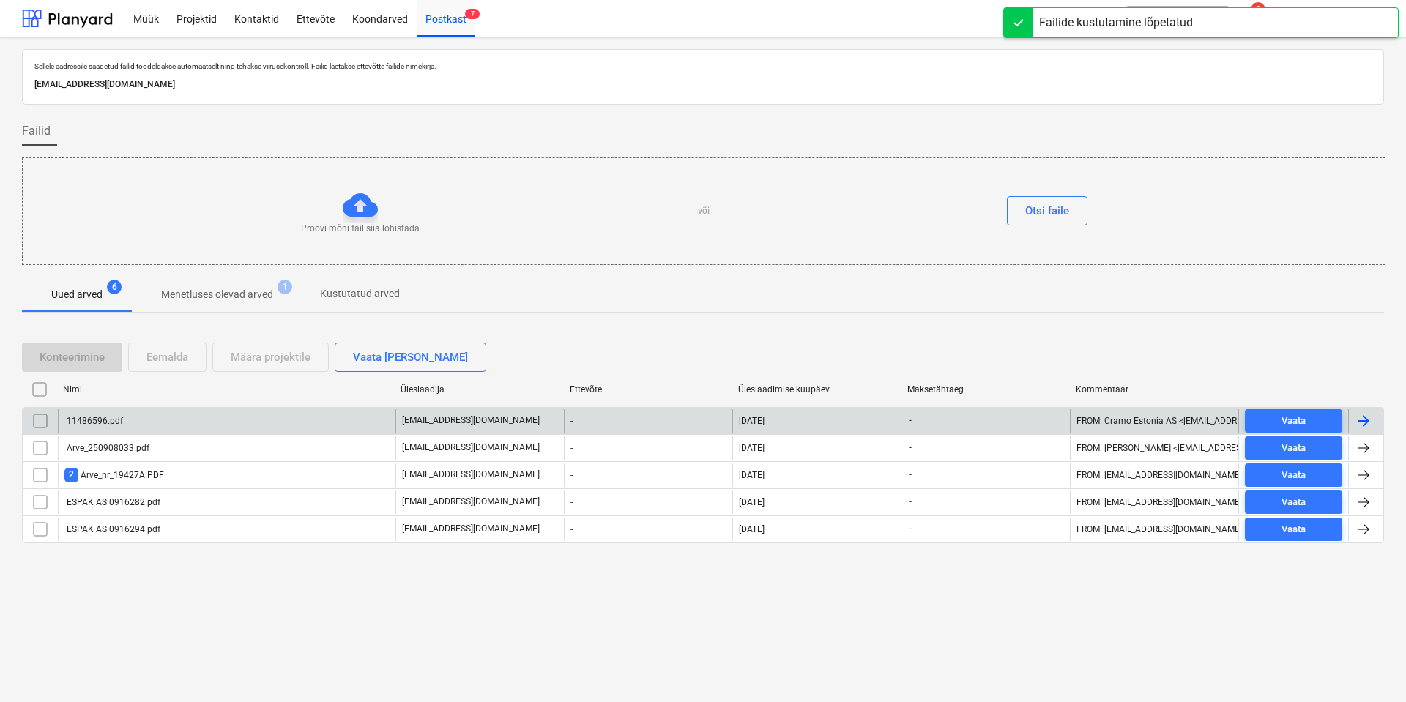
click at [169, 420] on div "11486596.pdf" at bounding box center [227, 420] width 338 height 23
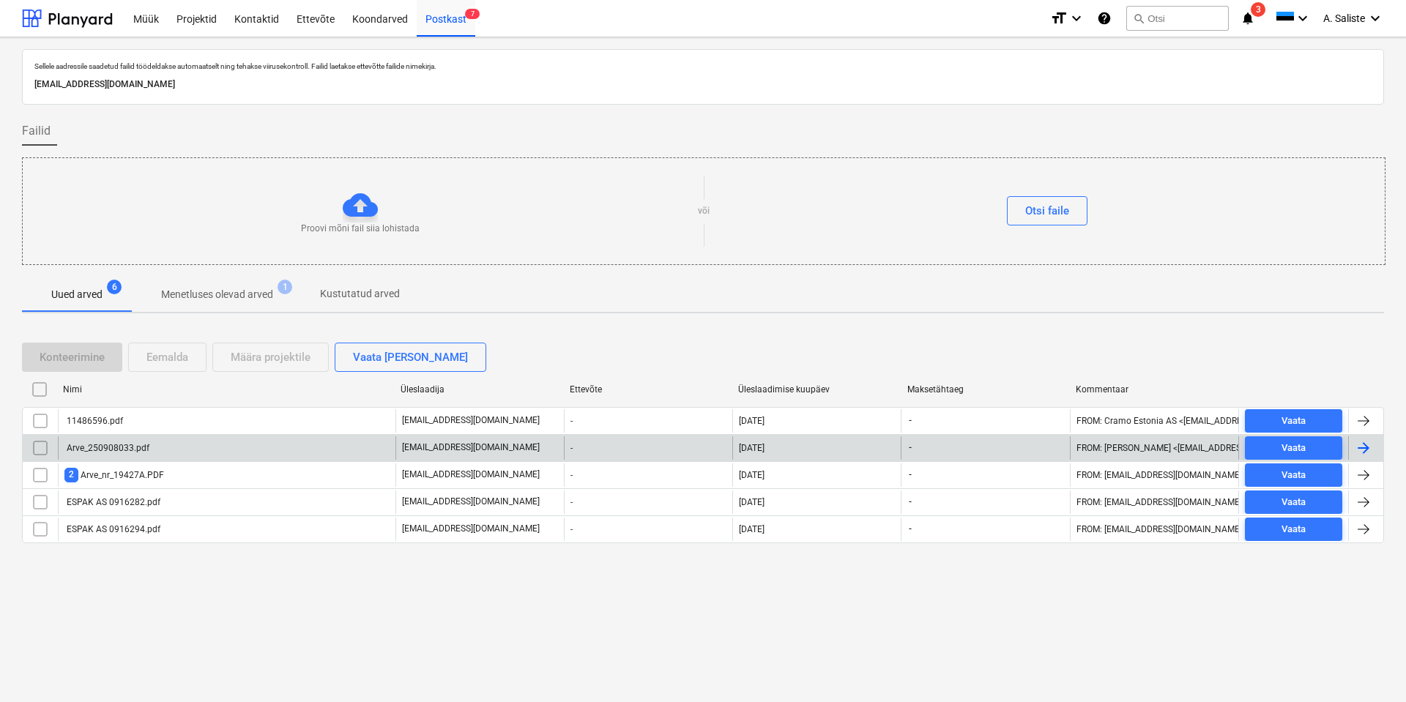
click at [108, 443] on div "Arve_250908033.pdf" at bounding box center [106, 448] width 85 height 10
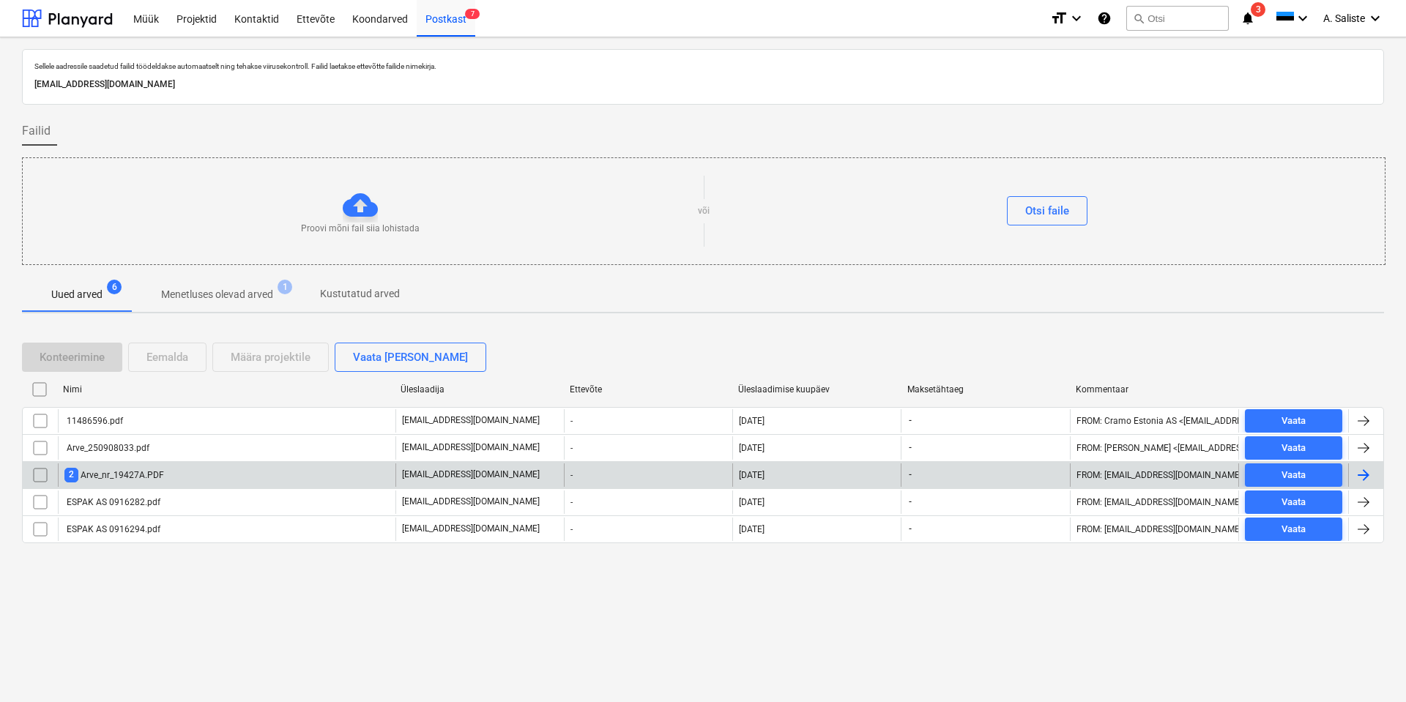
click at [105, 477] on div "2 Arve_nr_19427A.PDF" at bounding box center [114, 475] width 100 height 14
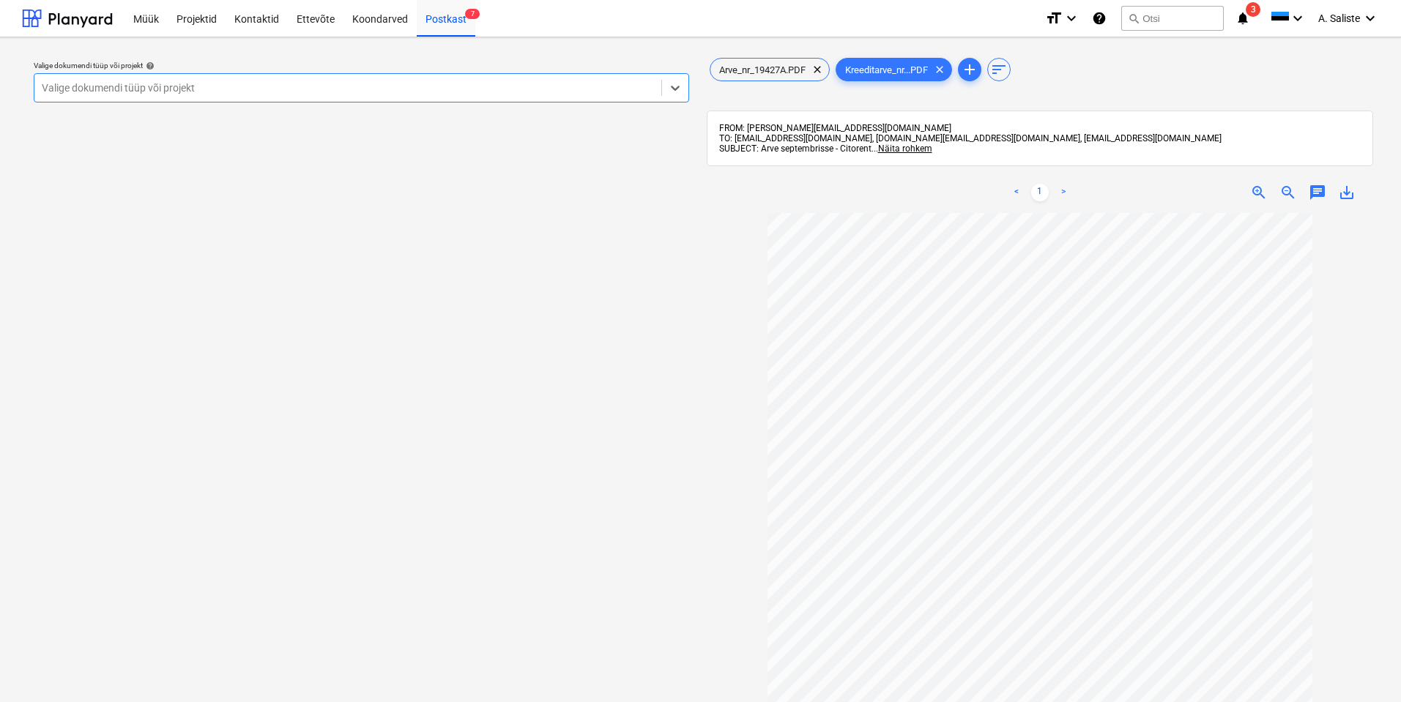
click at [516, 95] on div "Valige dokumendi tüüp või projekt" at bounding box center [347, 88] width 627 height 21
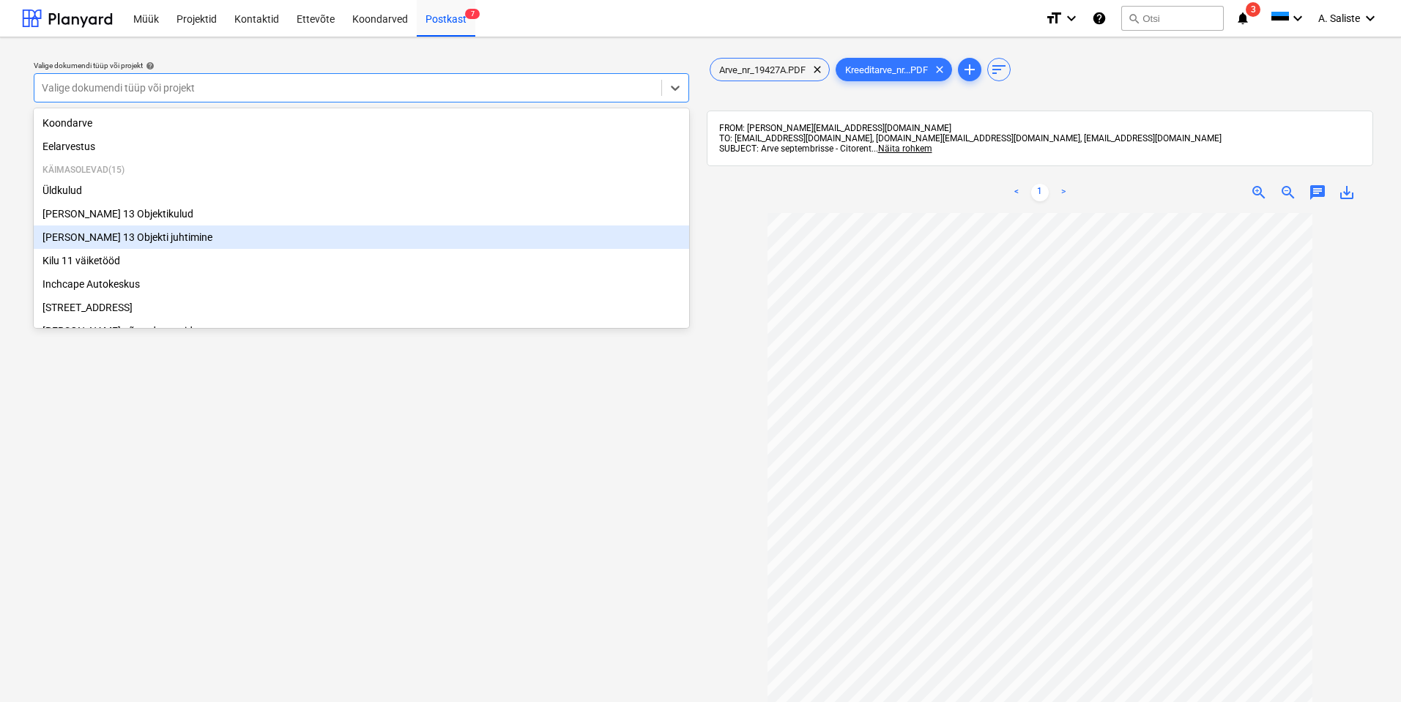
scroll to position [73, 0]
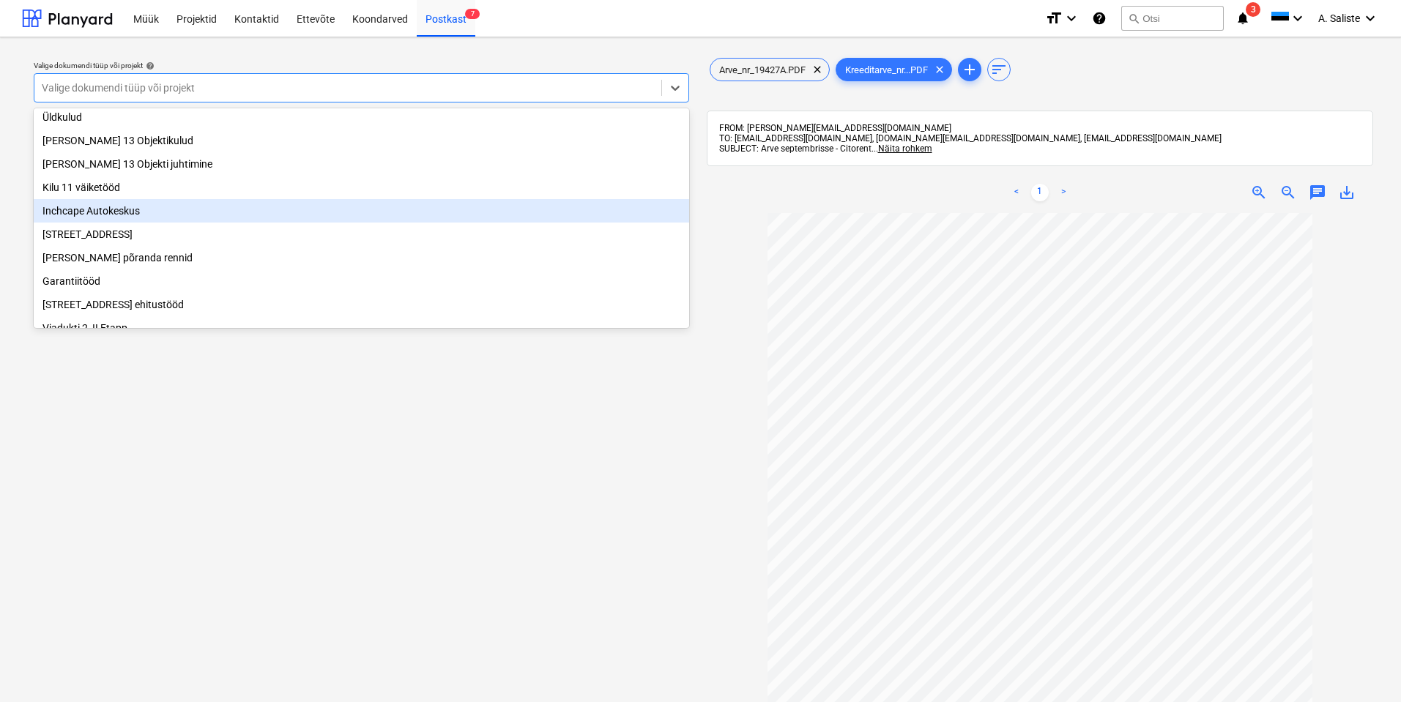
click at [144, 216] on div "Inchcape Autokeskus" at bounding box center [361, 210] width 655 height 23
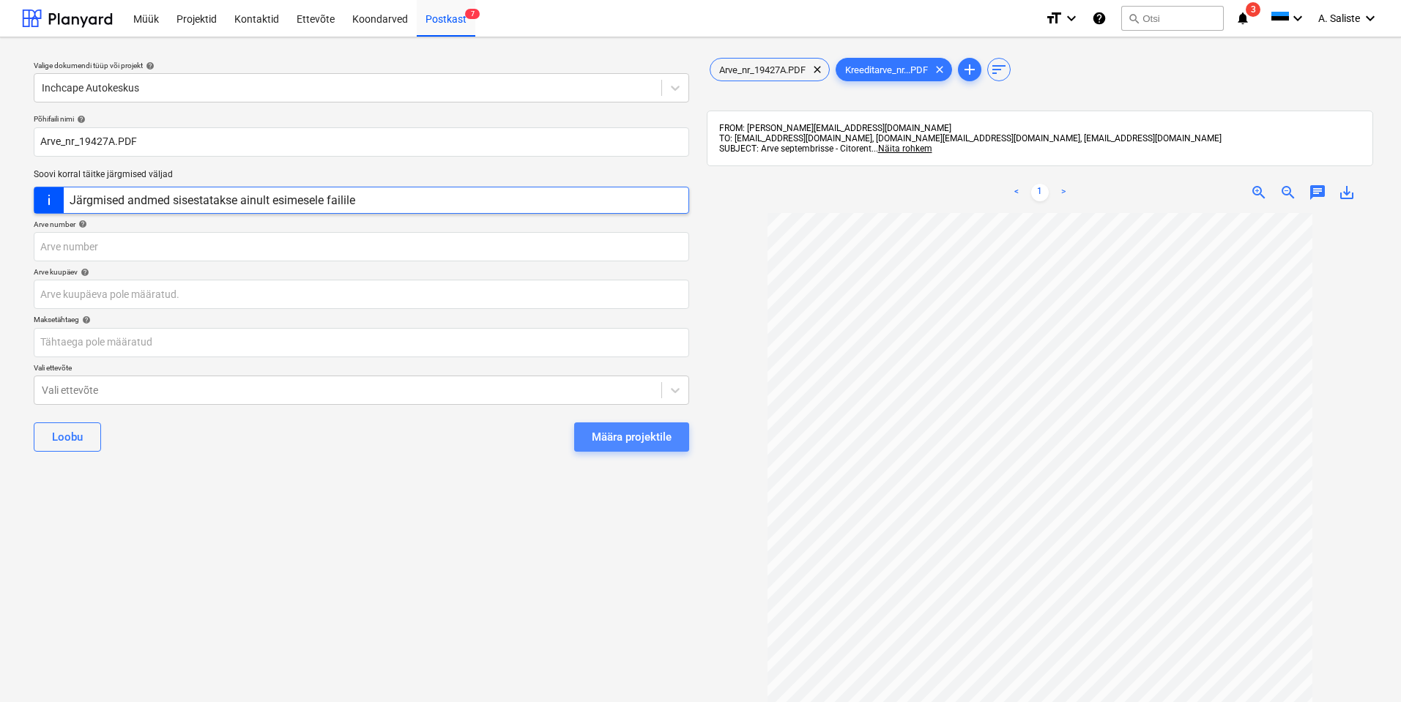
click at [620, 439] on div "Määra projektile" at bounding box center [632, 437] width 80 height 19
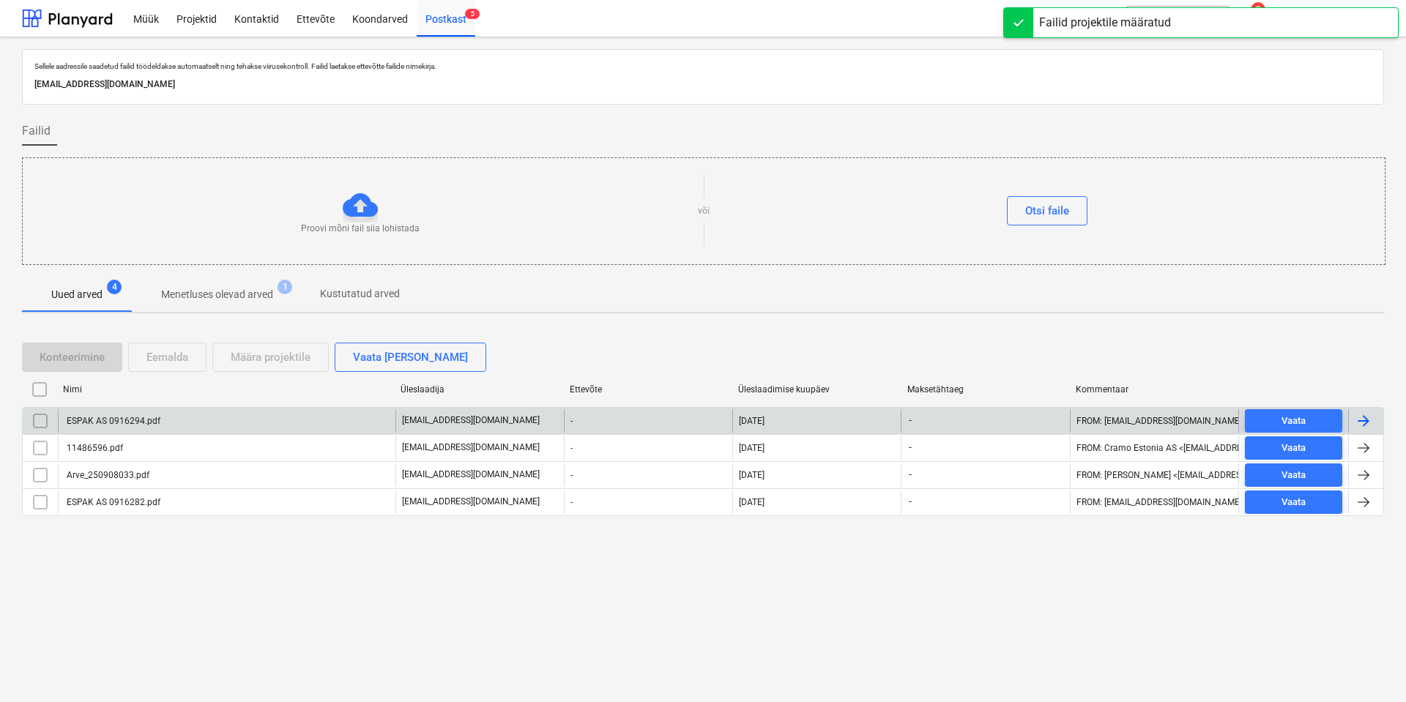
click at [149, 418] on div "ESPAK AS 0916294.pdf" at bounding box center [112, 421] width 96 height 10
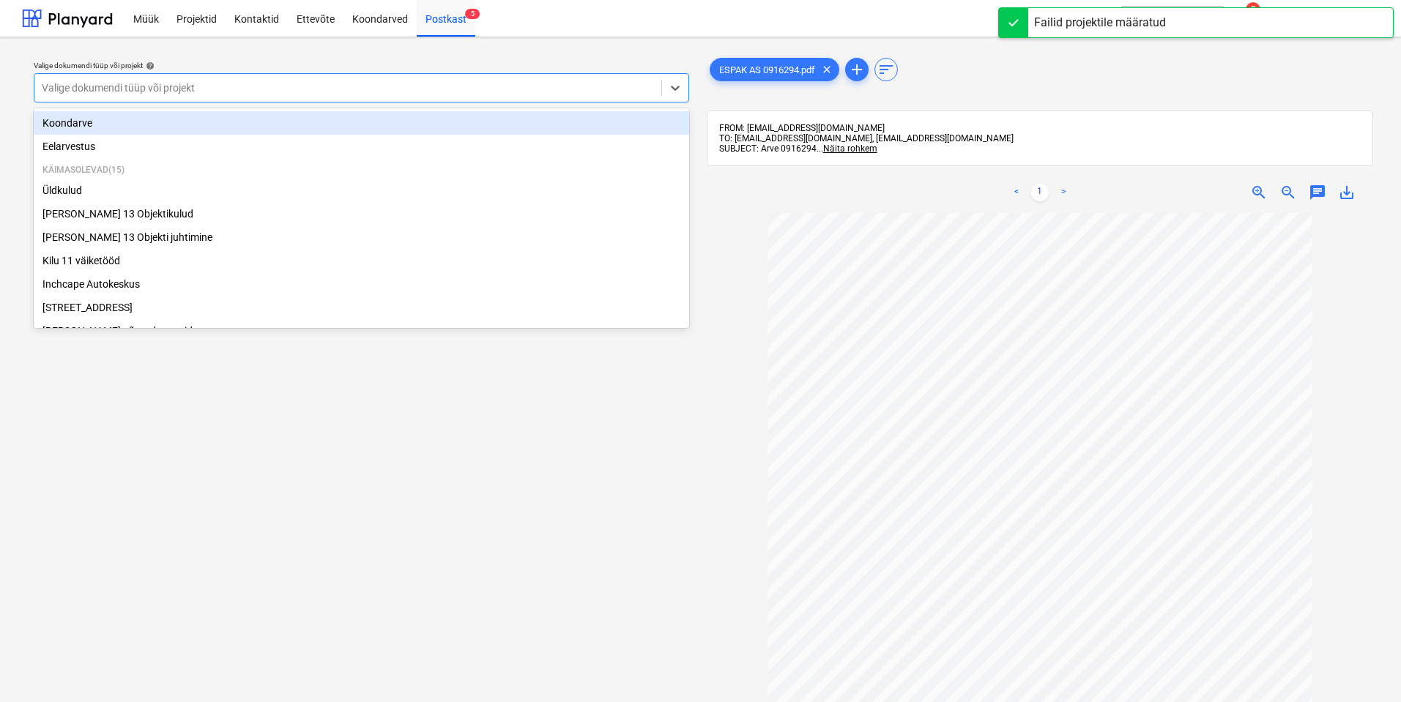
click at [492, 86] on div at bounding box center [348, 88] width 612 height 15
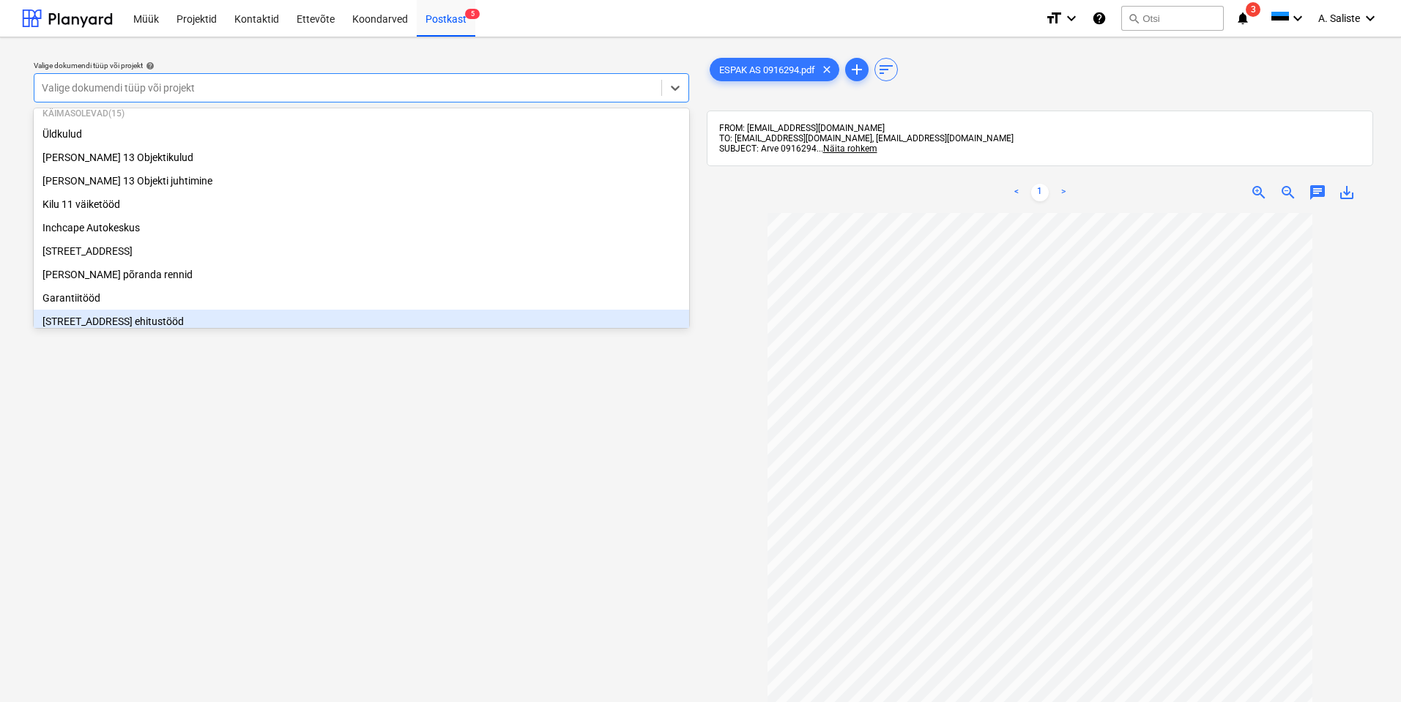
scroll to position [146, 0]
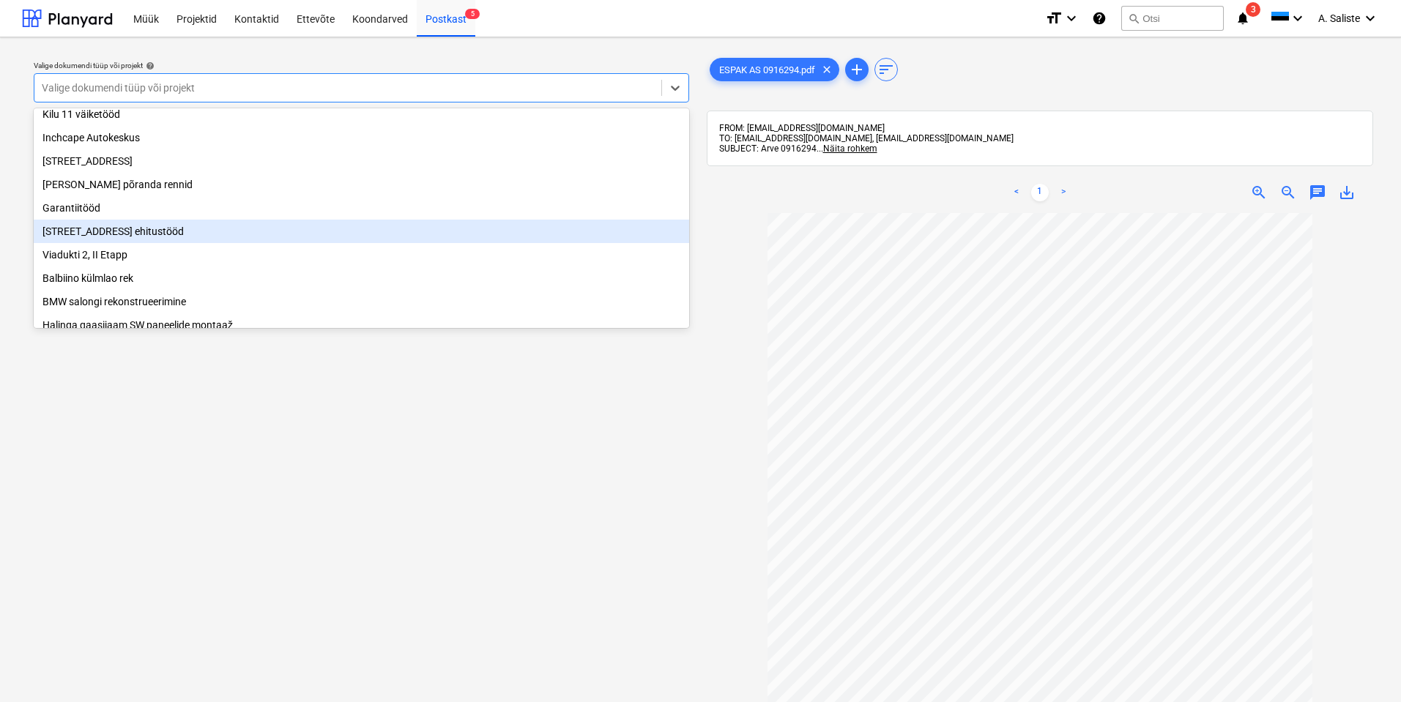
click at [156, 242] on div "[STREET_ADDRESS] ehitustööd" at bounding box center [361, 231] width 655 height 23
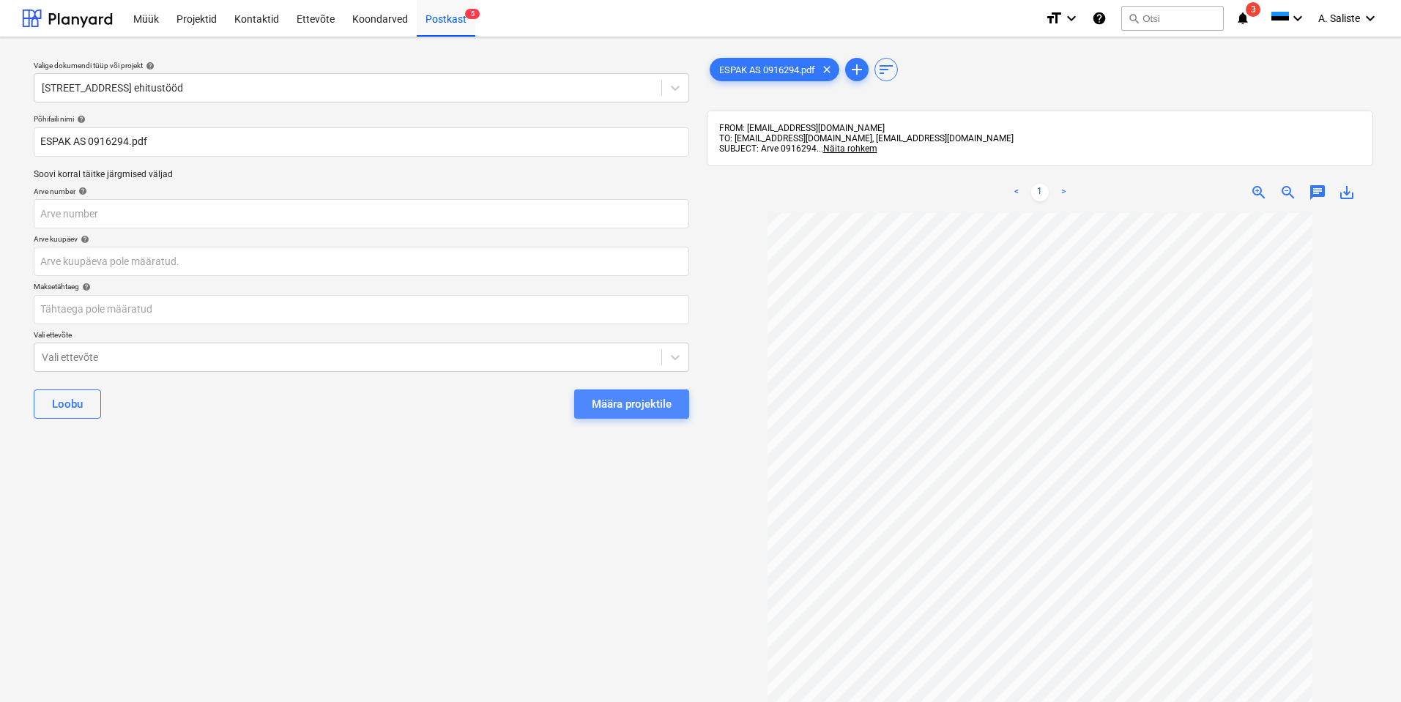
click at [617, 401] on div "Määra projektile" at bounding box center [632, 404] width 80 height 19
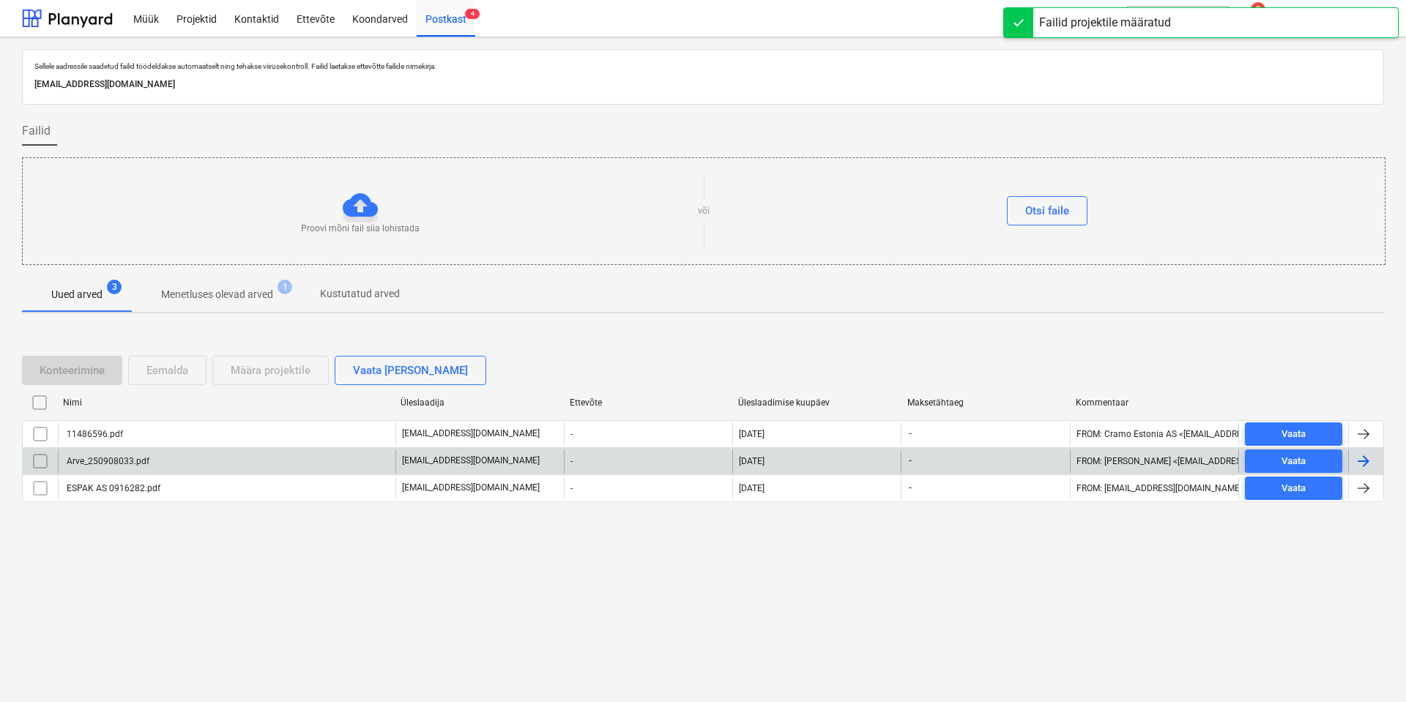
click at [182, 460] on div "Arve_250908033.pdf" at bounding box center [227, 461] width 338 height 23
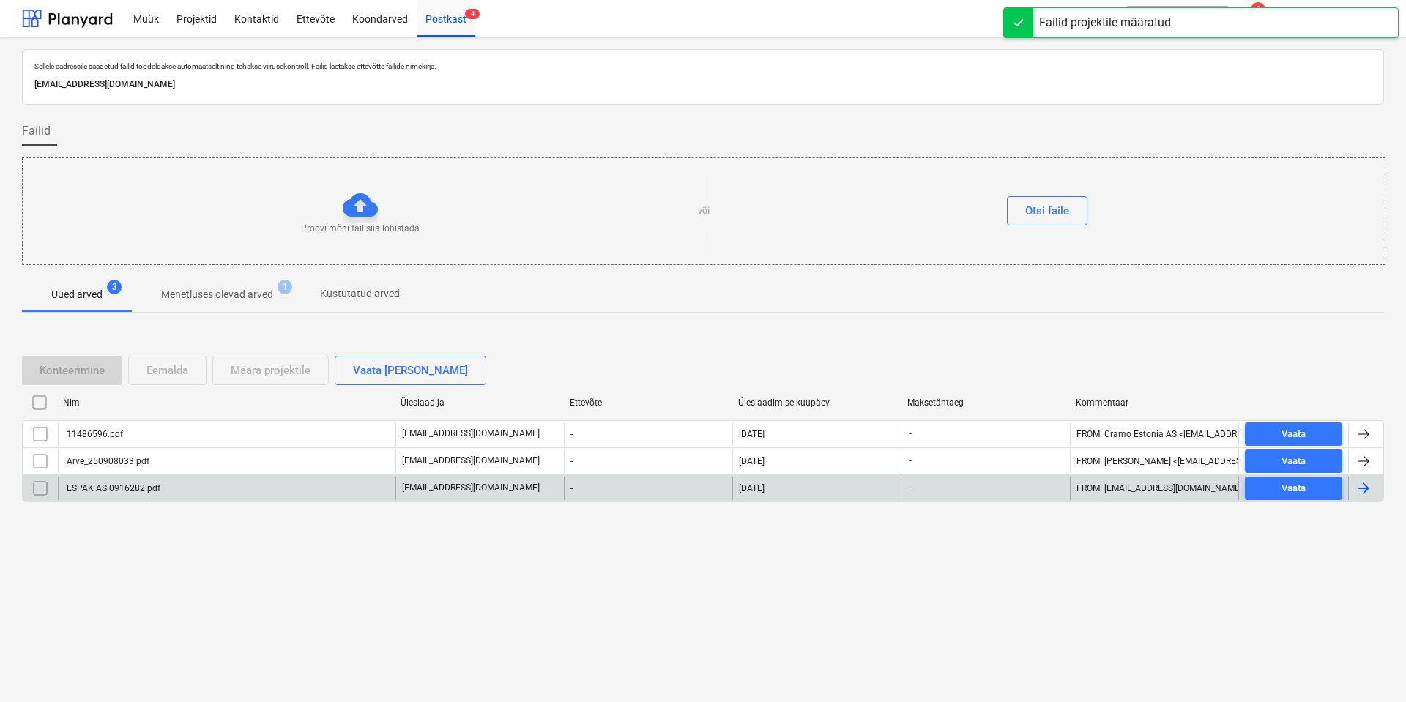
click at [119, 485] on div "ESPAK AS 0916282.pdf" at bounding box center [112, 488] width 96 height 10
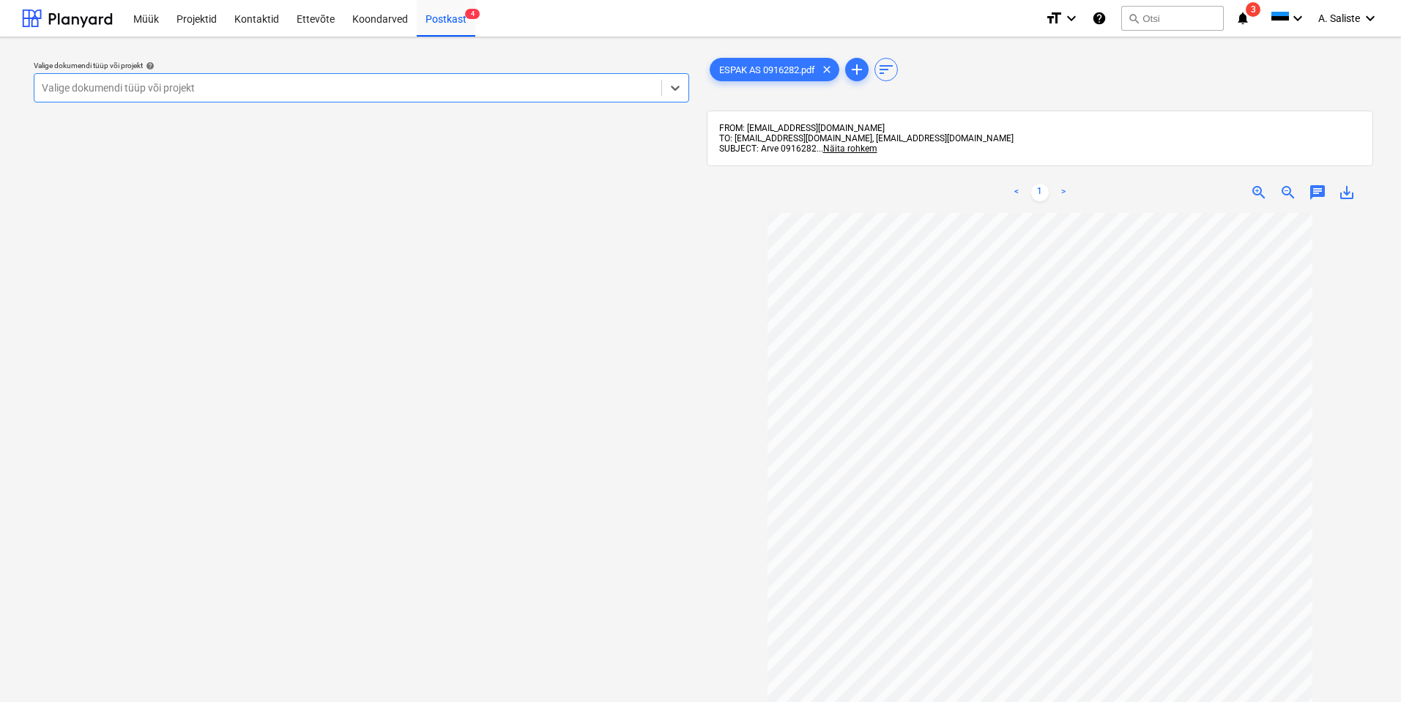
click at [505, 92] on div at bounding box center [348, 88] width 612 height 15
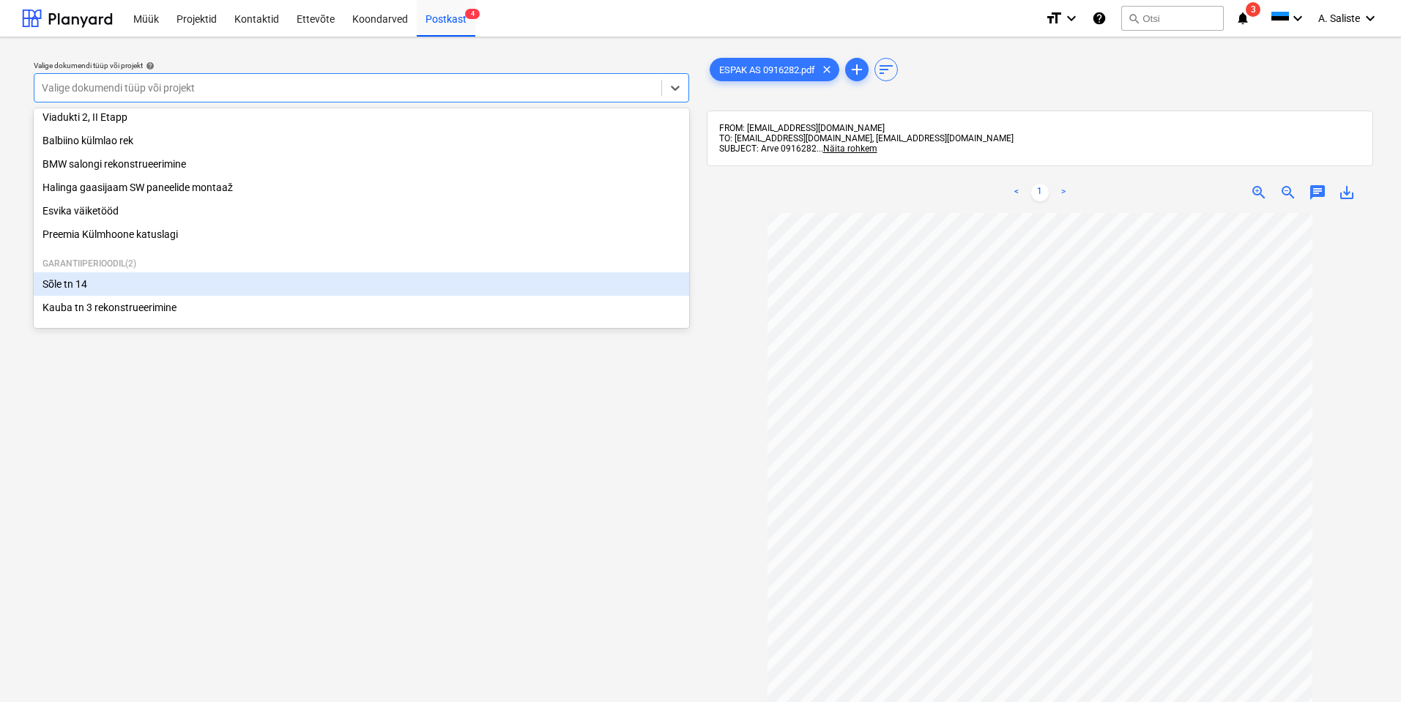
scroll to position [220, 0]
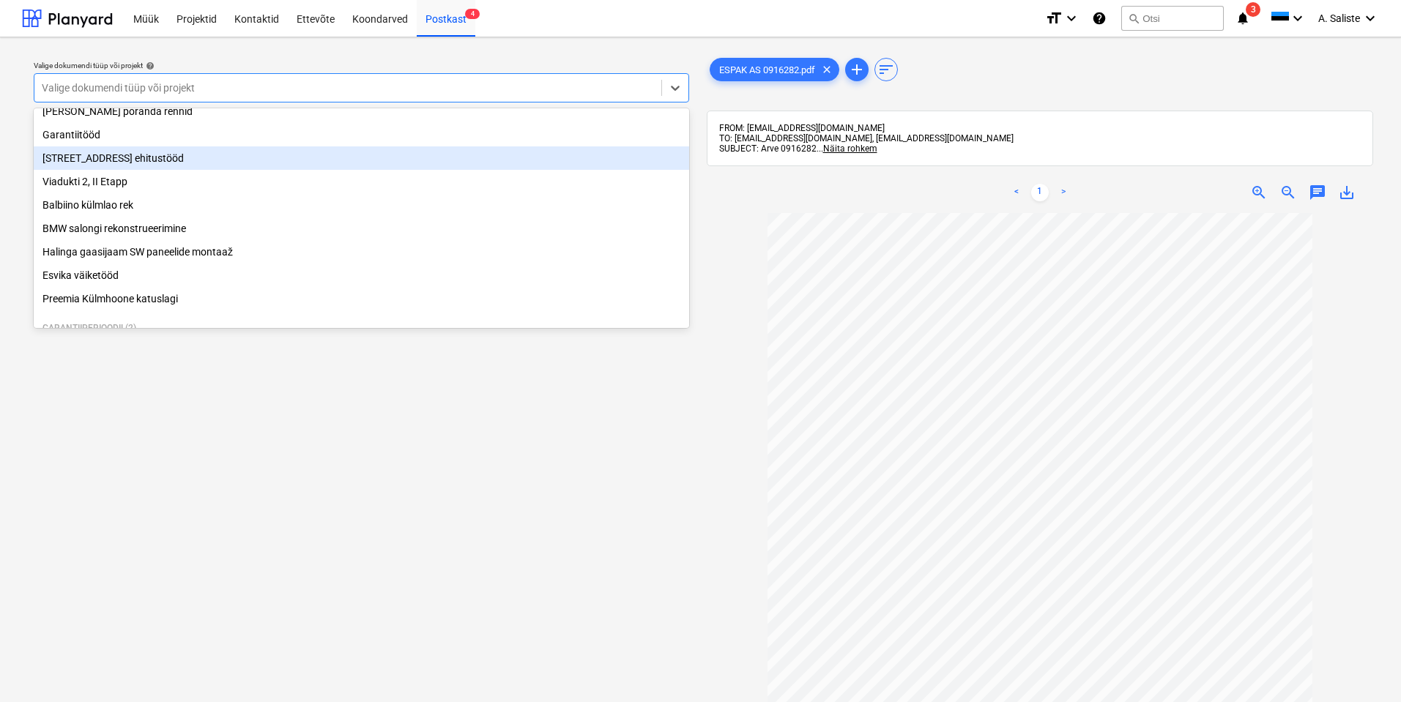
click at [167, 166] on div "[STREET_ADDRESS] ehitustööd" at bounding box center [361, 157] width 655 height 23
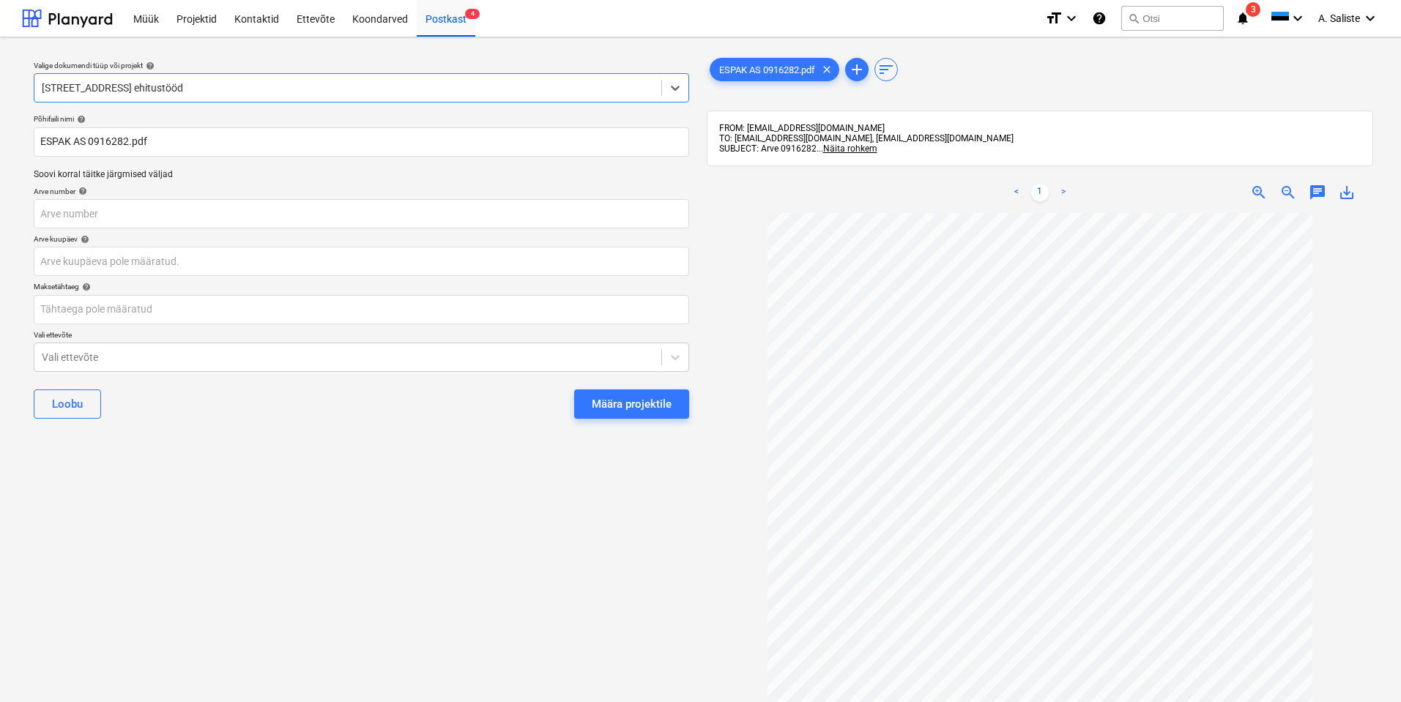
click at [602, 402] on div "Määra projektile" at bounding box center [632, 404] width 80 height 19
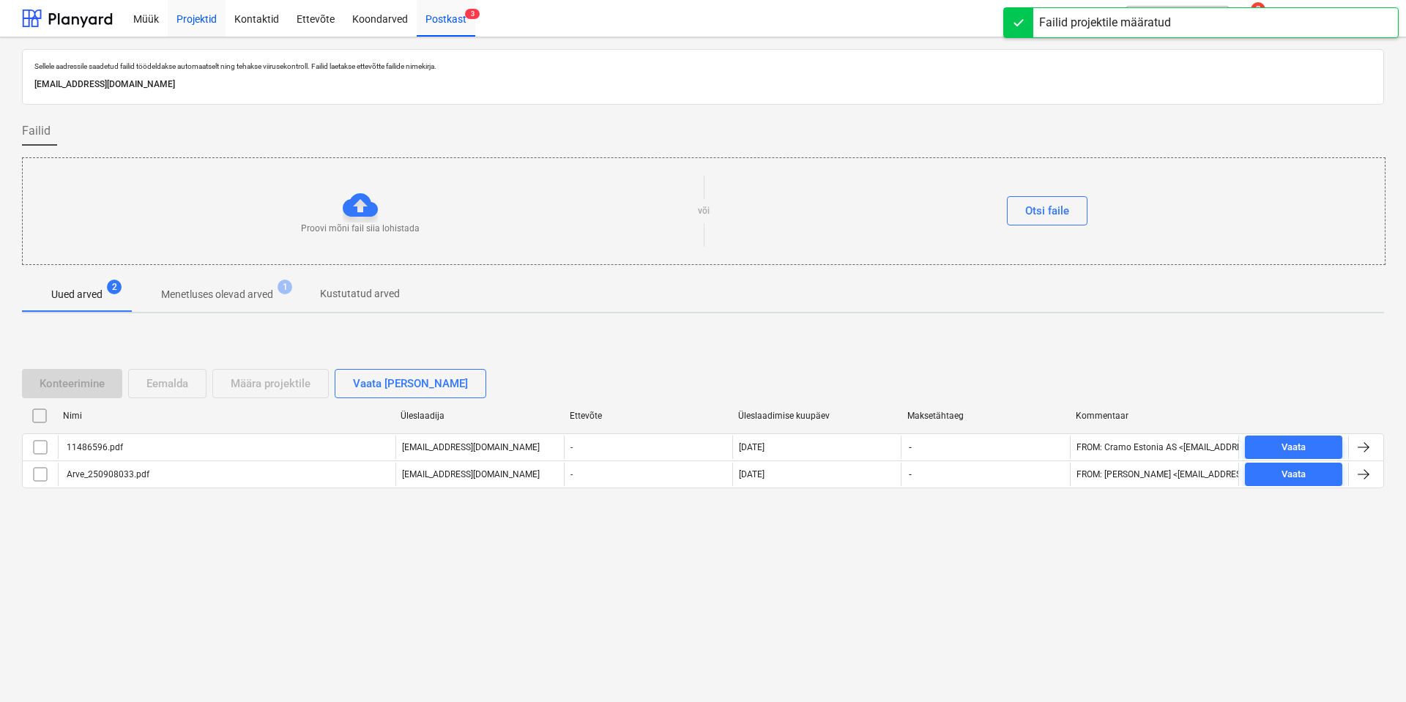
click at [209, 20] on div "Projektid" at bounding box center [197, 17] width 58 height 37
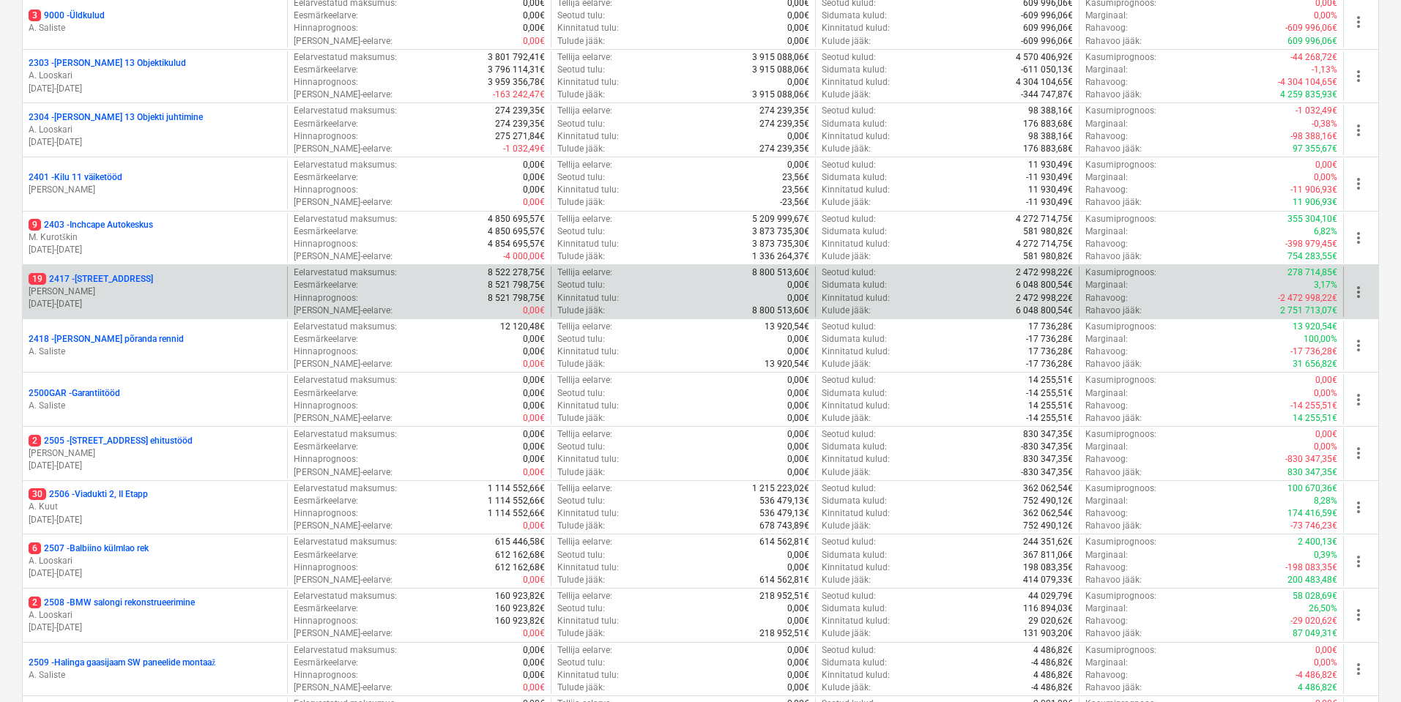
scroll to position [220, 0]
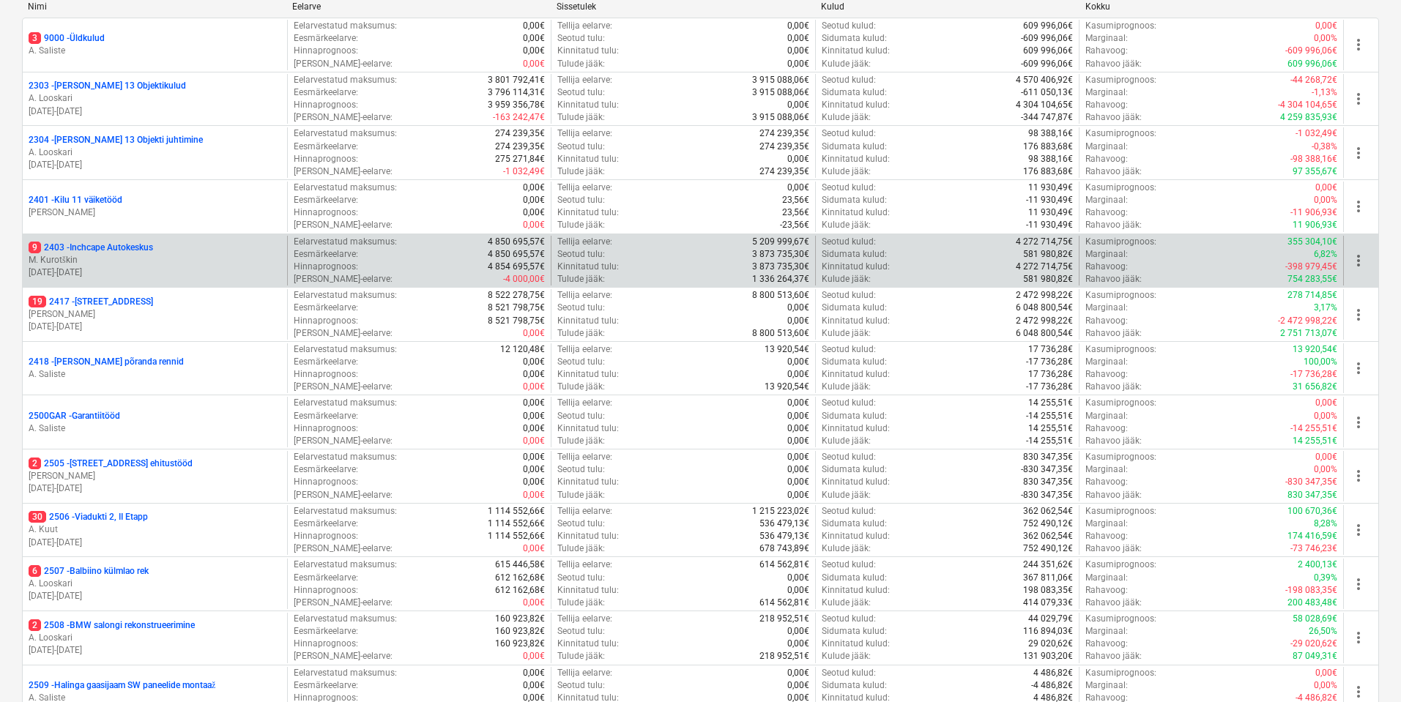
click at [171, 245] on div "9 2403 - Inchcape Autokeskus" at bounding box center [155, 248] width 253 height 12
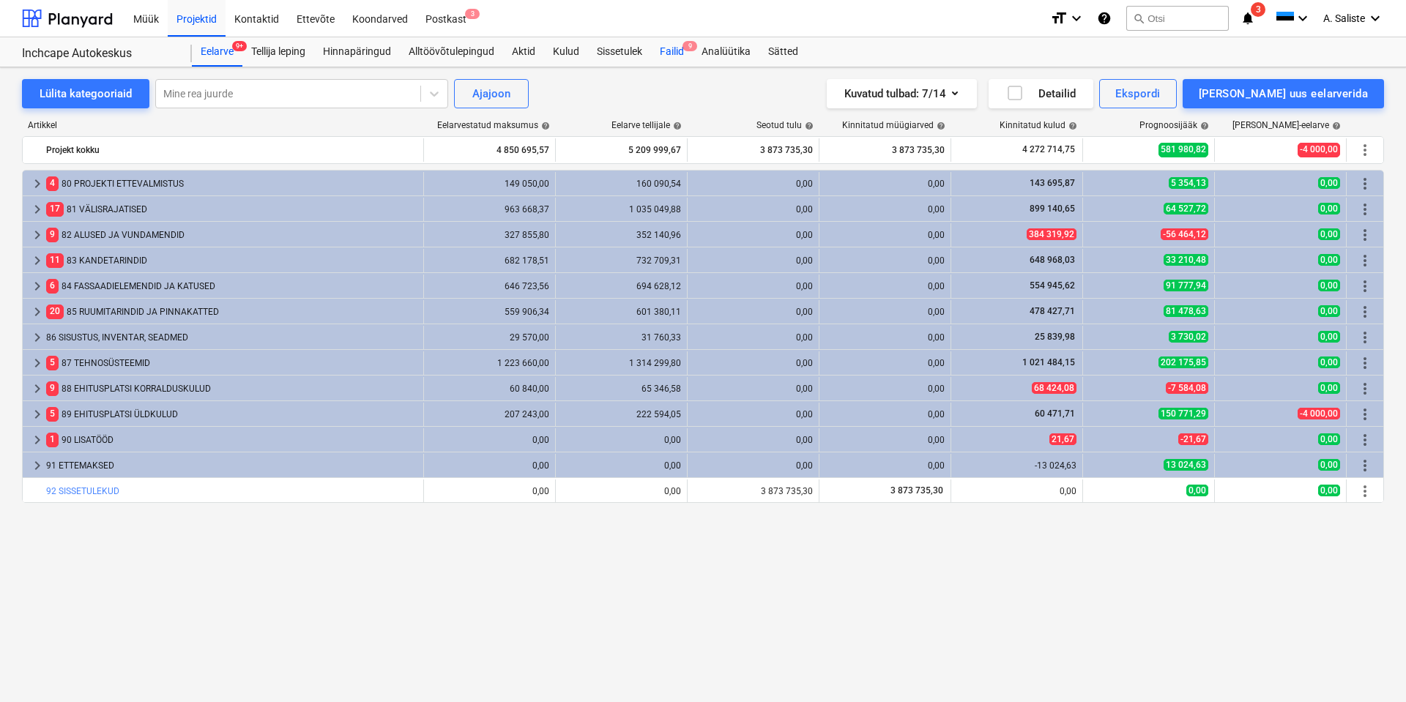
click at [669, 47] on div "Failid 9" at bounding box center [672, 51] width 42 height 29
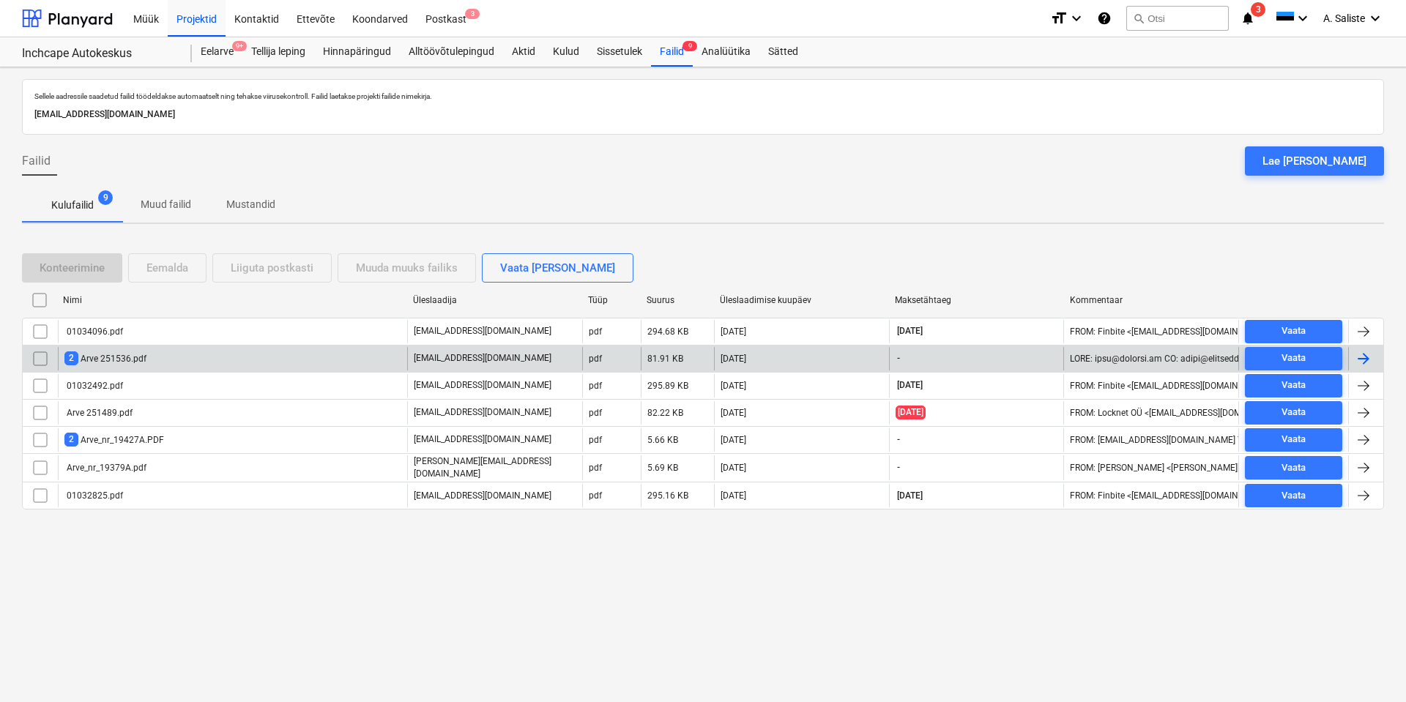
click at [193, 358] on div "2 Arve 251536.pdf" at bounding box center [232, 358] width 349 height 23
click at [37, 357] on input "checkbox" at bounding box center [40, 358] width 23 height 23
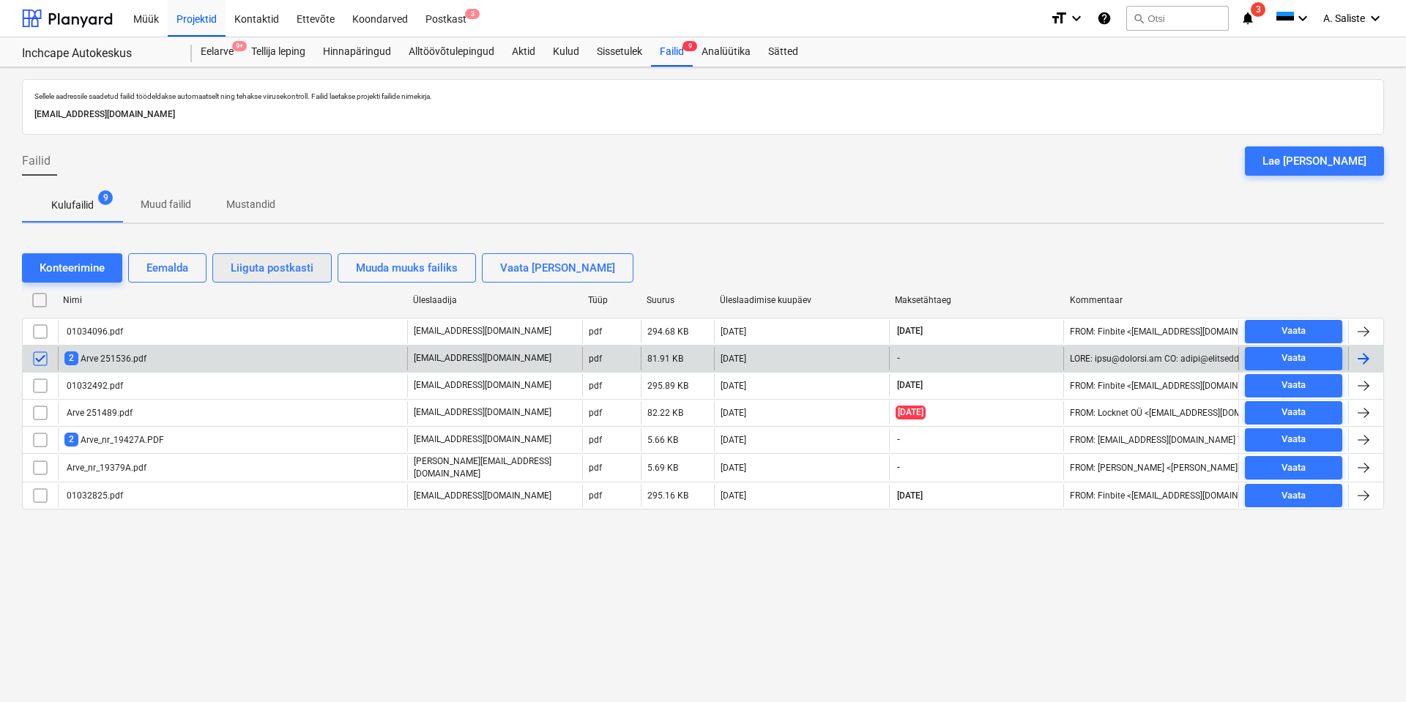
click at [262, 269] on div "Liiguta postkasti" at bounding box center [272, 268] width 83 height 19
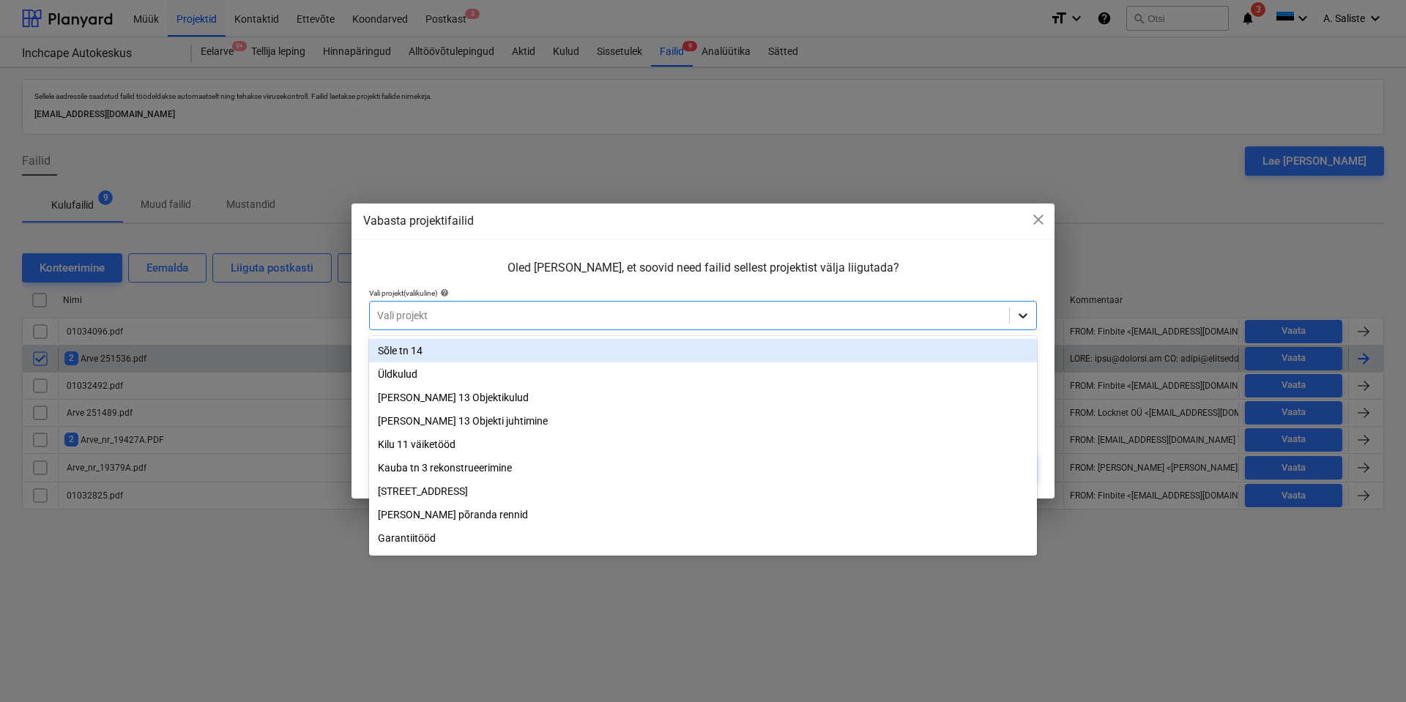
click at [1022, 311] on icon at bounding box center [1023, 315] width 15 height 15
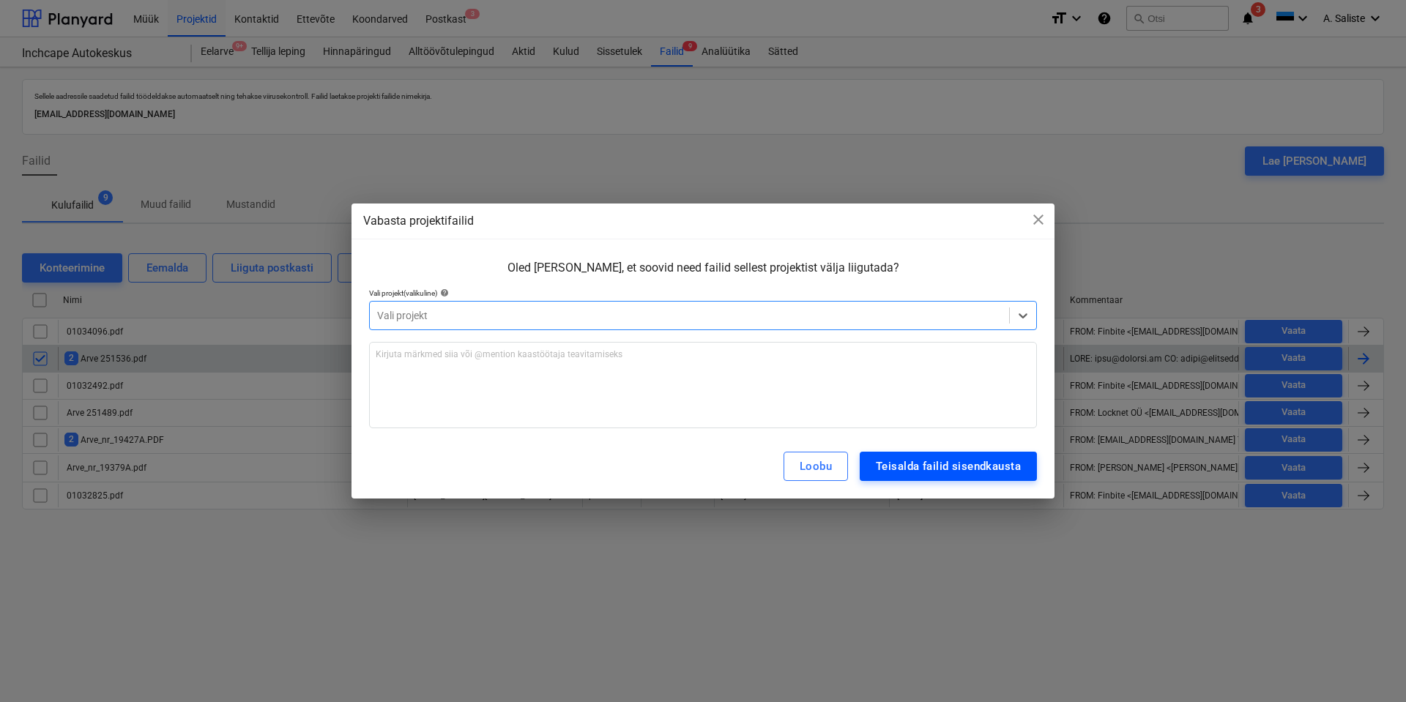
click at [950, 469] on div "Teisalda failid sisendkausta" at bounding box center [948, 466] width 145 height 19
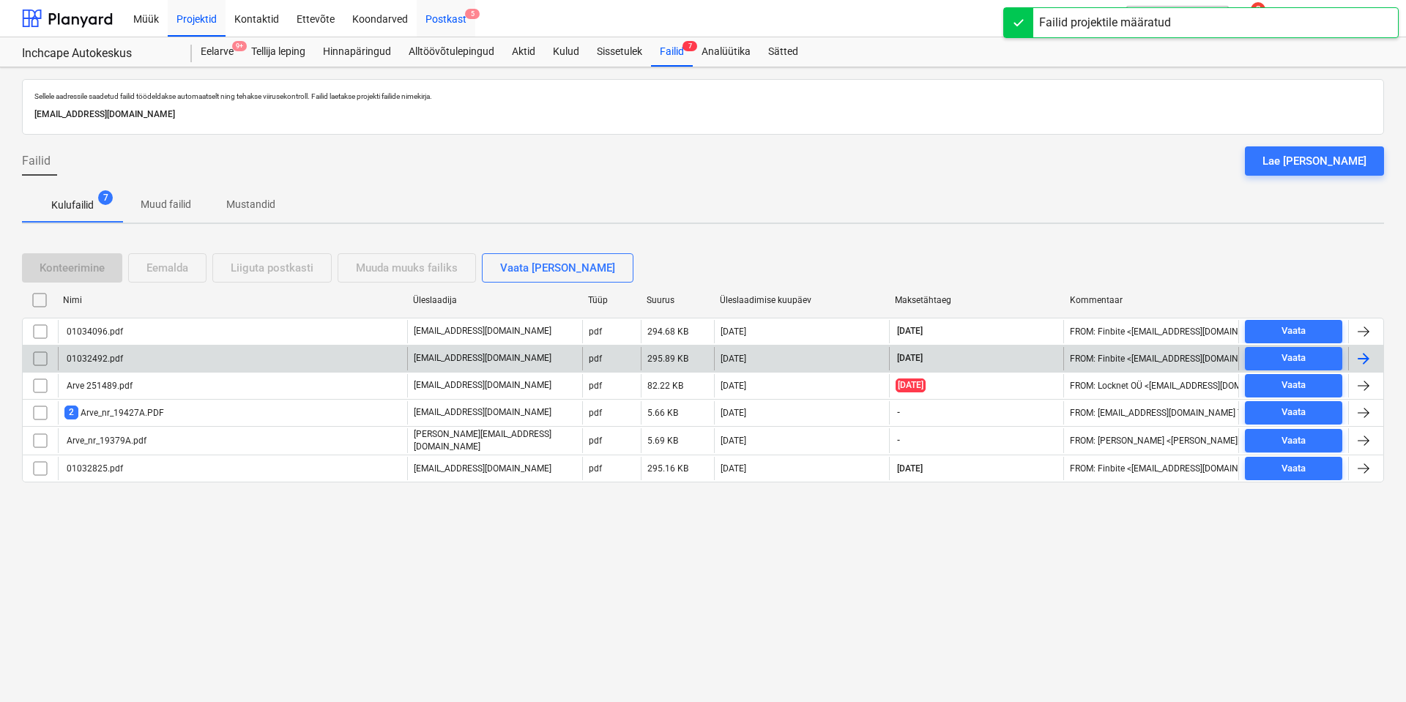
click at [458, 24] on div "Postkast 5" at bounding box center [446, 17] width 59 height 37
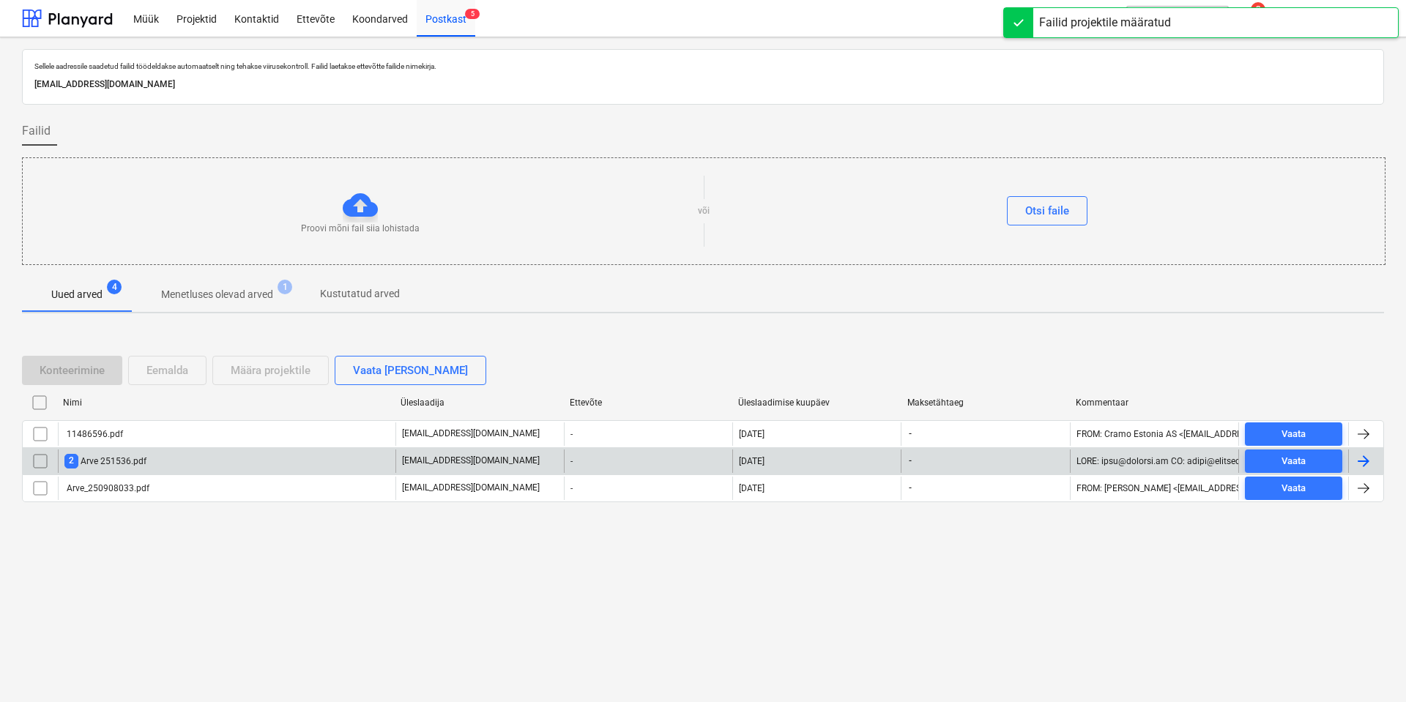
click at [196, 466] on div "2 Arve 251536.pdf" at bounding box center [227, 461] width 338 height 23
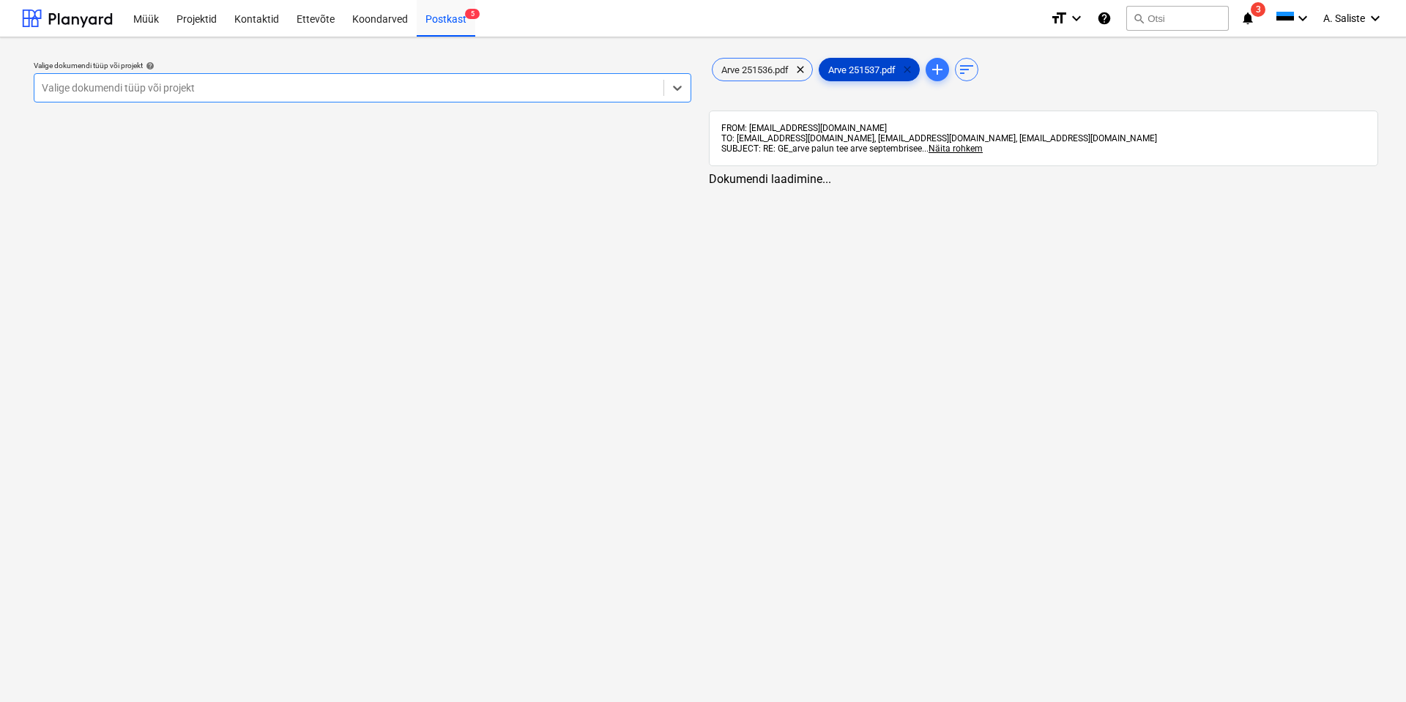
click at [912, 71] on span "clear" at bounding box center [908, 70] width 18 height 18
click at [555, 92] on div at bounding box center [349, 88] width 614 height 15
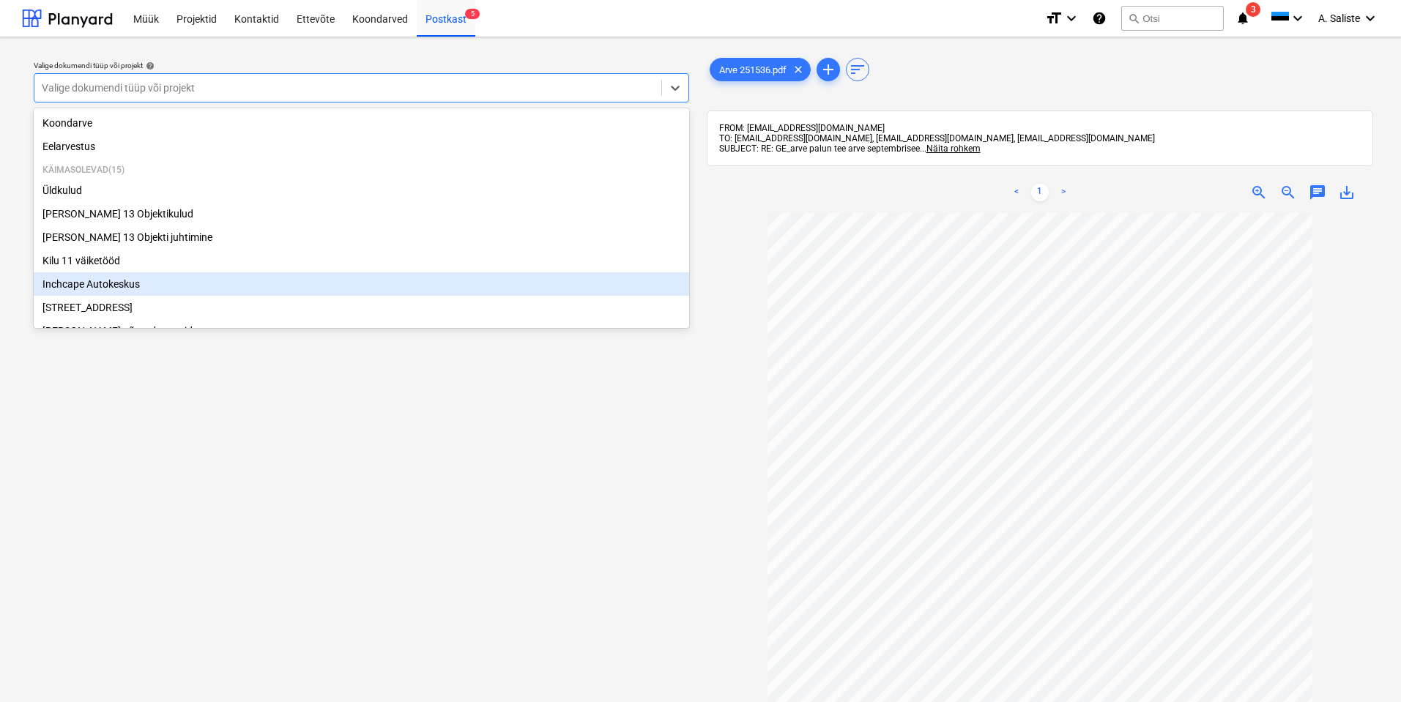
click at [114, 283] on div "Inchcape Autokeskus" at bounding box center [361, 283] width 655 height 23
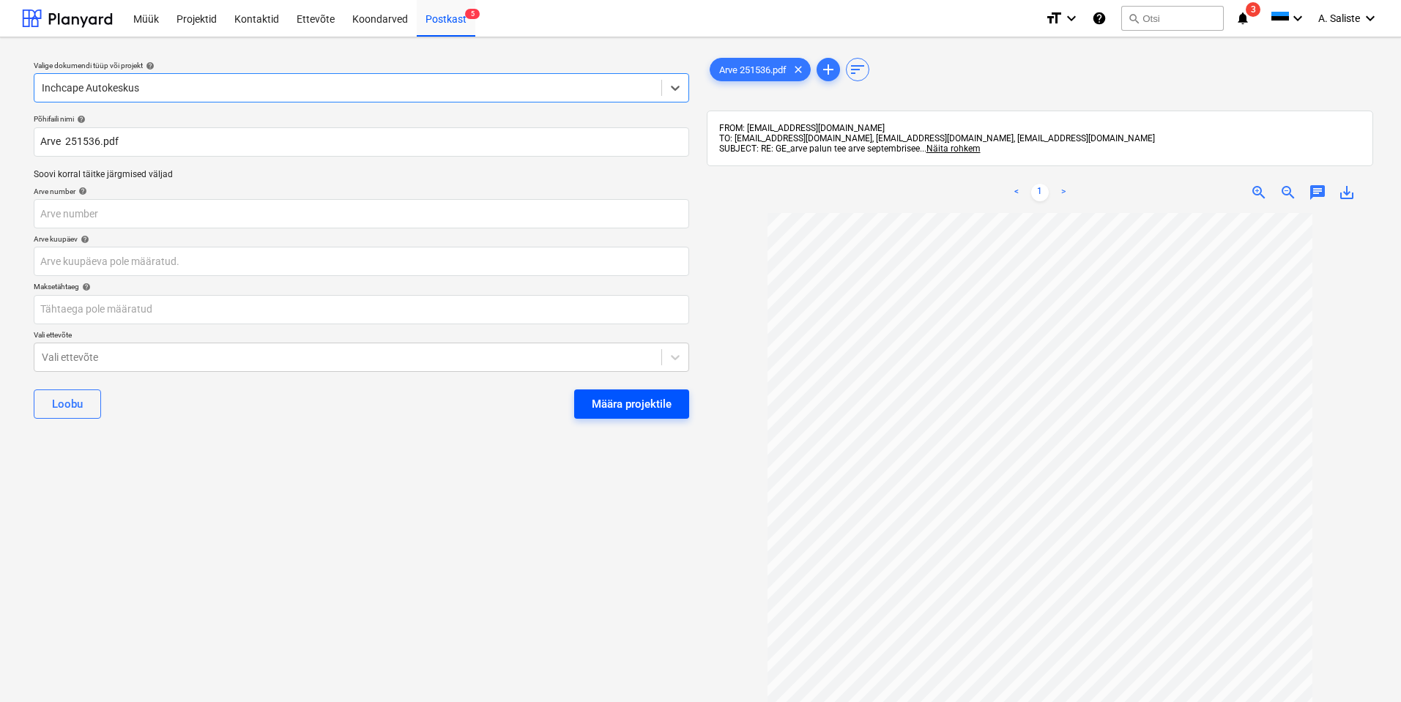
click at [626, 405] on div "Määra projektile" at bounding box center [632, 404] width 80 height 19
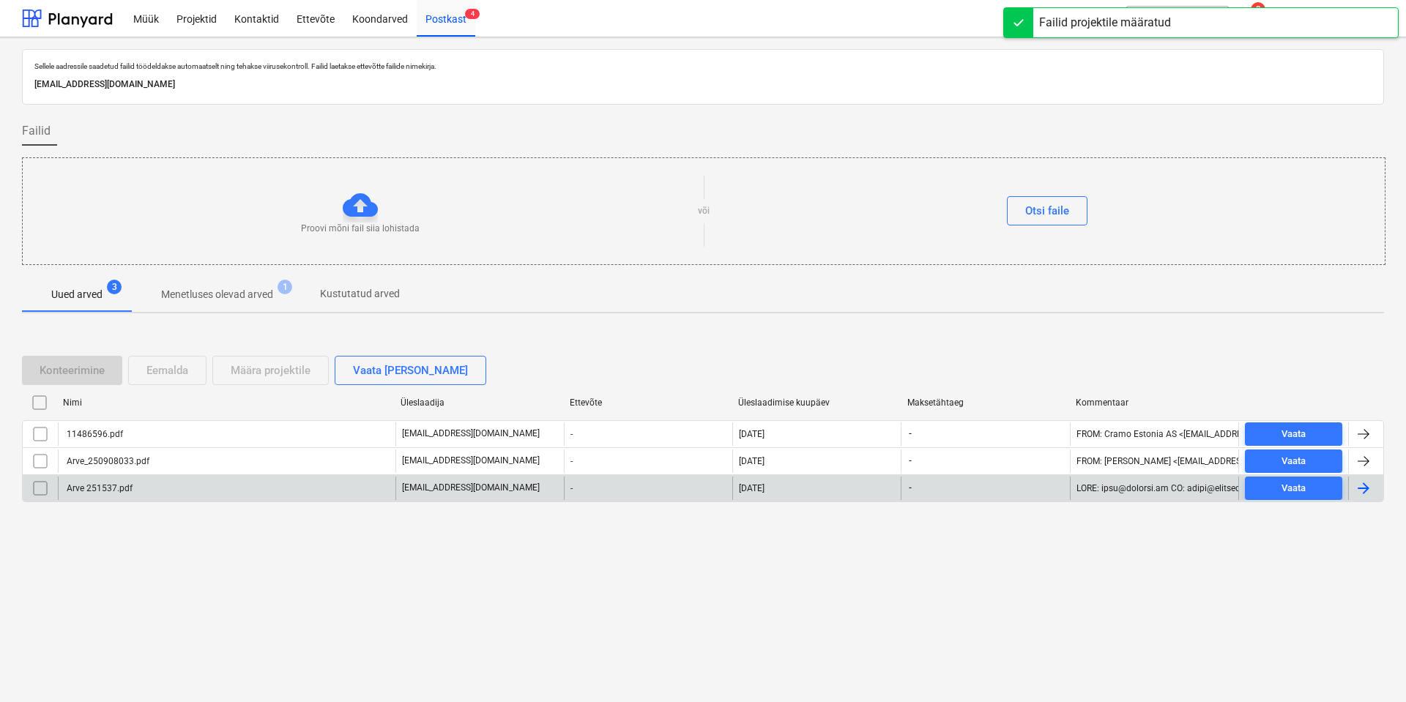
click at [143, 479] on div "Arve 251537.pdf" at bounding box center [227, 488] width 338 height 23
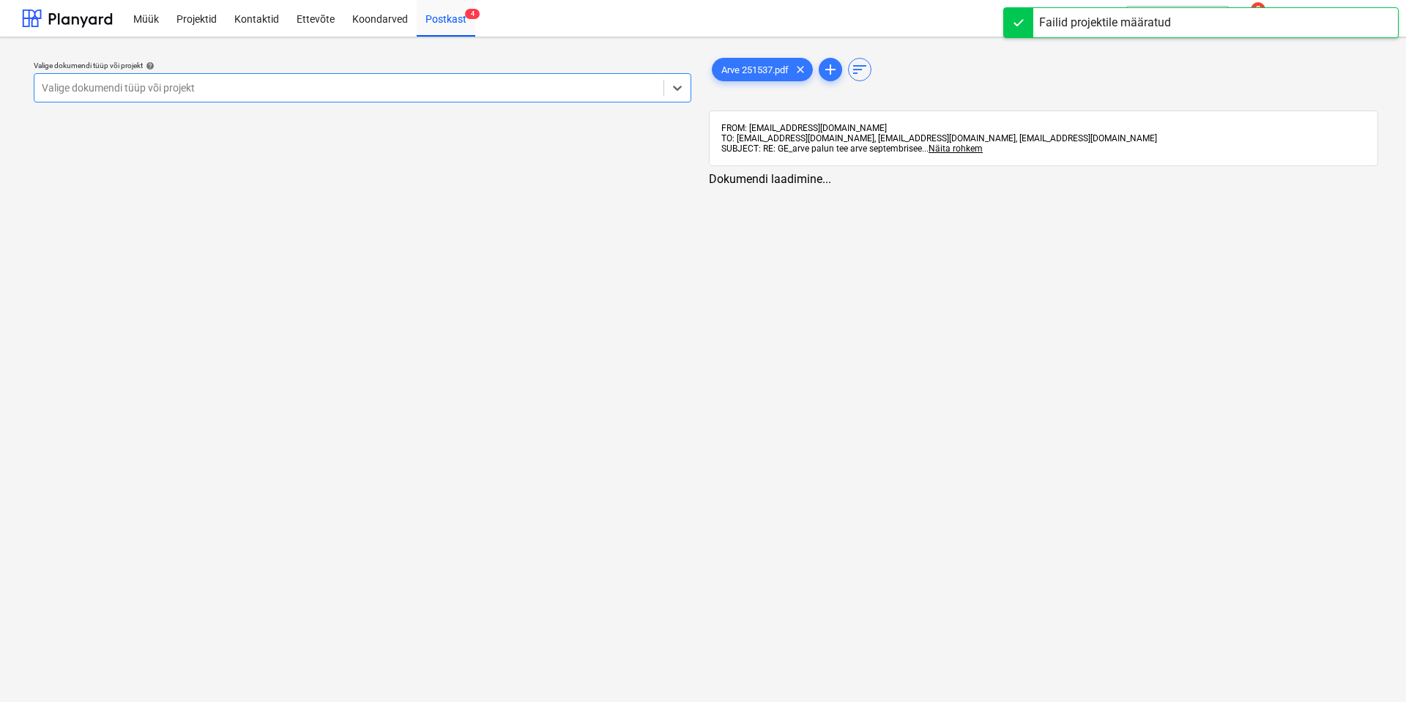
click at [315, 83] on div at bounding box center [349, 88] width 614 height 15
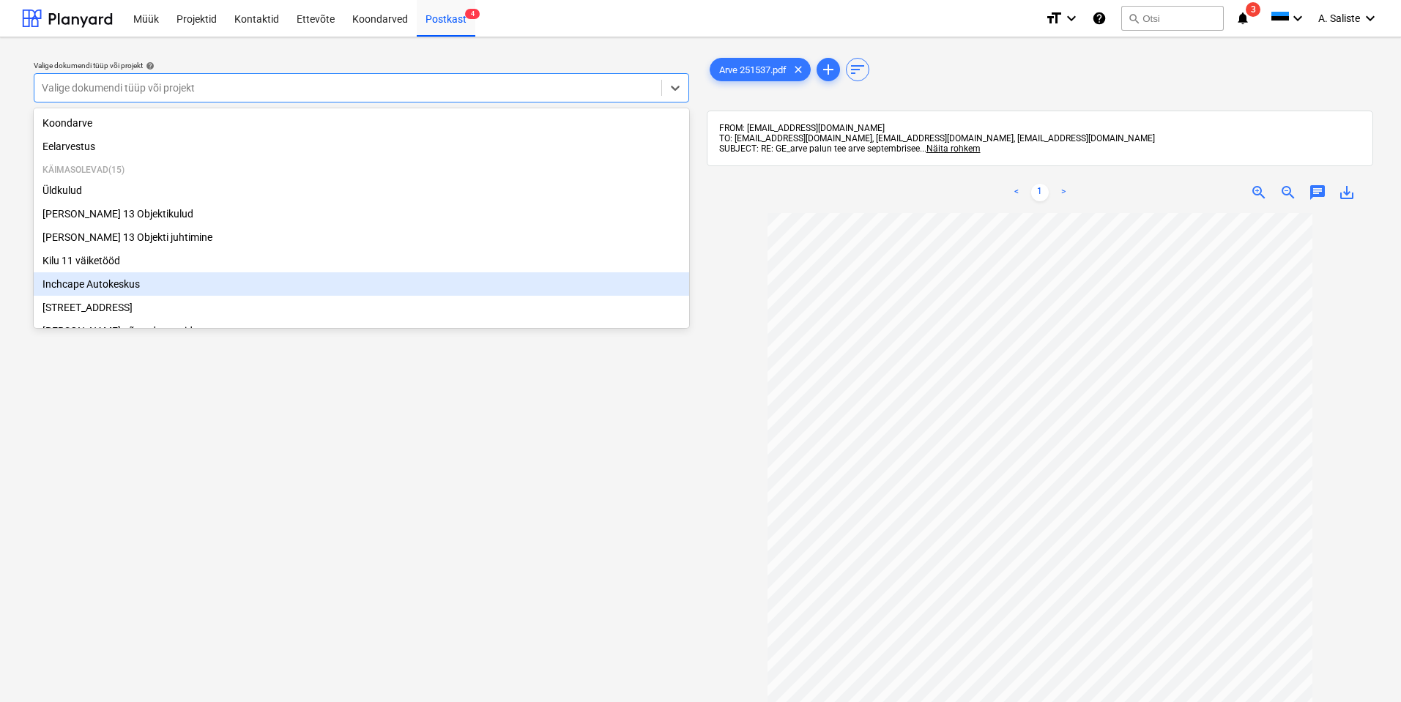
click at [100, 285] on div "Inchcape Autokeskus" at bounding box center [361, 283] width 655 height 23
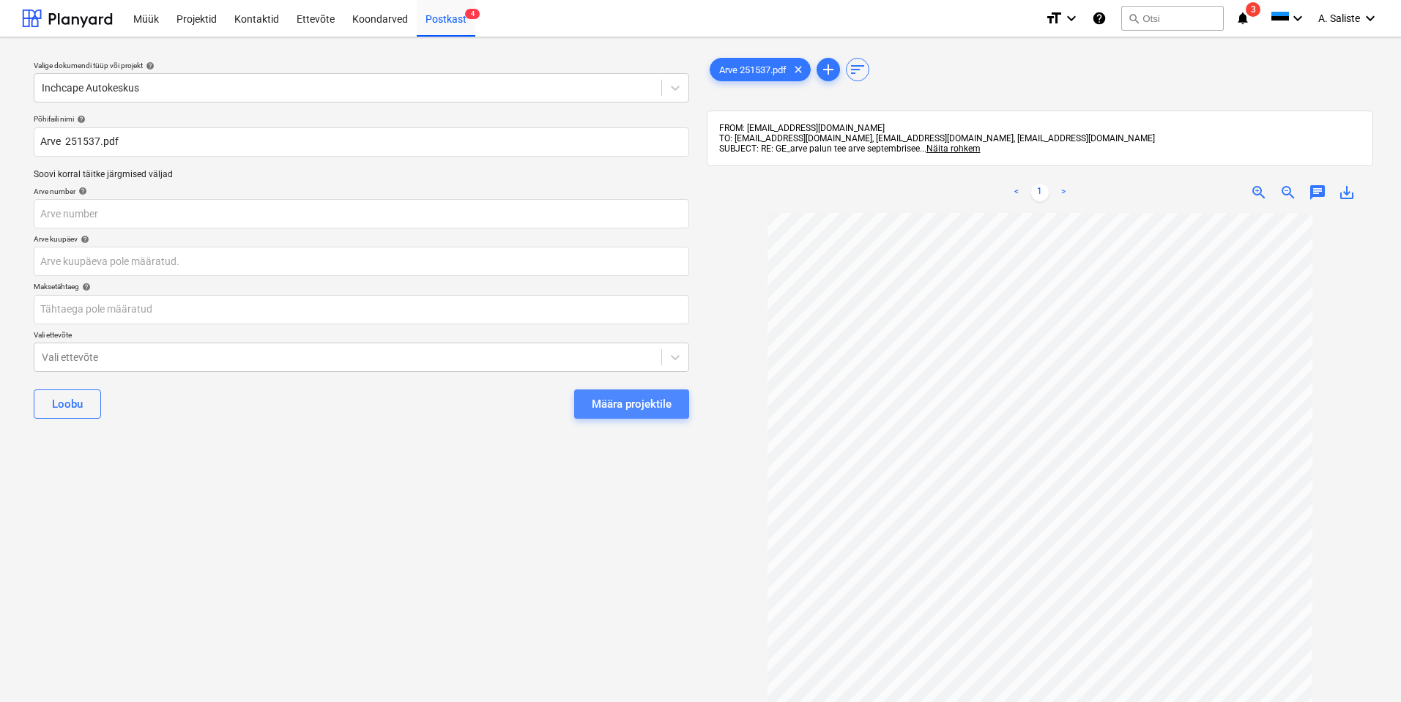
click at [600, 401] on div "Määra projektile" at bounding box center [632, 404] width 80 height 19
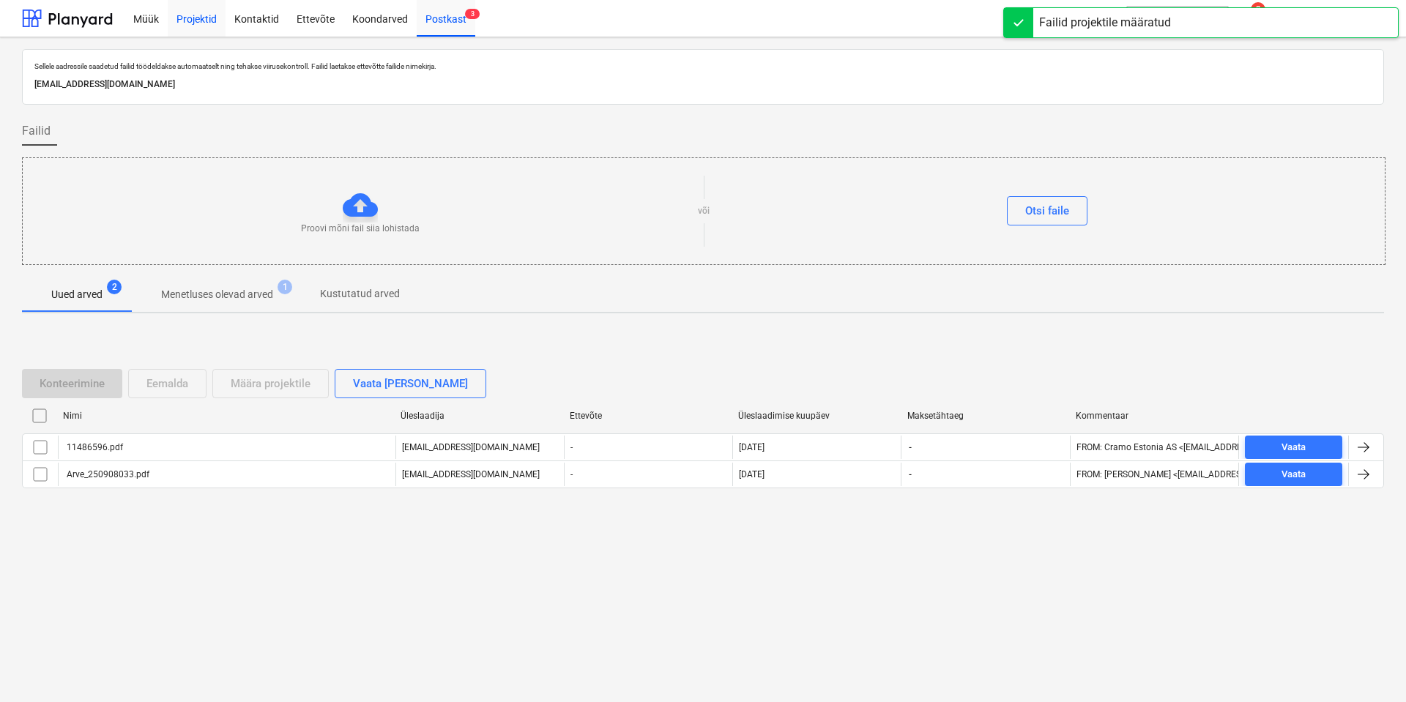
click at [199, 23] on div "Projektid" at bounding box center [197, 17] width 58 height 37
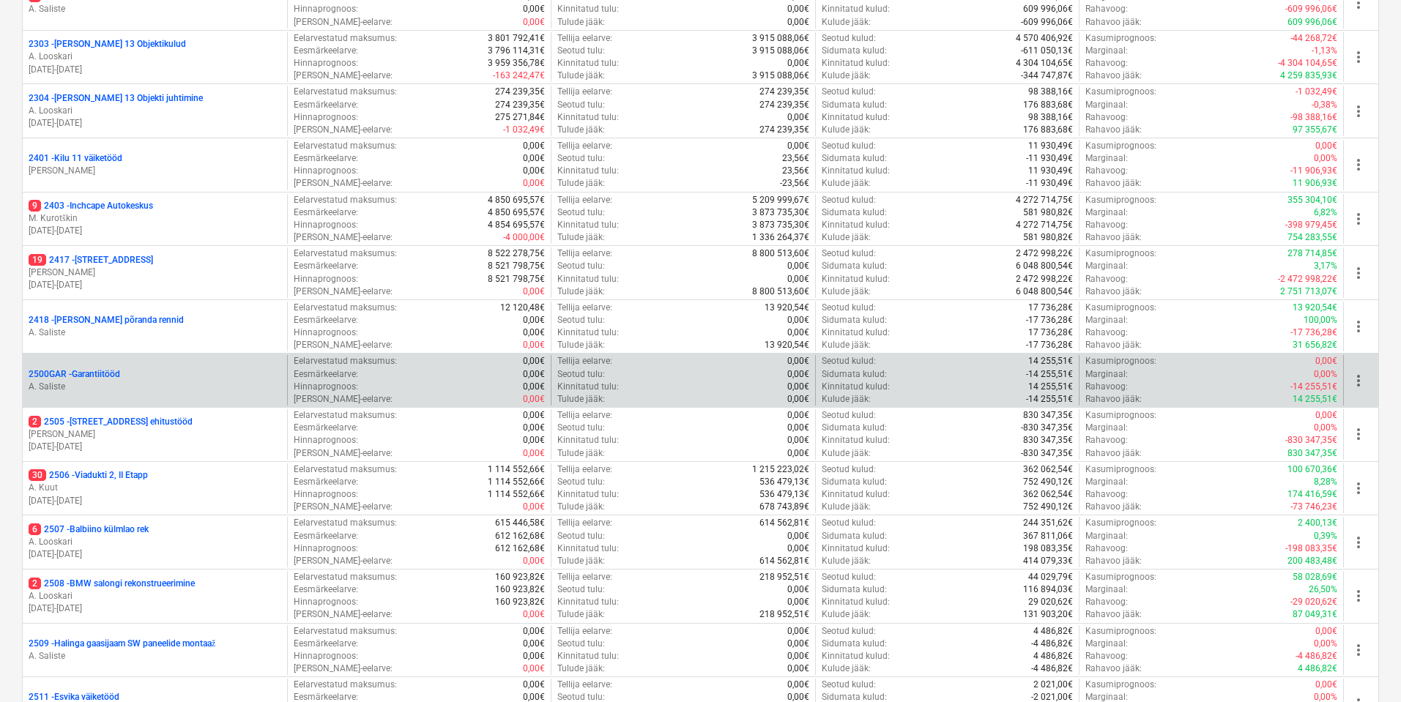
scroll to position [293, 0]
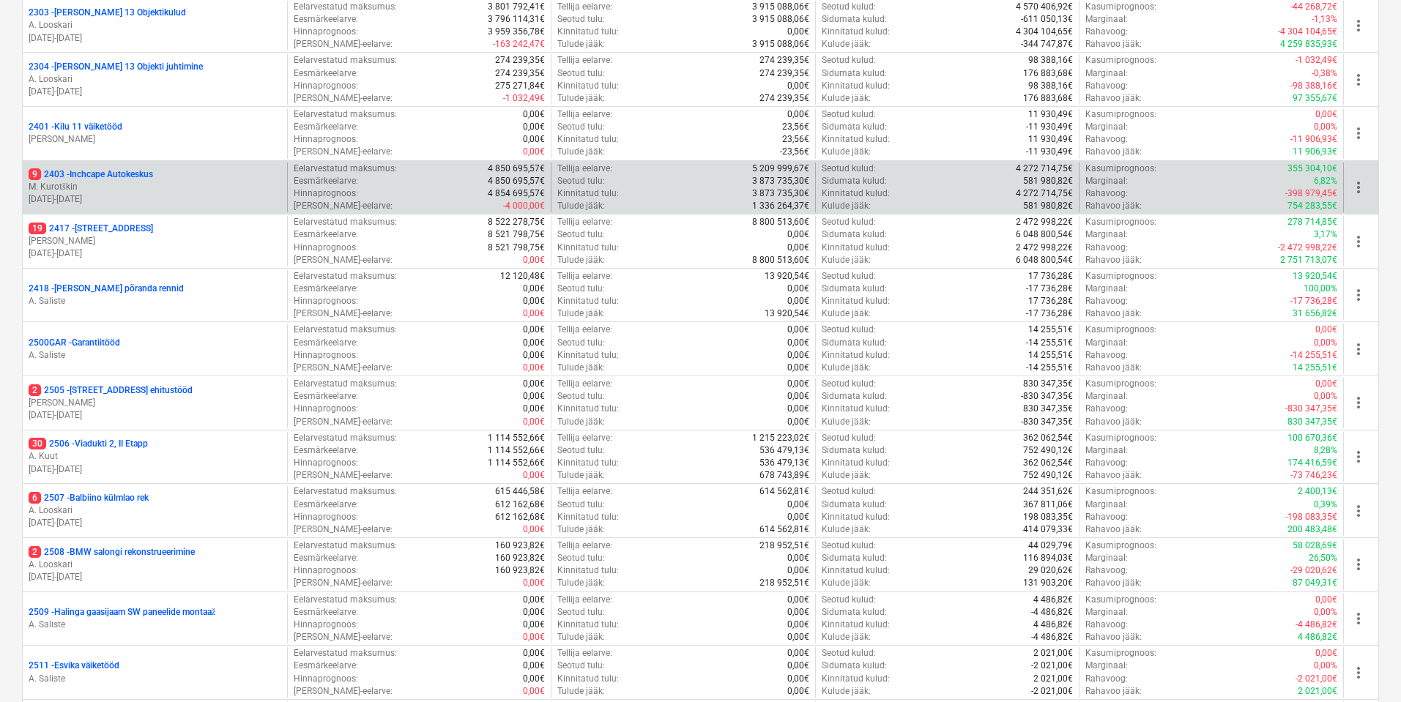
click at [162, 177] on div "9 2403 - Inchcape Autokeskus" at bounding box center [155, 174] width 253 height 12
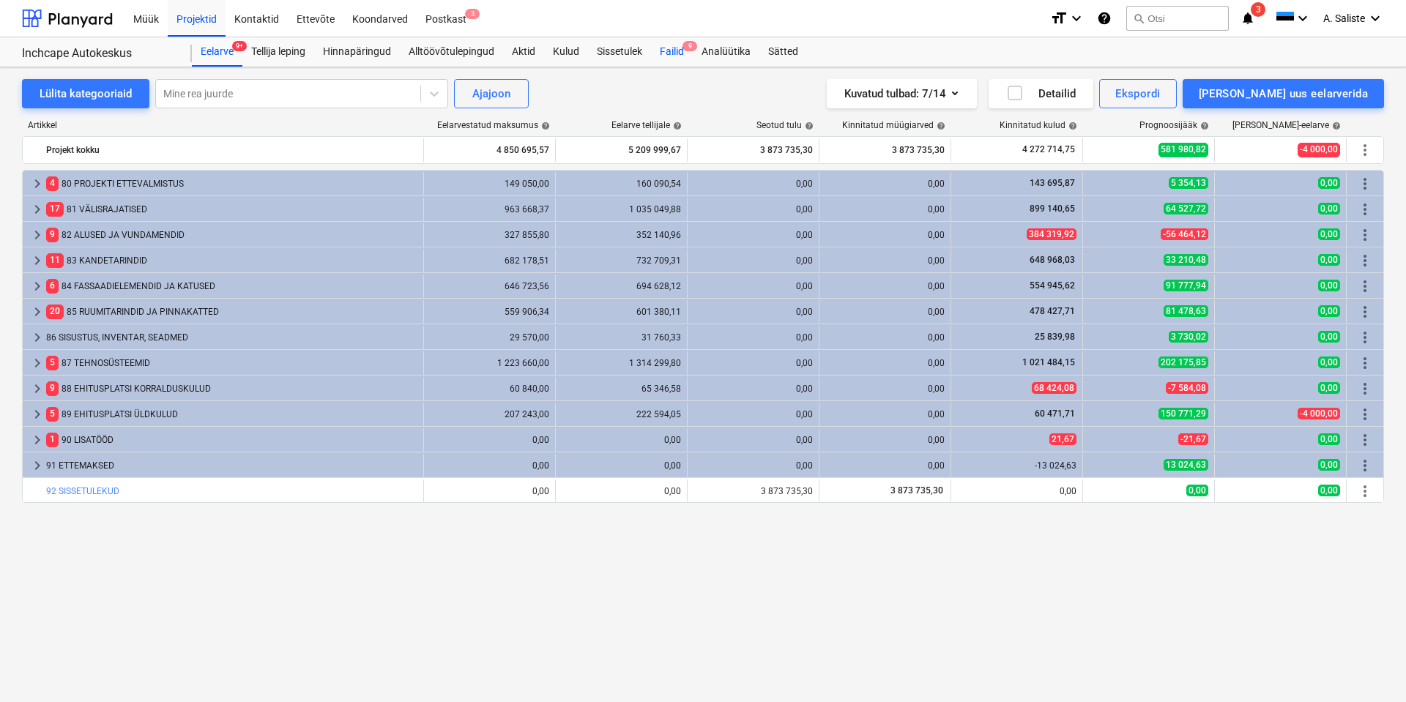
click at [687, 45] on span "9" at bounding box center [690, 46] width 15 height 10
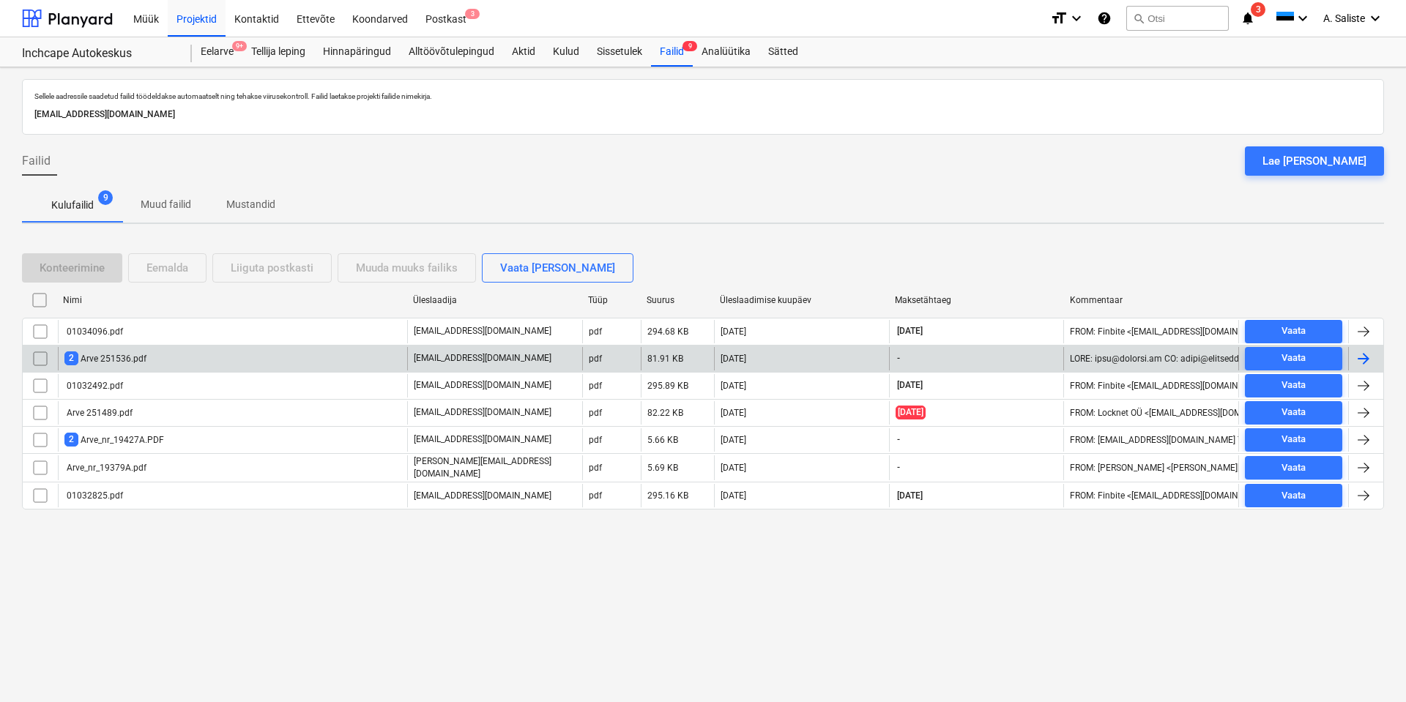
click at [238, 352] on div "2 Arve 251536.pdf" at bounding box center [232, 358] width 349 height 23
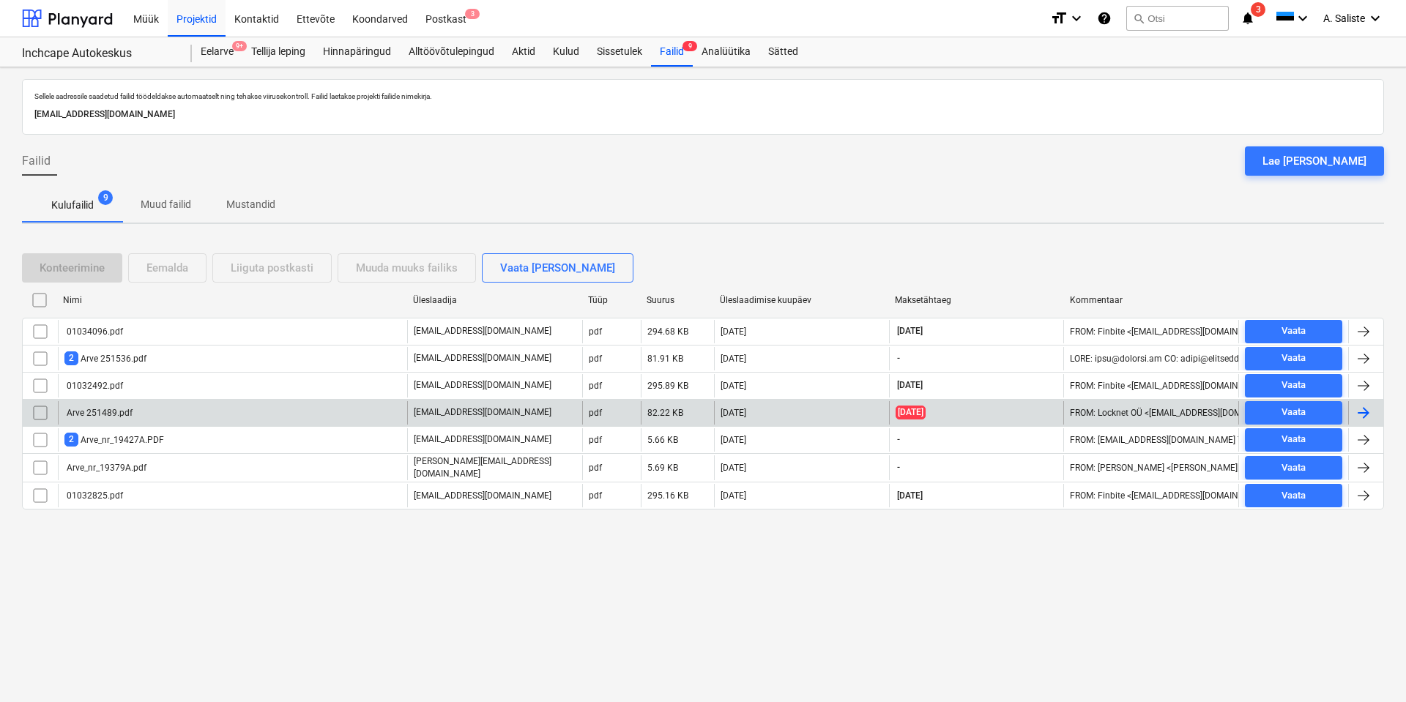
click at [114, 411] on div "Arve 251489.pdf" at bounding box center [98, 413] width 68 height 10
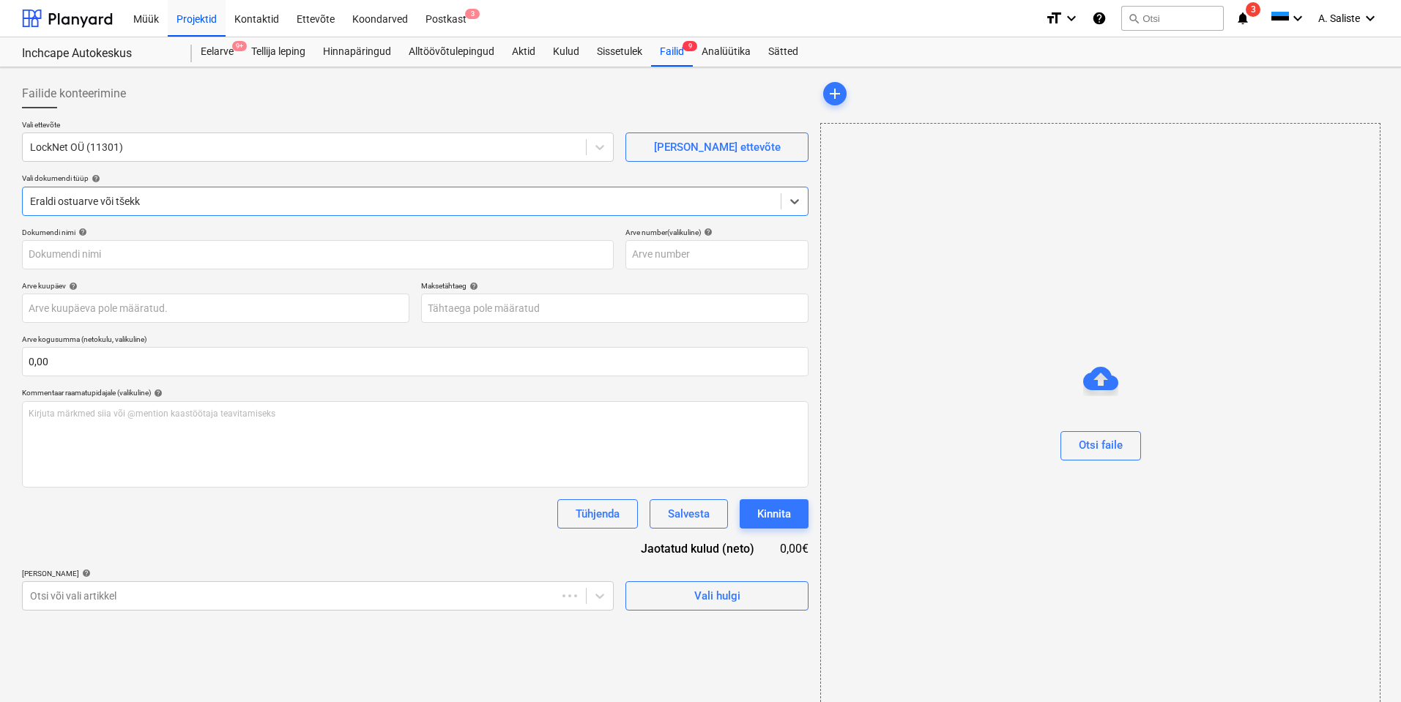
type input "251489"
type input "[DATE]"
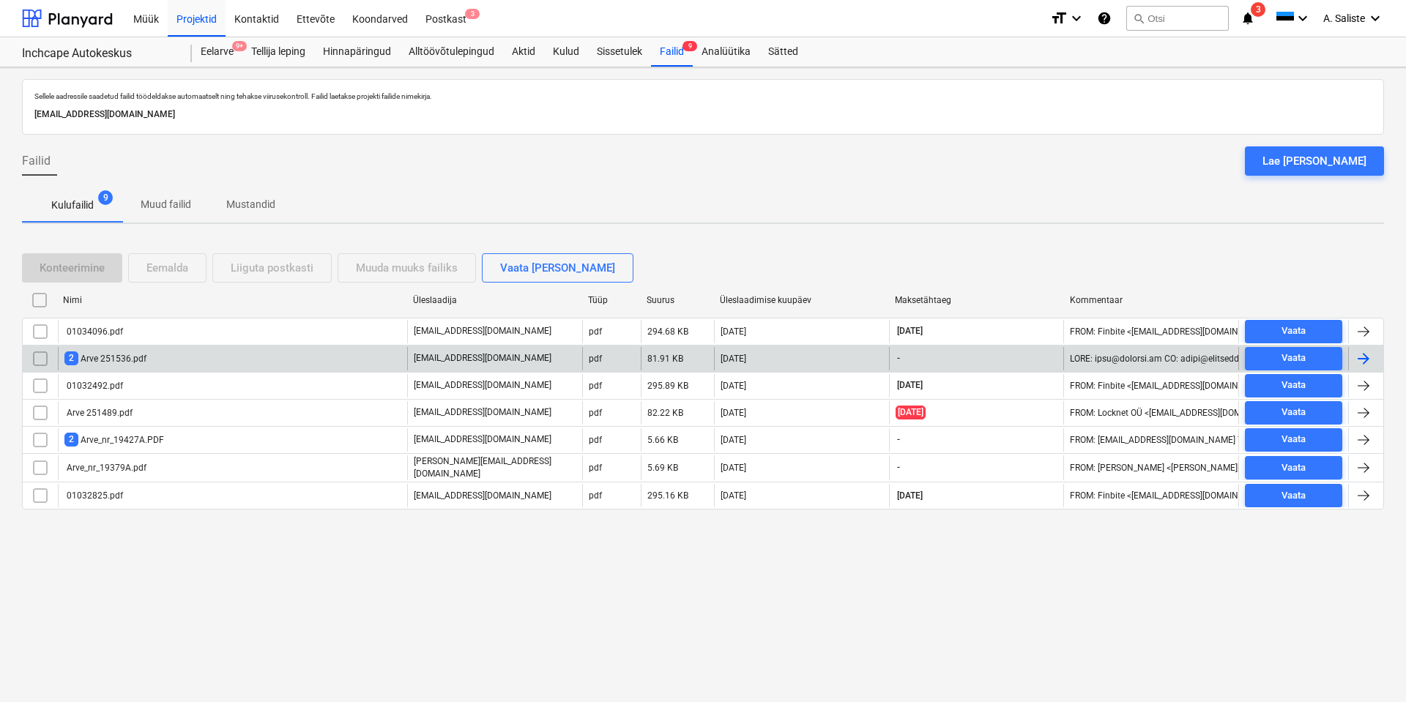
click at [173, 360] on div "2 Arve 251536.pdf" at bounding box center [232, 358] width 349 height 23
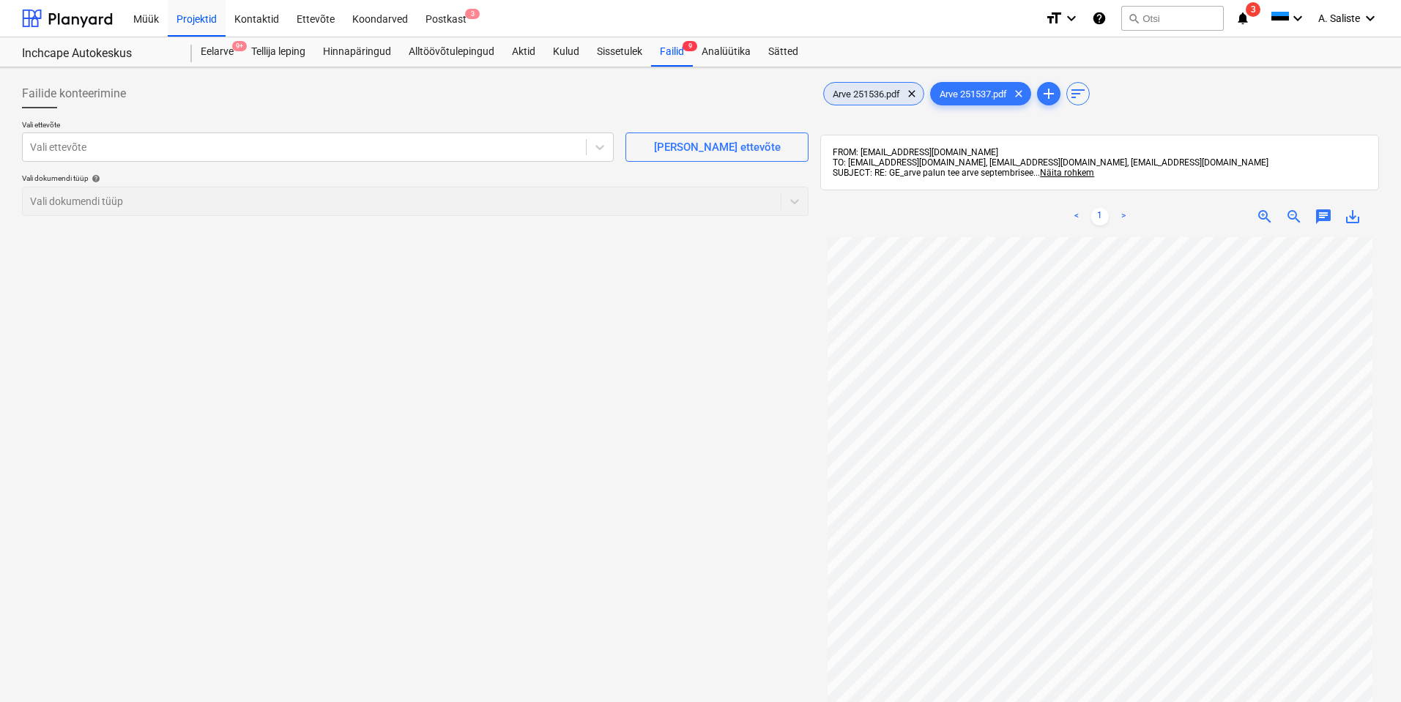
click at [836, 91] on span "Arve 251536.pdf" at bounding box center [866, 94] width 85 height 11
click at [986, 91] on span "Arve 251537.pdf" at bounding box center [973, 94] width 85 height 11
click at [852, 93] on span "Arve 251536.pdf" at bounding box center [866, 94] width 85 height 11
click at [965, 92] on span "Arve 251537.pdf" at bounding box center [973, 94] width 85 height 11
click at [888, 94] on span "Arve 251536.pdf" at bounding box center [866, 94] width 85 height 11
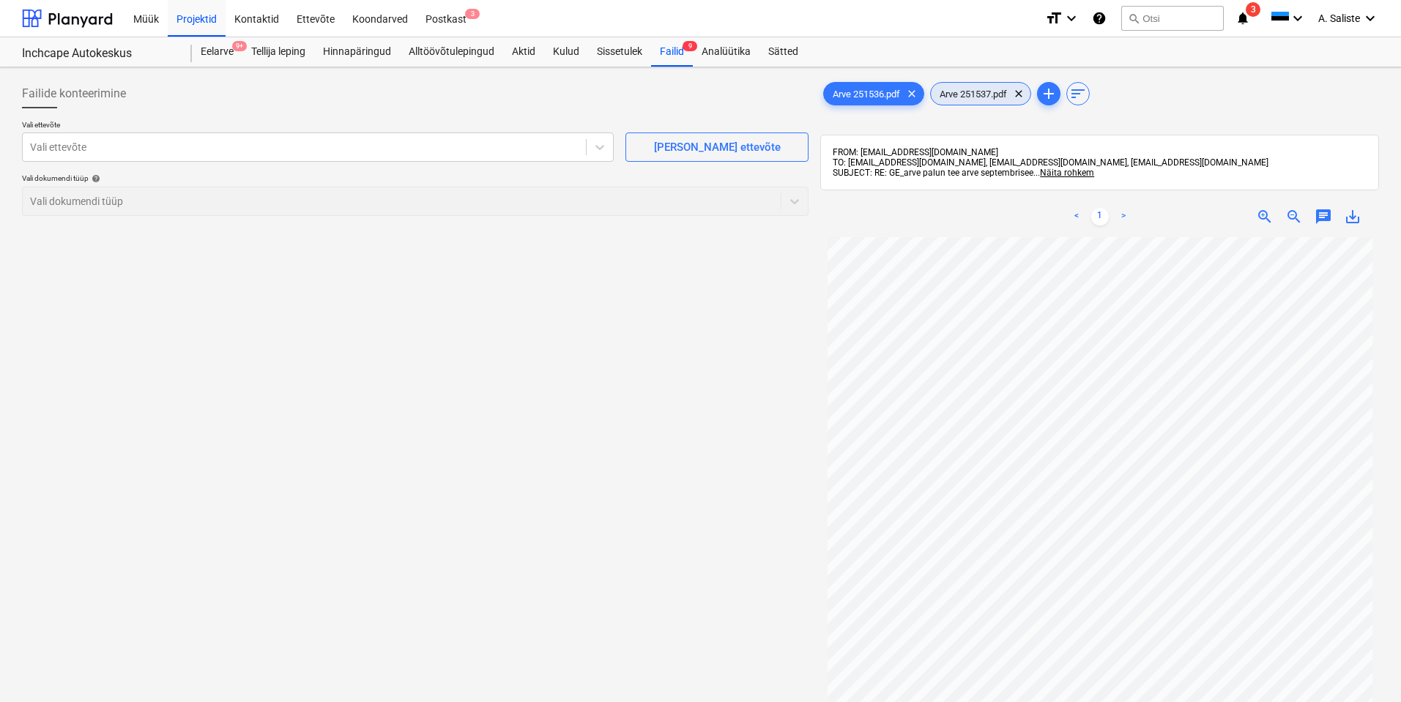
click at [986, 87] on div "Arve 251537.pdf clear" at bounding box center [980, 93] width 101 height 23
click at [207, 23] on div "Projektid" at bounding box center [197, 17] width 58 height 37
